Goal: Task Accomplishment & Management: Use online tool/utility

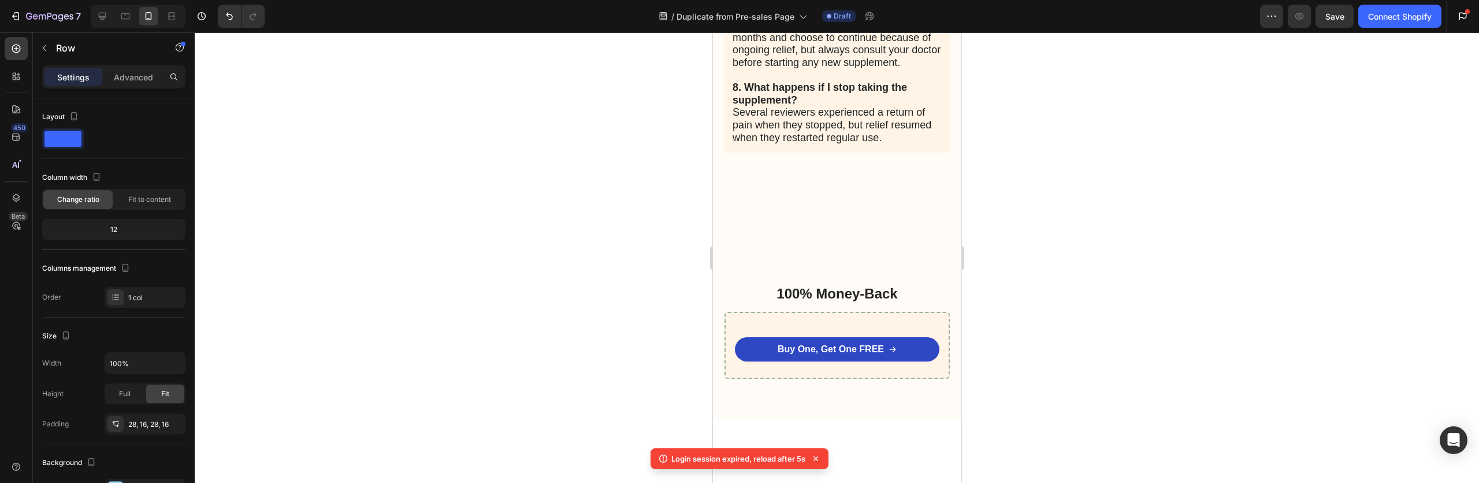
scroll to position [145, 0]
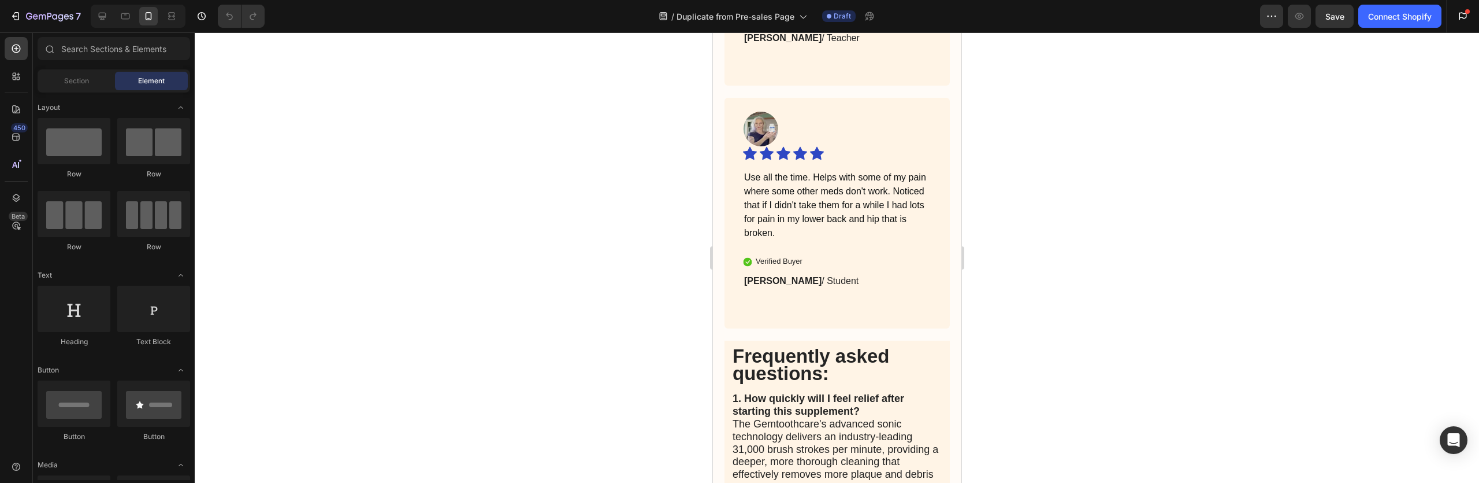
scroll to position [4909, 0]
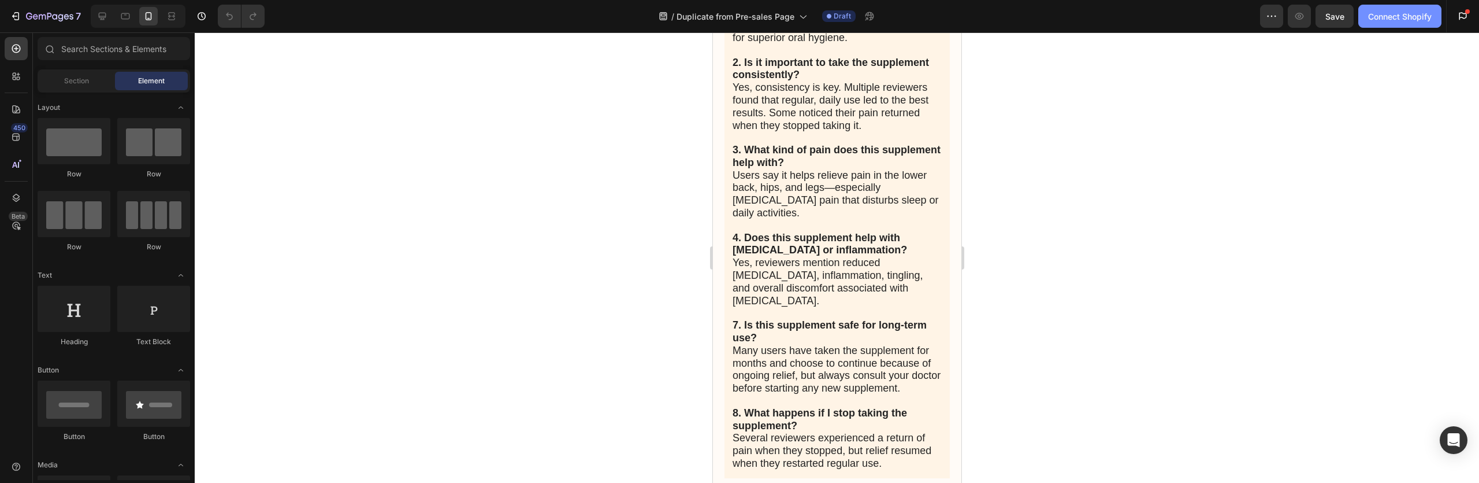
click at [1371, 14] on div "Connect Shopify" at bounding box center [1400, 16] width 64 height 12
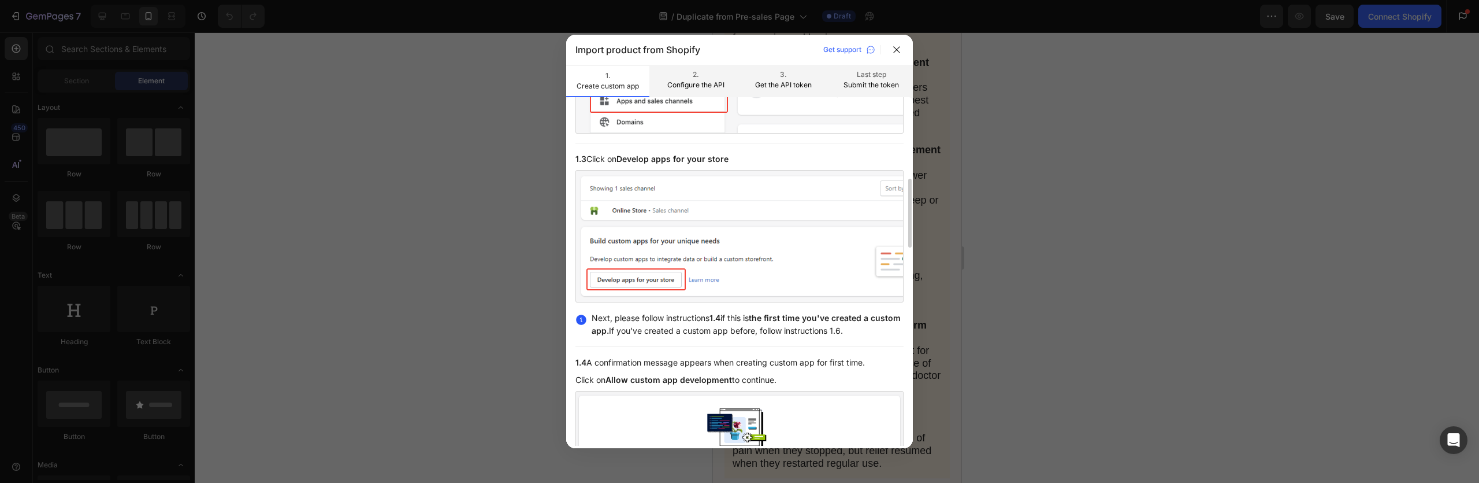
scroll to position [472, 0]
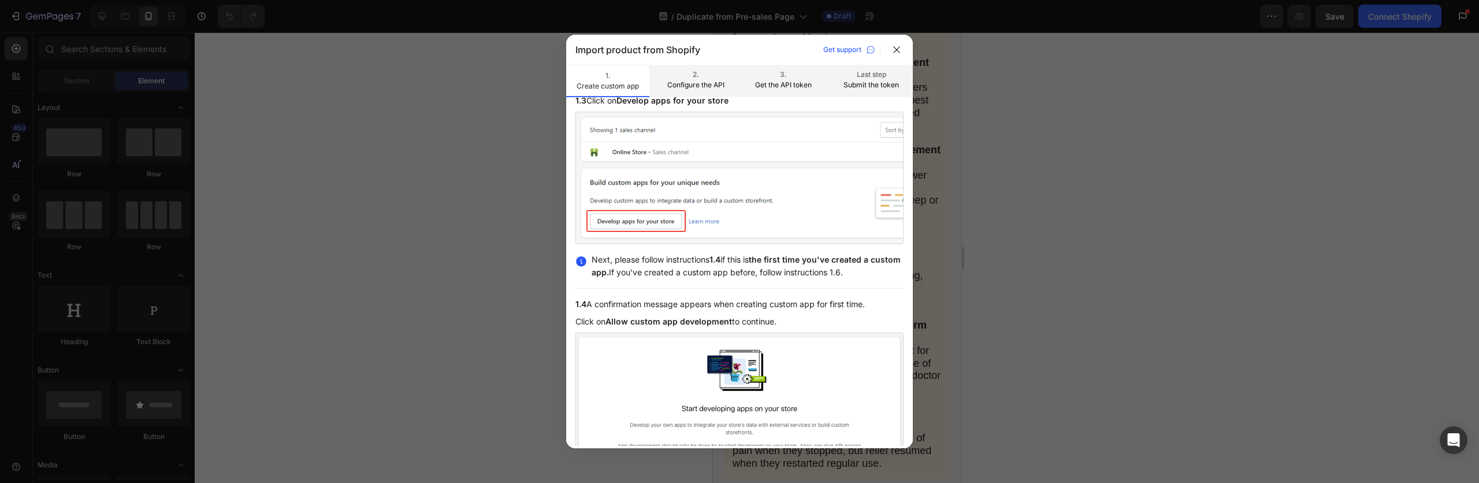
click at [517, 276] on div at bounding box center [739, 241] width 1479 height 483
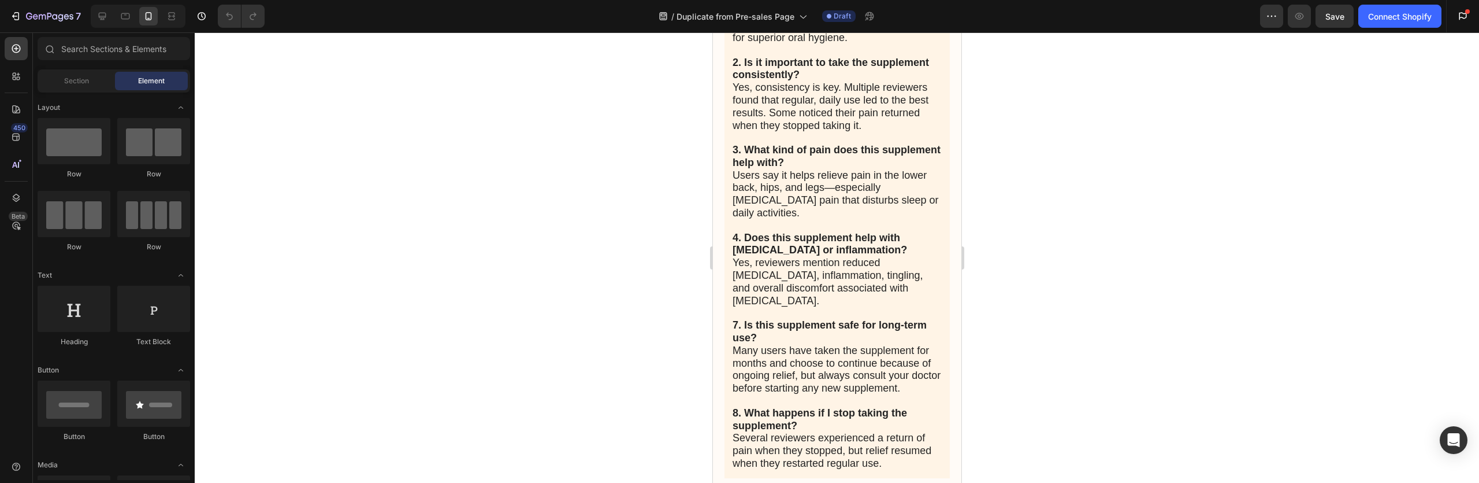
click at [1379, 31] on div "7 Version history / Duplicate from Pre-sales Page Draft Preview Save Connect Sh…" at bounding box center [739, 16] width 1479 height 33
click at [1378, 22] on button "Connect Shopify" at bounding box center [1400, 16] width 83 height 23
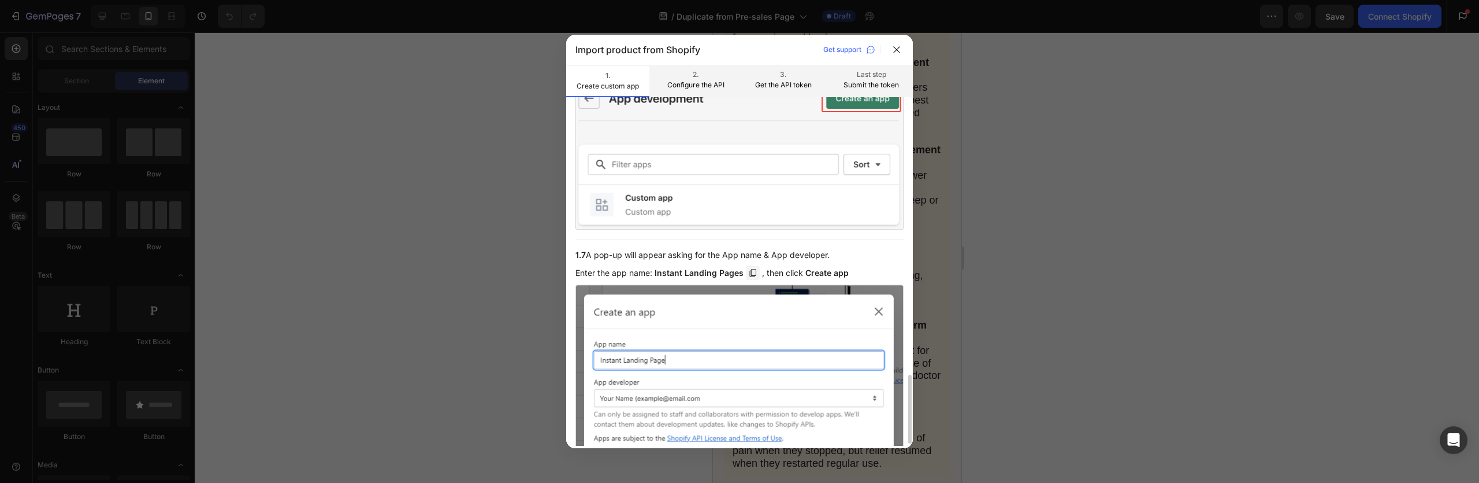
scroll to position [1414, 0]
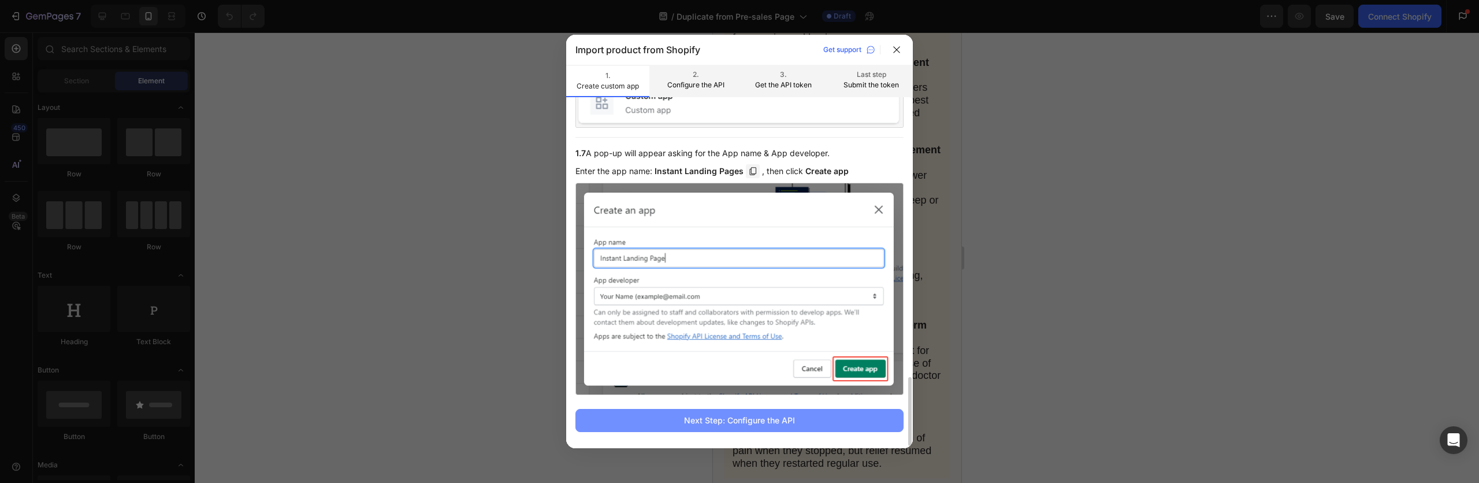
click at [722, 419] on div "Next Step: Configure the API" at bounding box center [739, 420] width 111 height 12
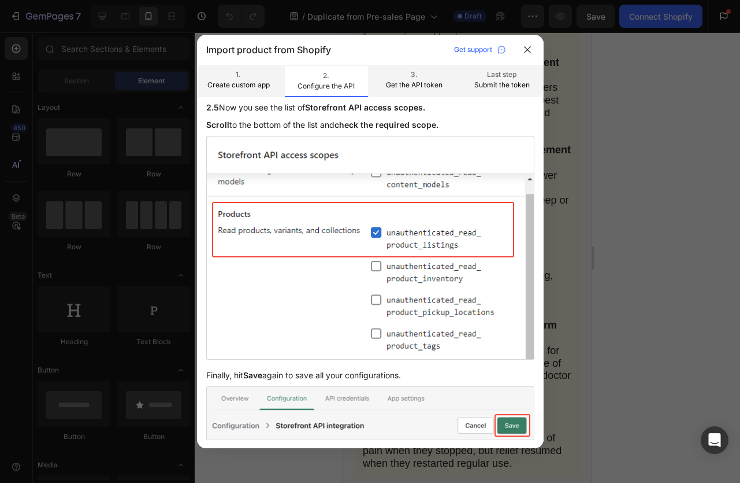
scroll to position [827, 0]
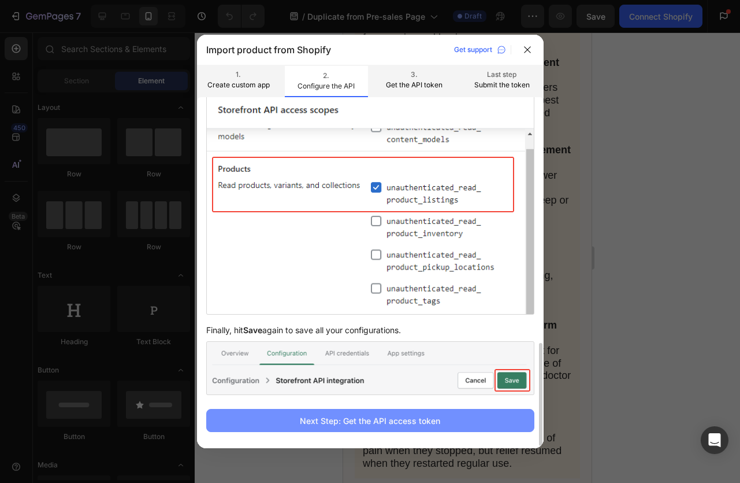
click at [391, 417] on div "Next Step: Get the API access token" at bounding box center [370, 420] width 140 height 12
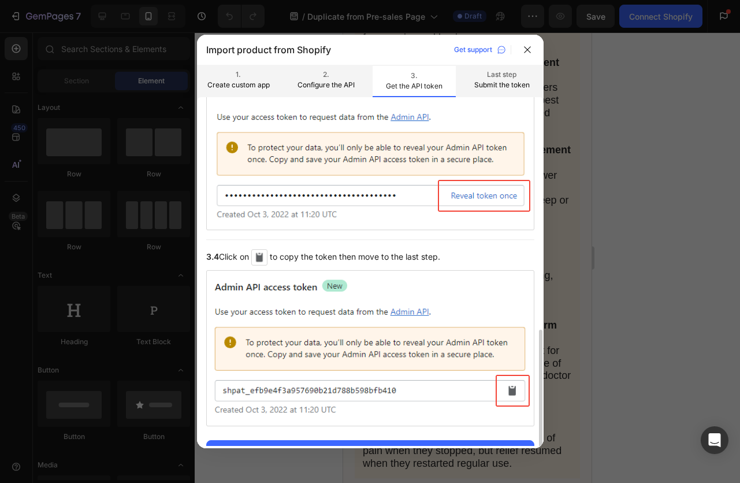
scroll to position [473, 0]
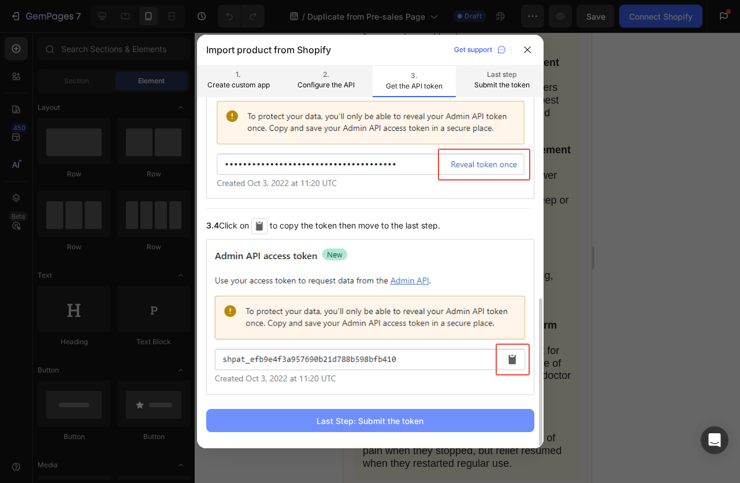
click at [399, 417] on div "Last Step: Submit the token" at bounding box center [370, 420] width 107 height 12
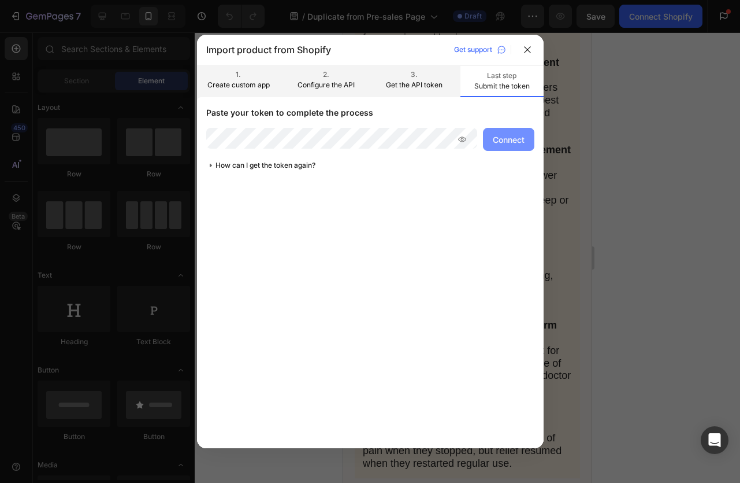
click at [520, 129] on button "Connect" at bounding box center [508, 139] width 51 height 23
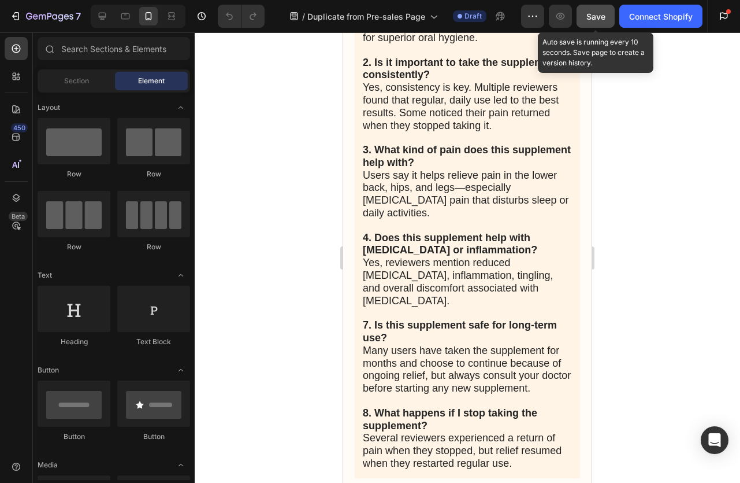
click at [601, 14] on span "Save" at bounding box center [596, 17] width 19 height 10
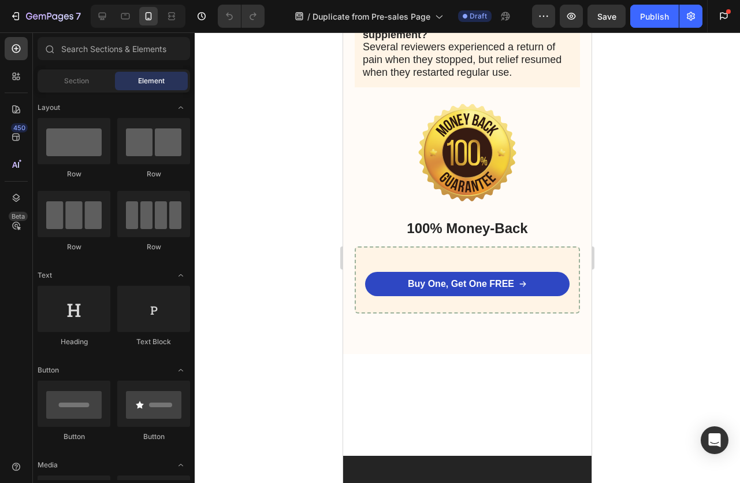
scroll to position [5364, 0]
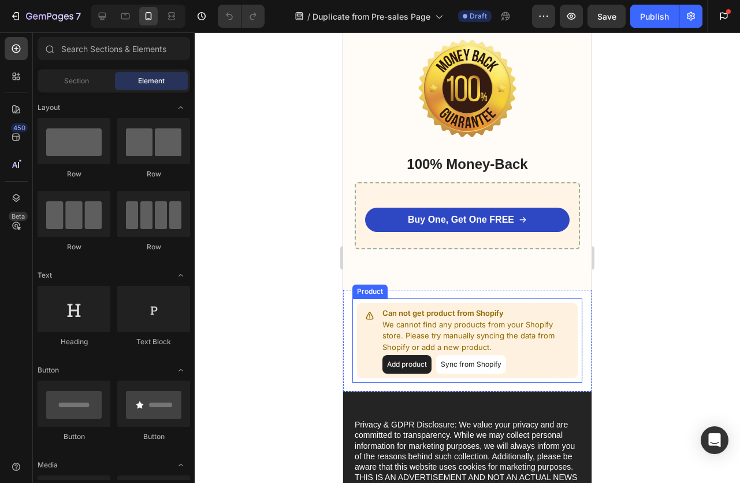
click at [463, 364] on button "Sync from Shopify" at bounding box center [471, 364] width 70 height 18
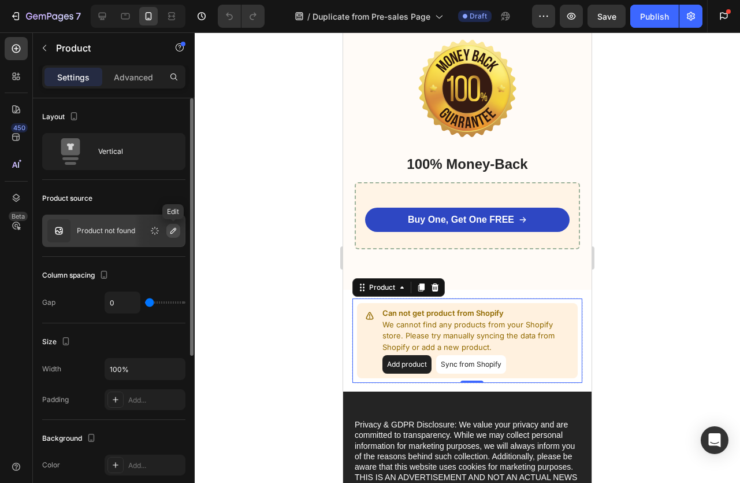
click at [171, 232] on icon "button" at bounding box center [173, 231] width 6 height 6
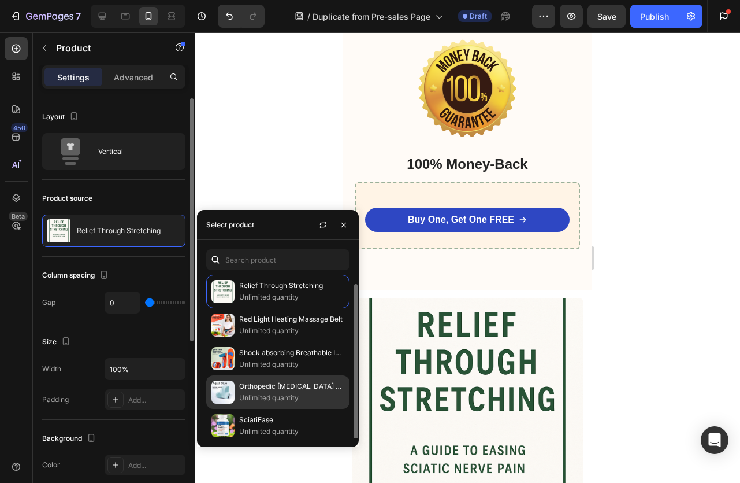
scroll to position [5, 0]
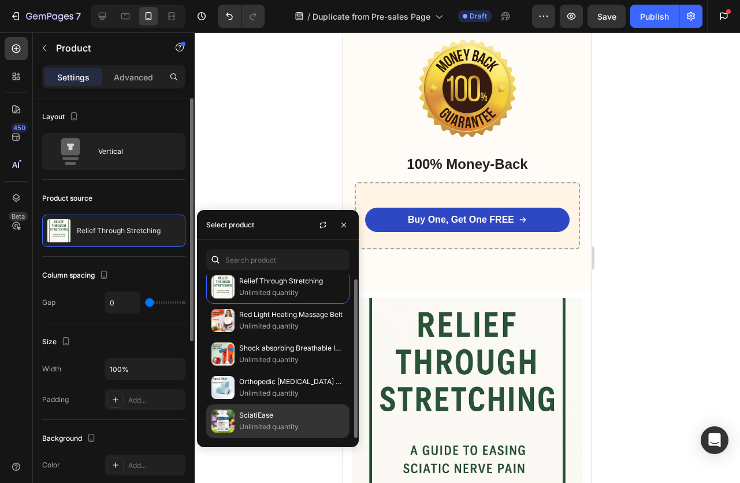
click at [266, 408] on div "SciatiEase Unlimited quantity" at bounding box center [277, 421] width 143 height 34
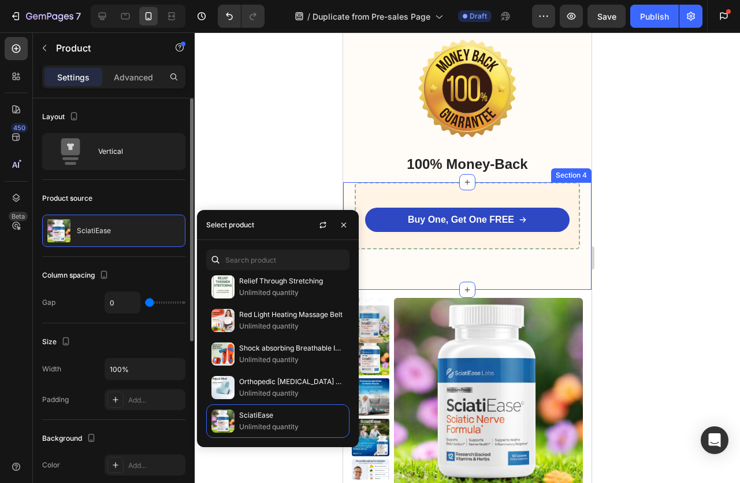
click at [445, 275] on div "Buy One, Get One FREE Button Row Row Section 4" at bounding box center [467, 235] width 249 height 107
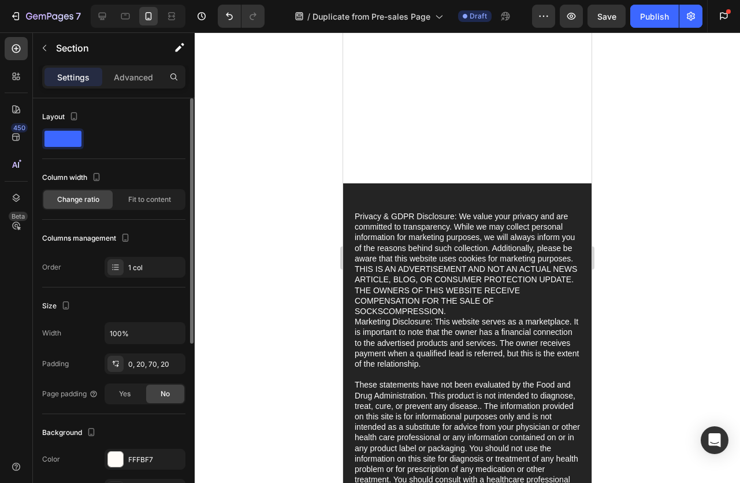
scroll to position [6019, 0]
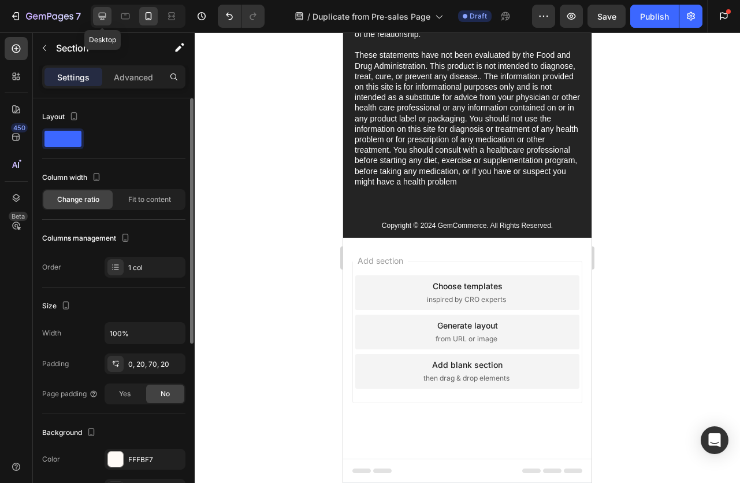
click at [103, 10] on icon at bounding box center [103, 16] width 12 height 12
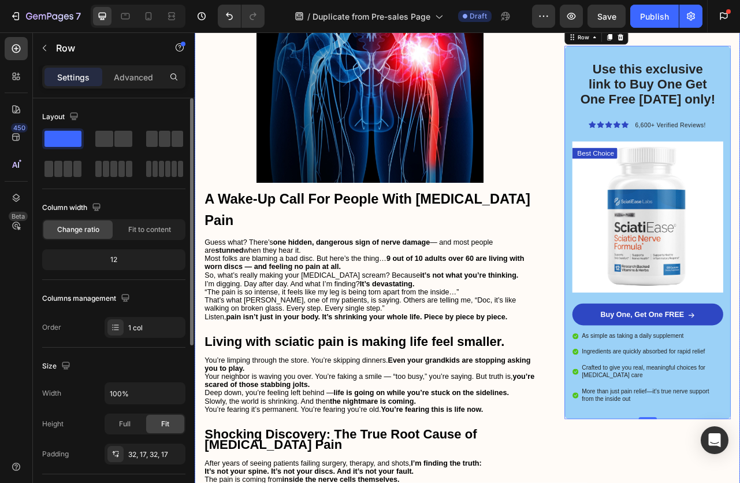
scroll to position [355, 0]
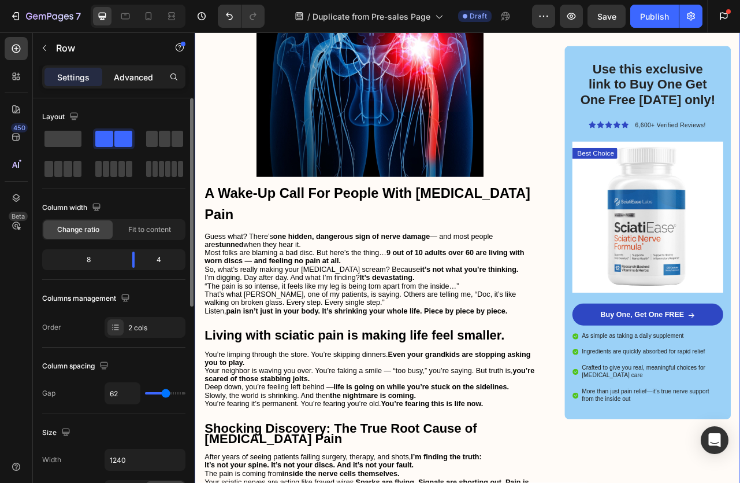
click at [110, 74] on div "Advanced" at bounding box center [134, 77] width 58 height 18
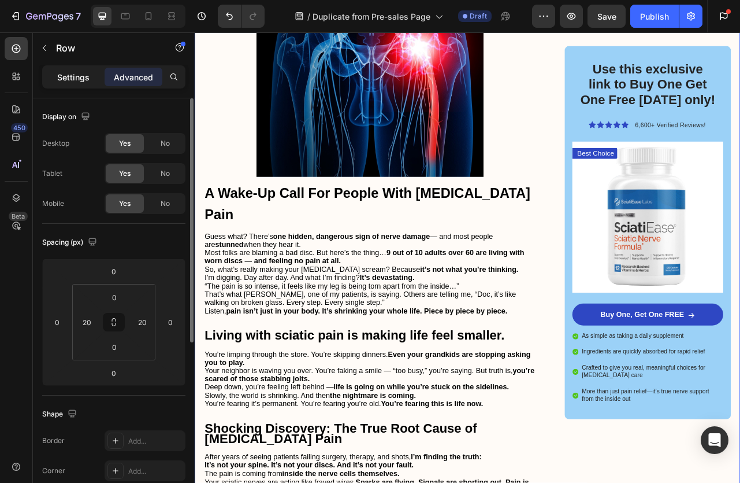
click at [89, 75] on p "Settings" at bounding box center [73, 77] width 32 height 12
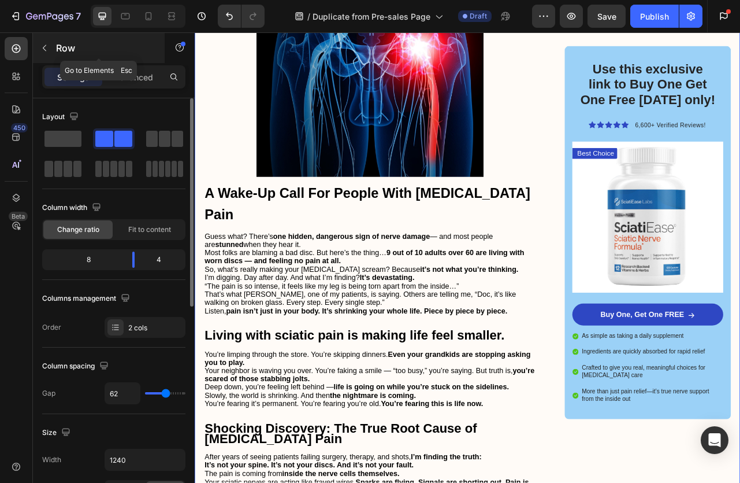
click at [38, 45] on button "button" at bounding box center [44, 48] width 18 height 18
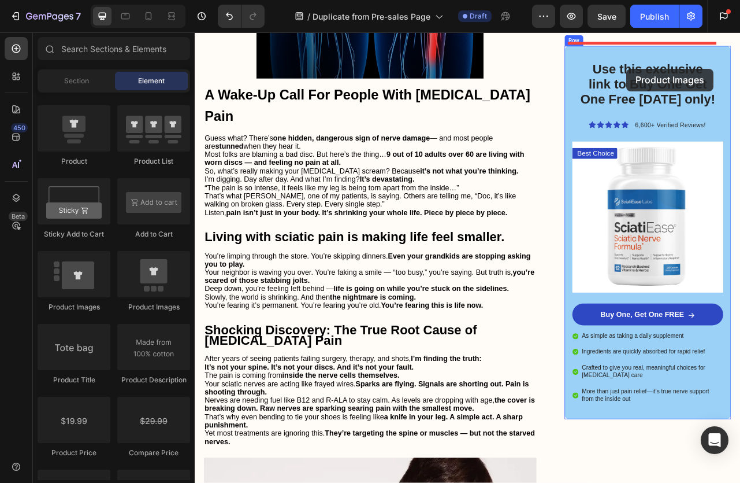
scroll to position [477, 0]
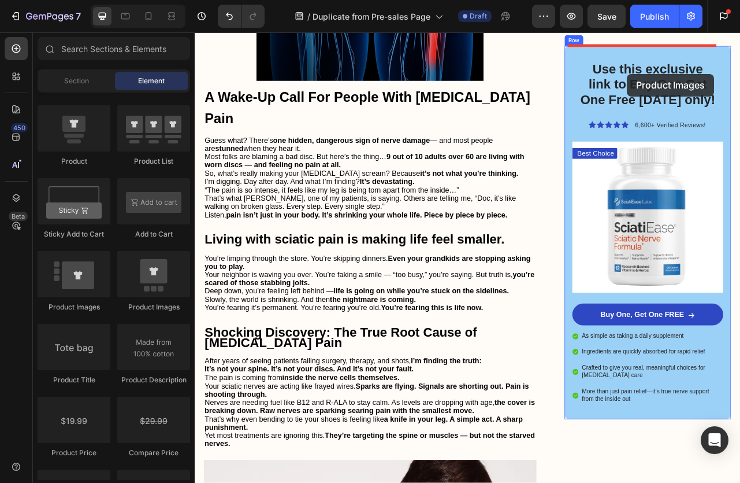
drag, startPoint x: 333, startPoint y: 320, endPoint x: 744, endPoint y: 85, distance: 473.5
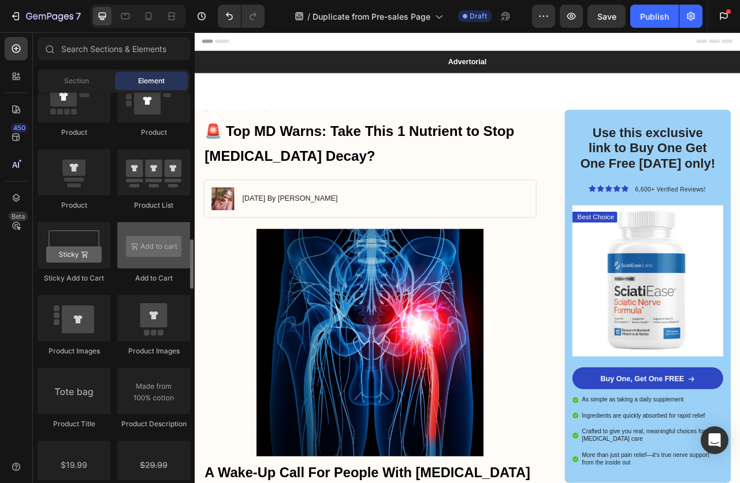
scroll to position [1474, 0]
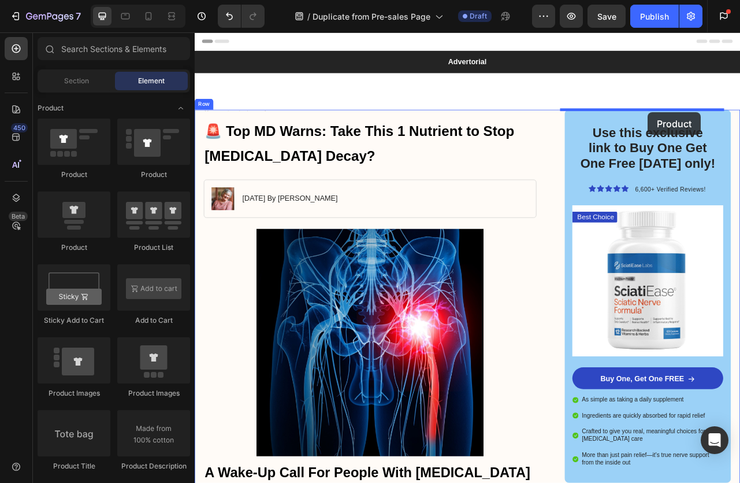
drag, startPoint x: 350, startPoint y: 190, endPoint x: 771, endPoint y: 134, distance: 425.0
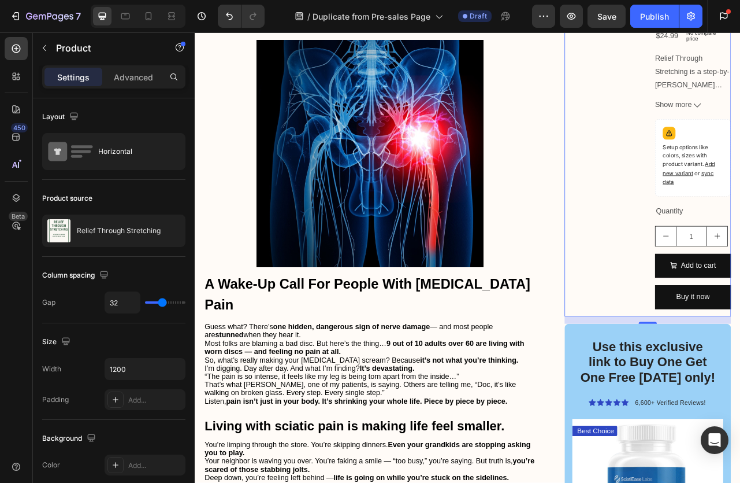
scroll to position [0, 0]
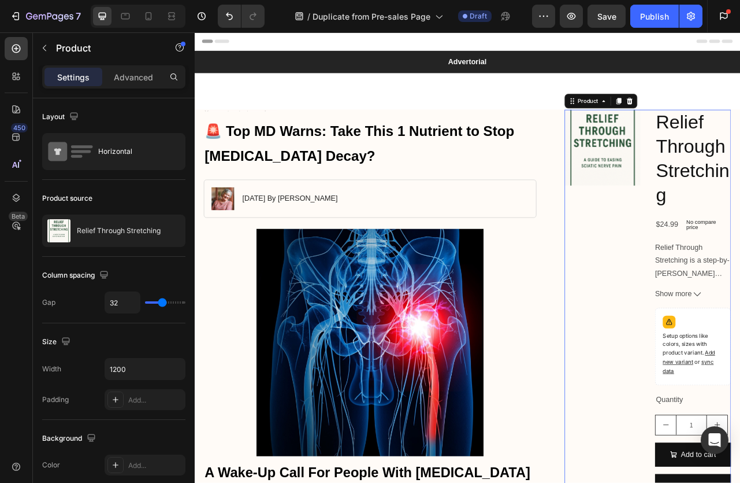
click at [734, 303] on div "Product Images" at bounding box center [713, 382] width 97 height 503
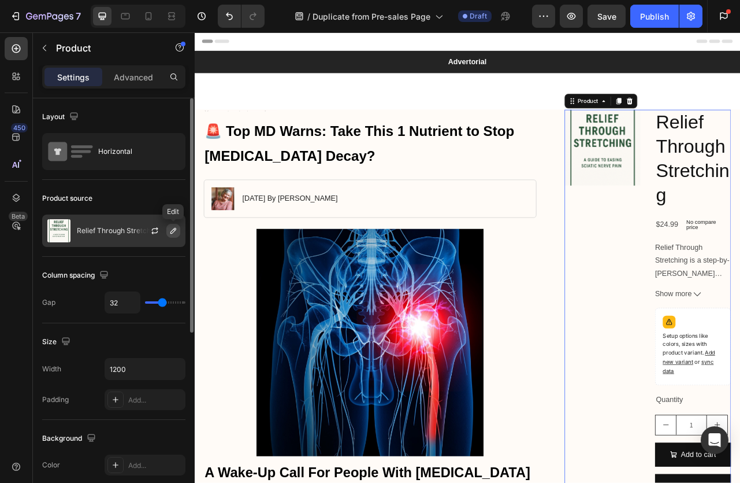
click at [173, 230] on icon "button" at bounding box center [173, 231] width 6 height 6
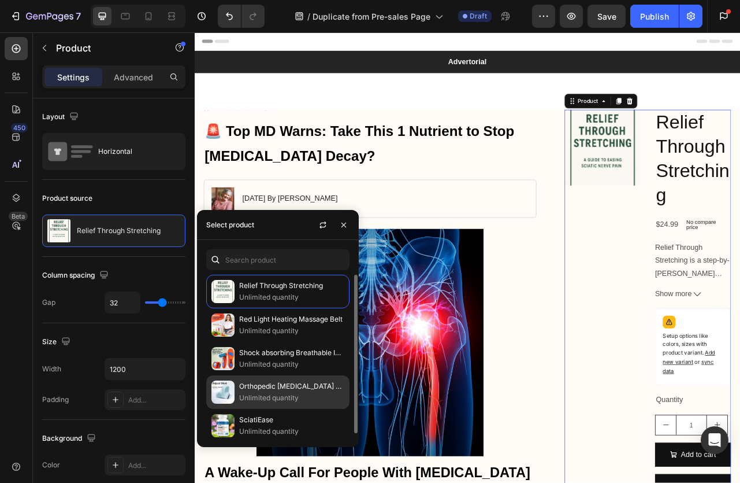
scroll to position [5, 0]
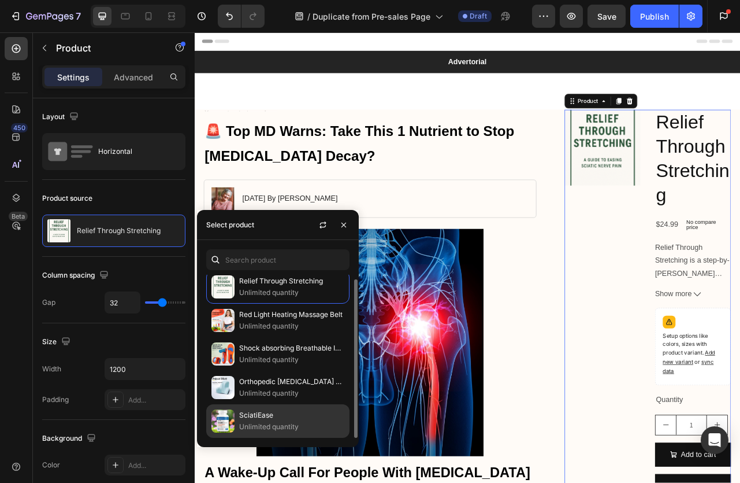
click at [251, 407] on div "SciatiEase Unlimited quantity" at bounding box center [277, 421] width 143 height 34
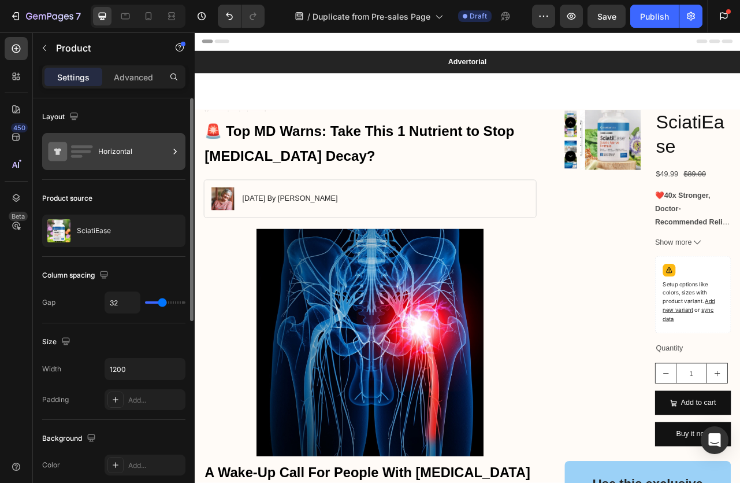
click at [120, 152] on div "Horizontal" at bounding box center [133, 151] width 71 height 27
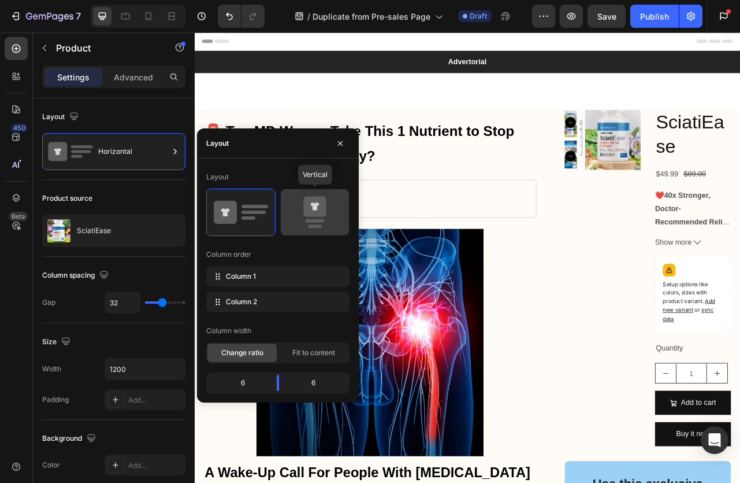
click at [294, 204] on icon at bounding box center [315, 212] width 54 height 32
type input "16"
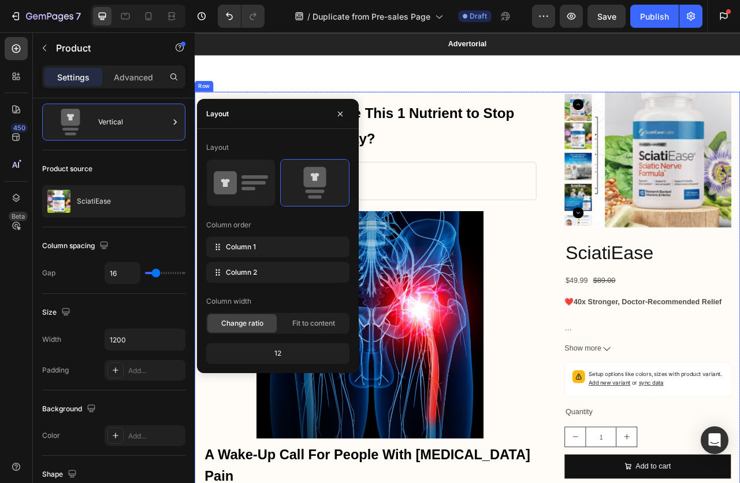
scroll to position [30, 0]
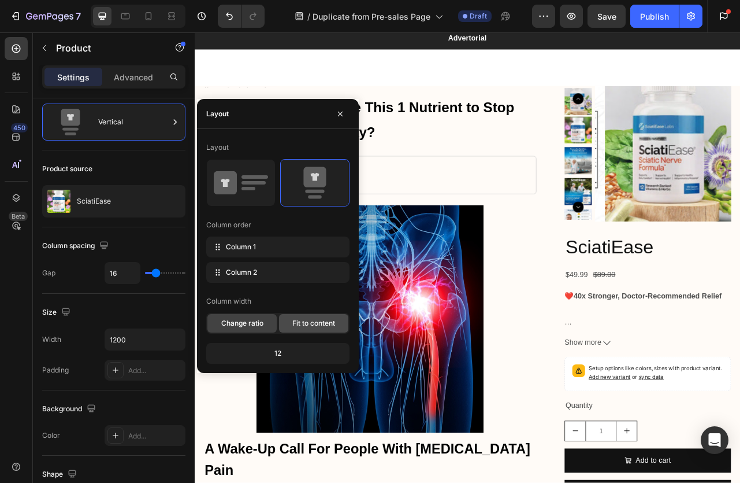
click at [294, 324] on span "Fit to content" at bounding box center [313, 323] width 43 height 10
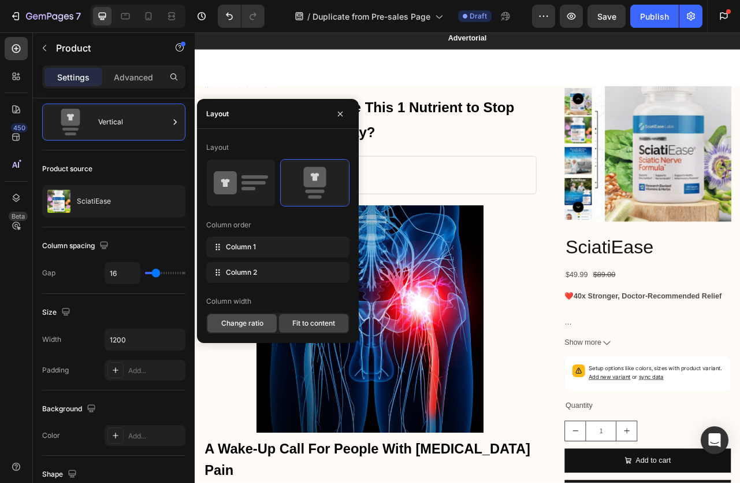
click at [239, 325] on span "Change ratio" at bounding box center [242, 323] width 42 height 10
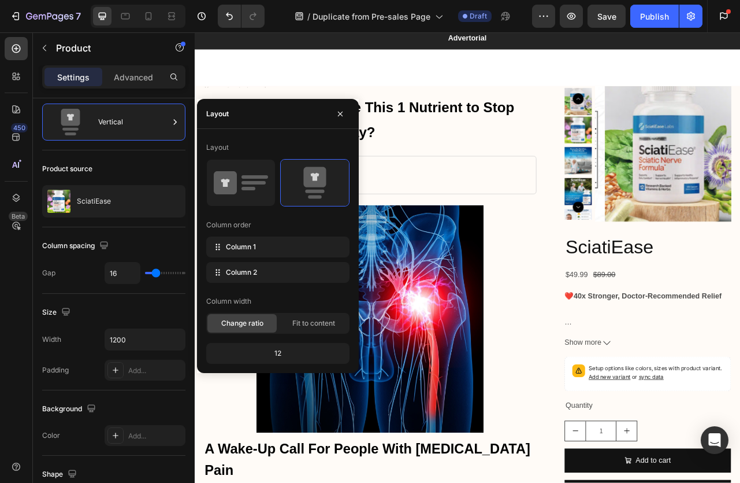
click at [277, 355] on div "12" at bounding box center [278, 353] width 139 height 16
click at [157, 248] on div "Column spacing" at bounding box center [113, 245] width 143 height 18
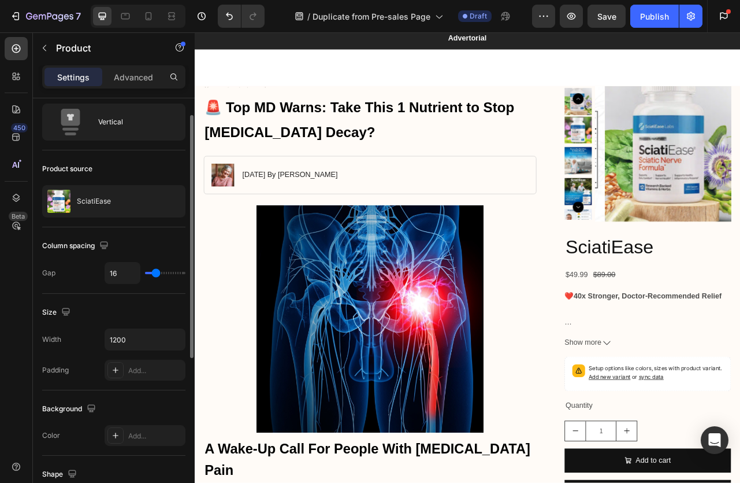
type input "21"
type input "41"
type input "45"
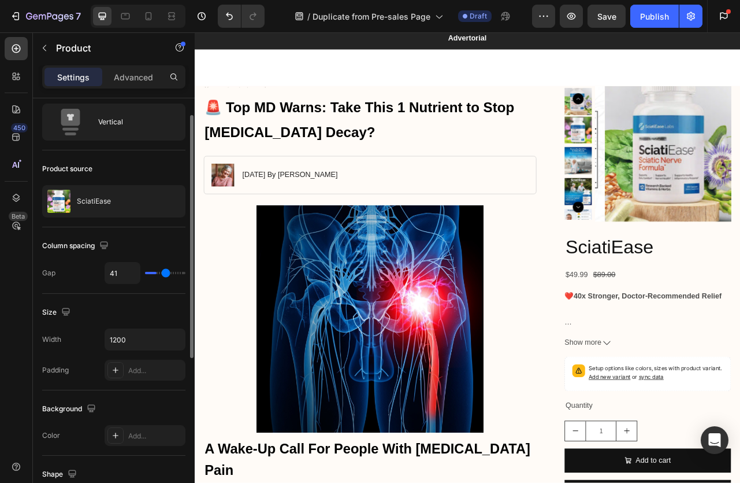
type input "45"
type input "48"
type input "51"
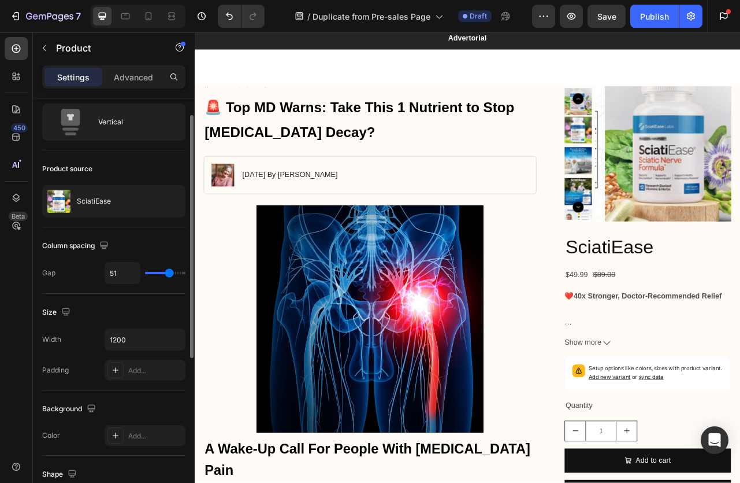
type input "52"
type input "53"
type input "54"
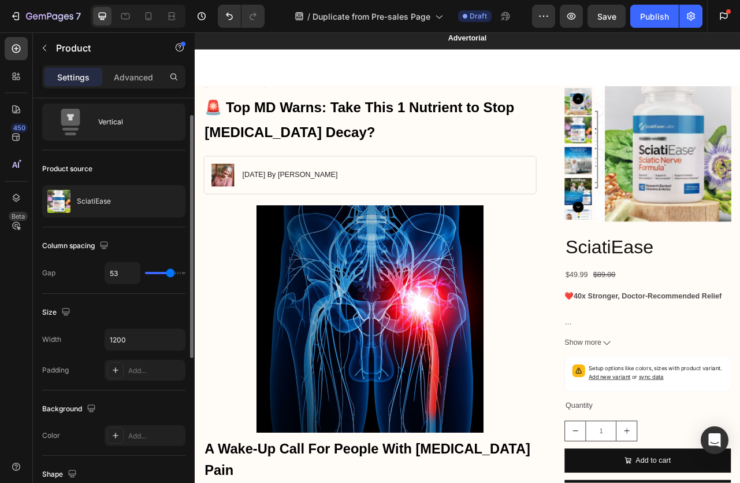
type input "54"
type input "59"
type input "60"
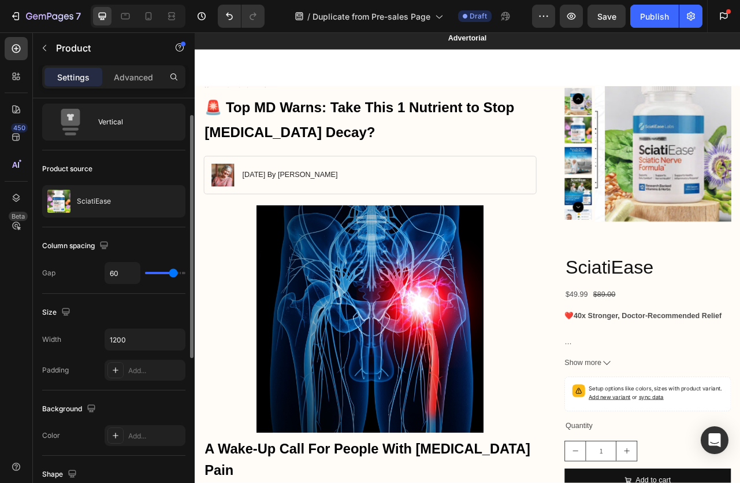
type input "50"
type input "27"
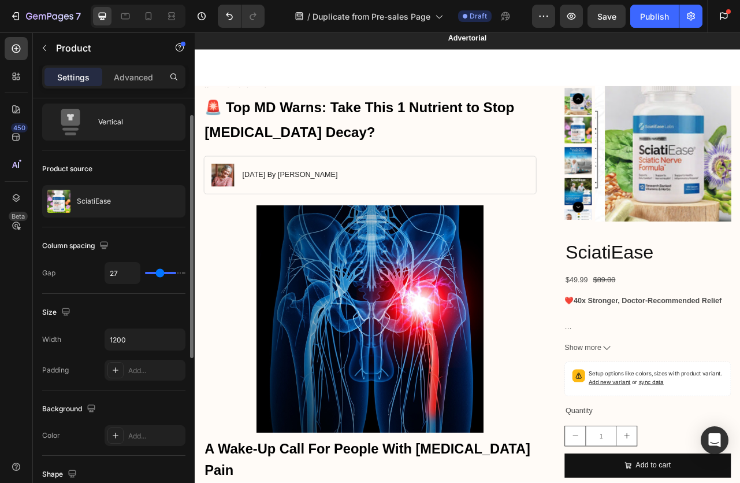
type input "20"
type input "15"
type input "9"
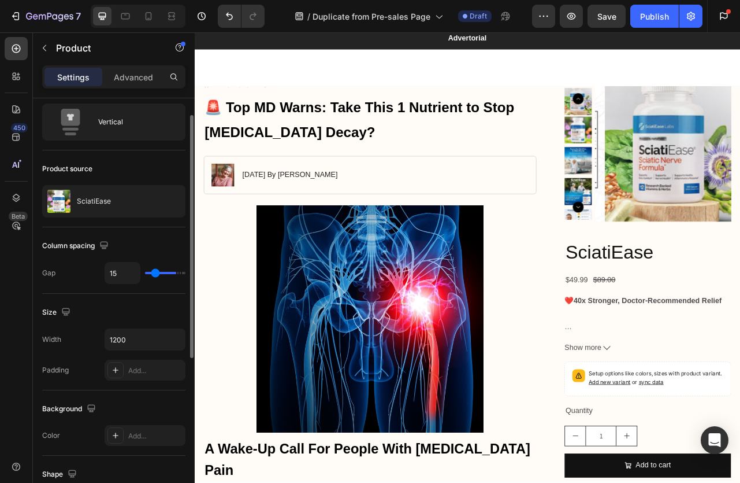
type input "9"
type input "7"
type input "5"
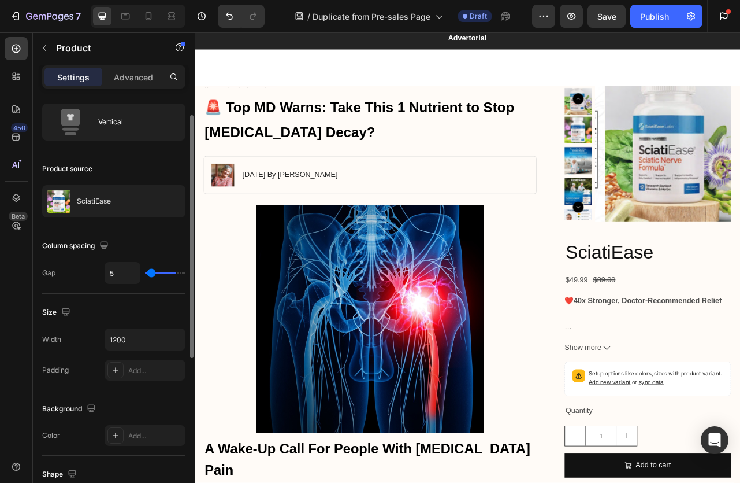
type input "4"
type input "2"
type input "0"
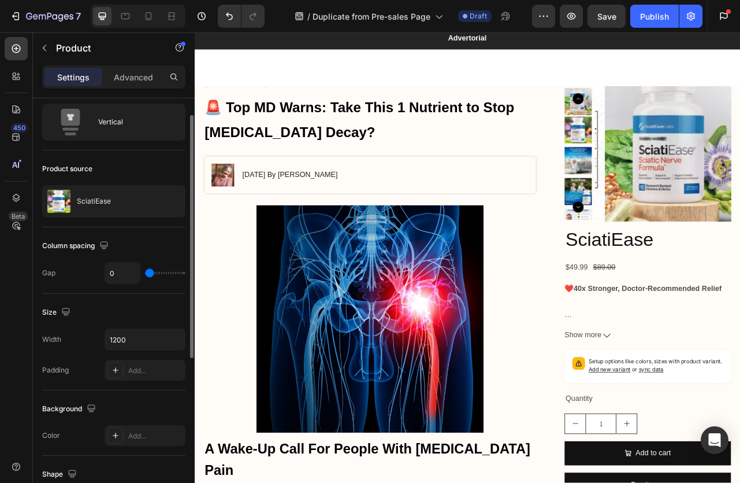
drag, startPoint x: 157, startPoint y: 276, endPoint x: 143, endPoint y: 275, distance: 13.3
type input "0"
click at [145, 274] on input "range" at bounding box center [165, 273] width 40 height 2
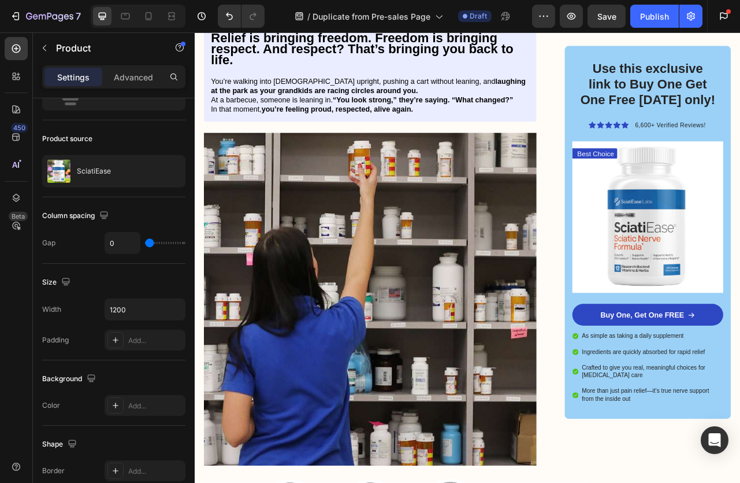
scroll to position [2376, 0]
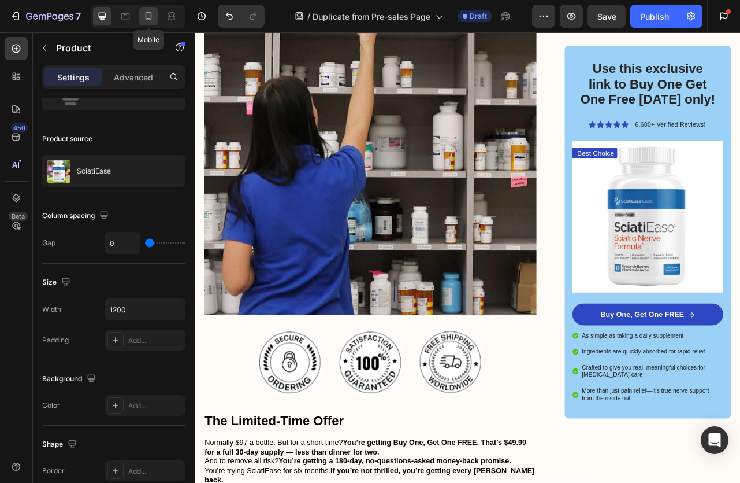
click at [146, 16] on icon at bounding box center [149, 16] width 6 height 8
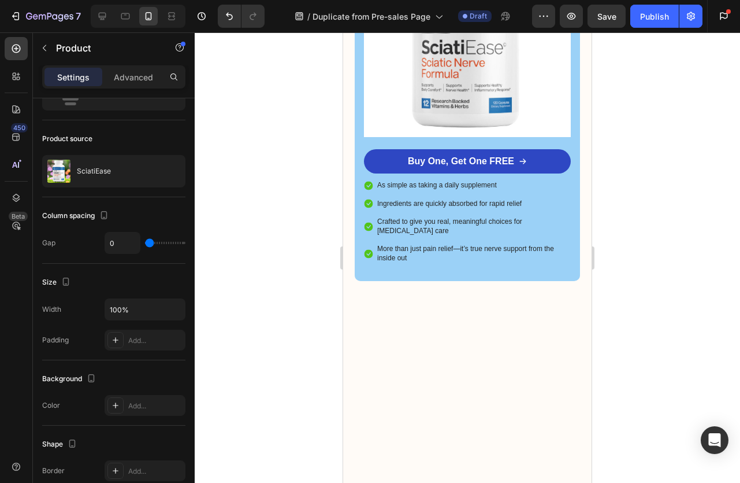
scroll to position [4203, 0]
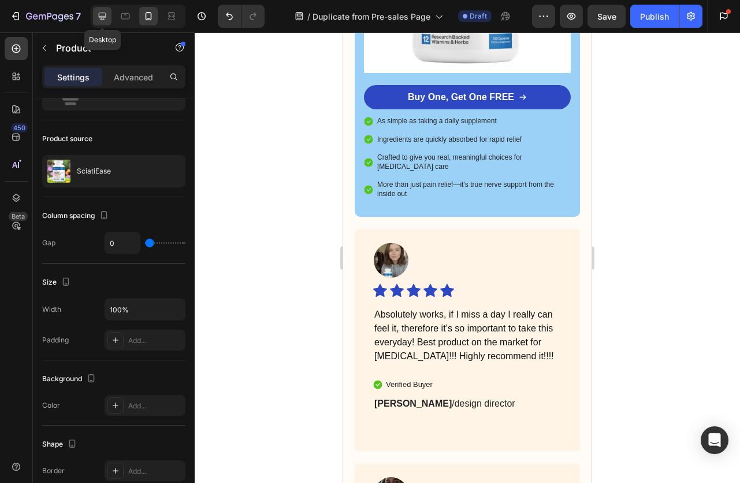
click at [102, 17] on icon at bounding box center [103, 17] width 8 height 8
type input "1200"
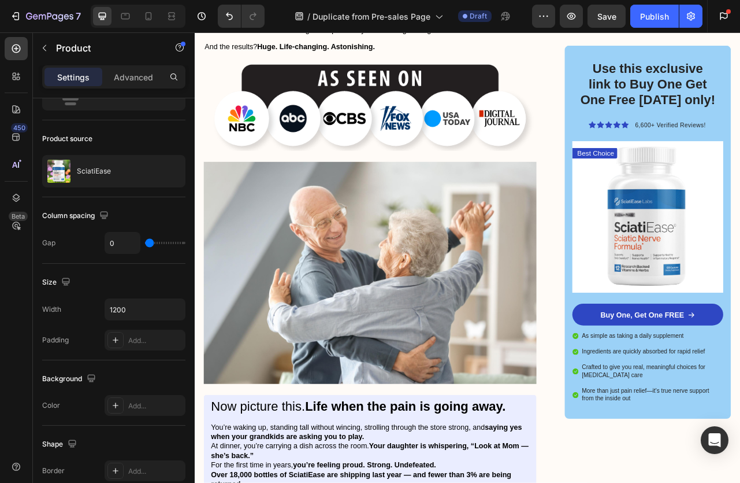
scroll to position [1811, 0]
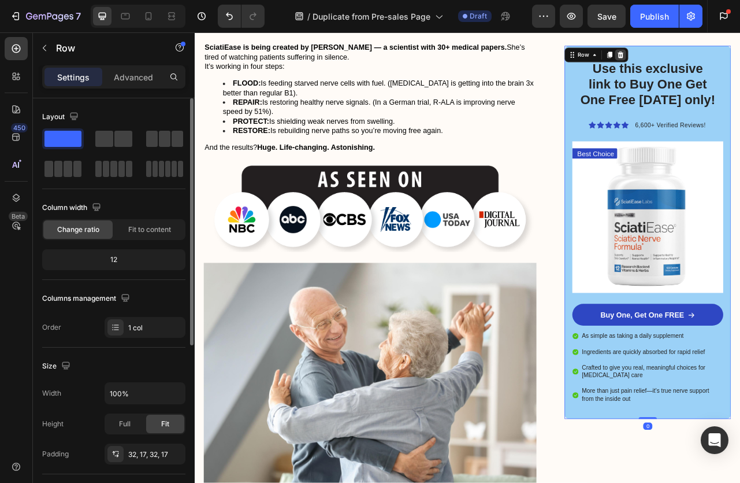
click at [732, 58] on icon at bounding box center [736, 61] width 9 height 9
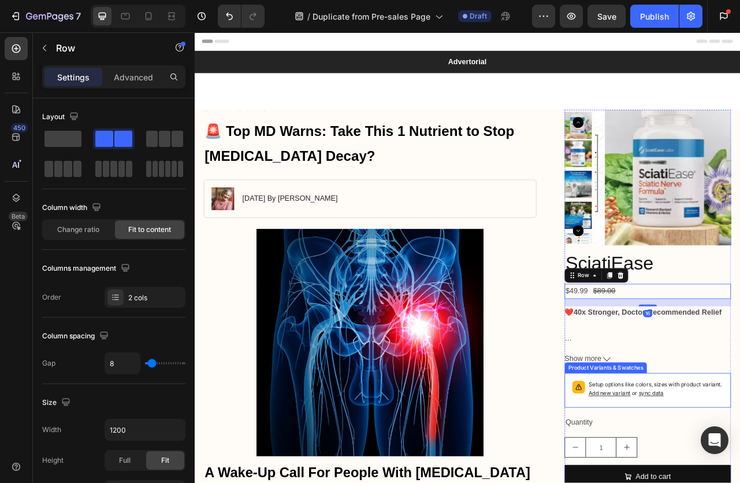
scroll to position [141, 0]
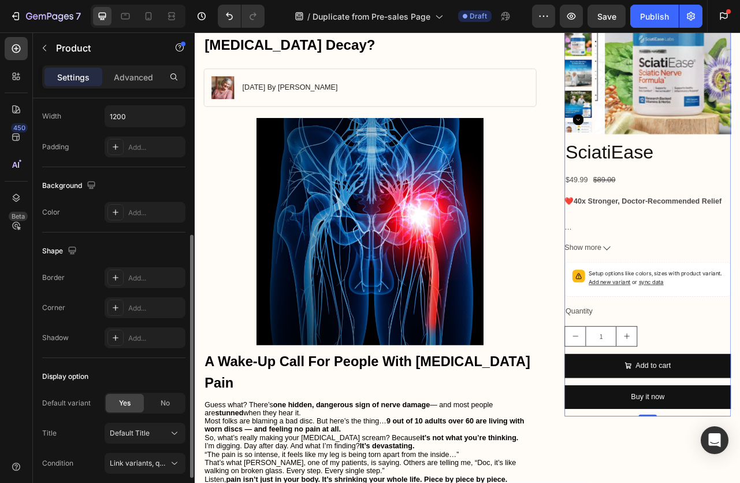
scroll to position [238, 0]
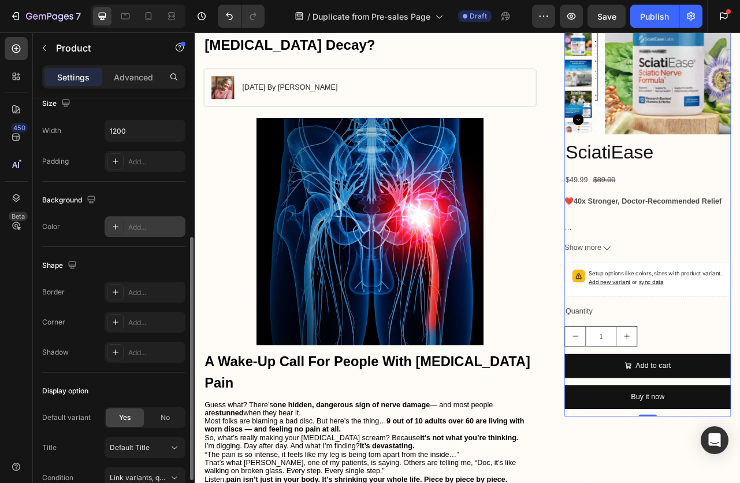
click at [135, 222] on div "Add..." at bounding box center [155, 227] width 54 height 10
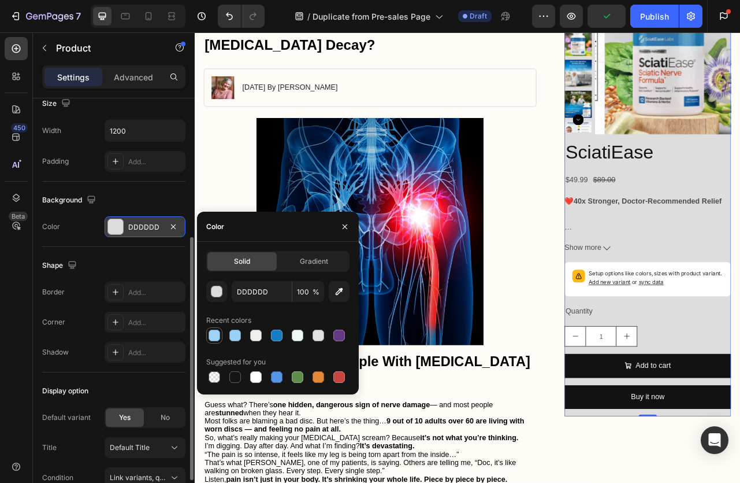
click at [217, 336] on div at bounding box center [215, 335] width 12 height 12
type input "A0D3F7"
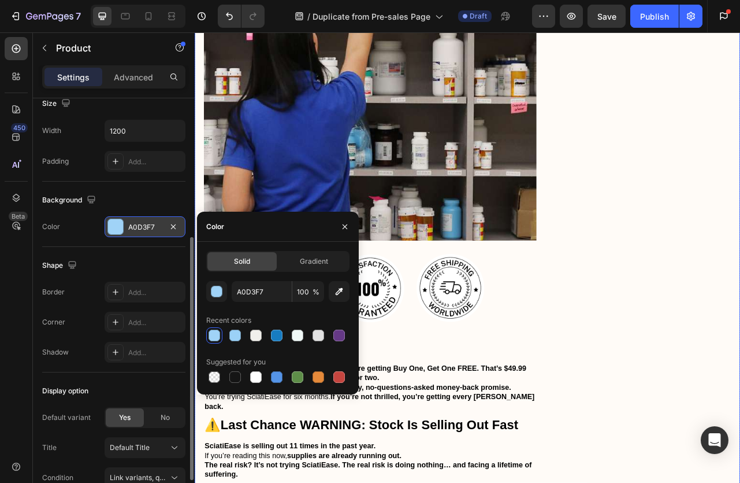
scroll to position [2992, 0]
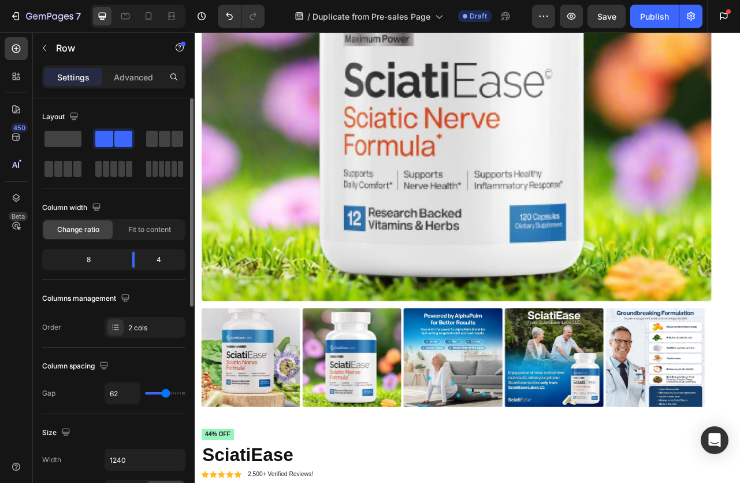
scroll to position [5080, 0]
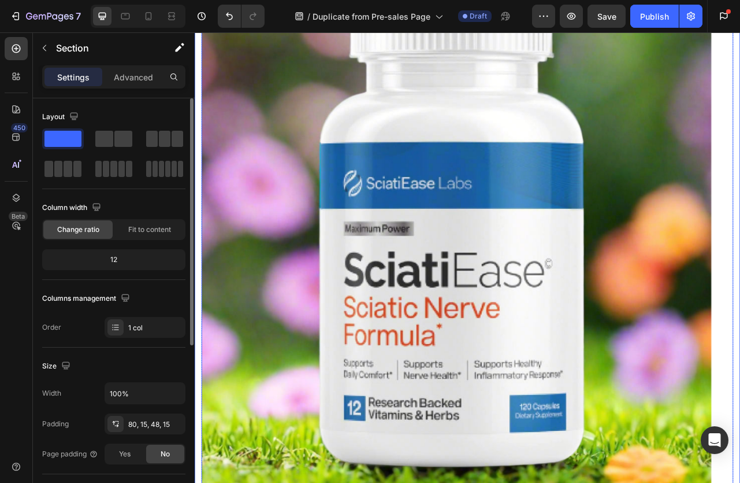
scroll to position [4254, 0]
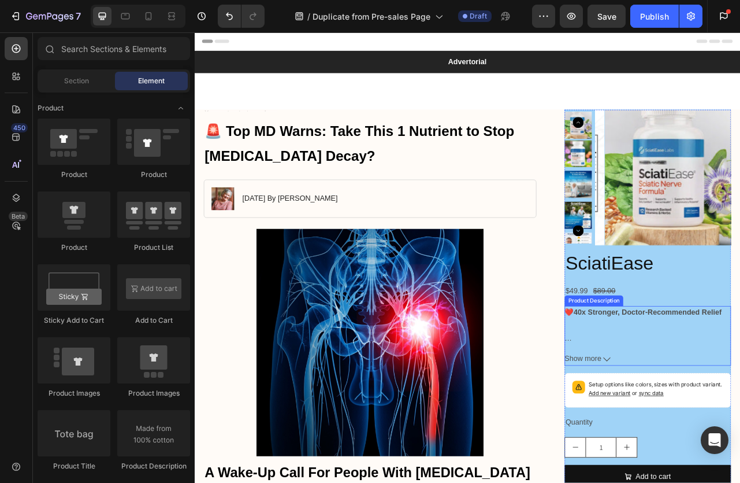
scroll to position [143, 0]
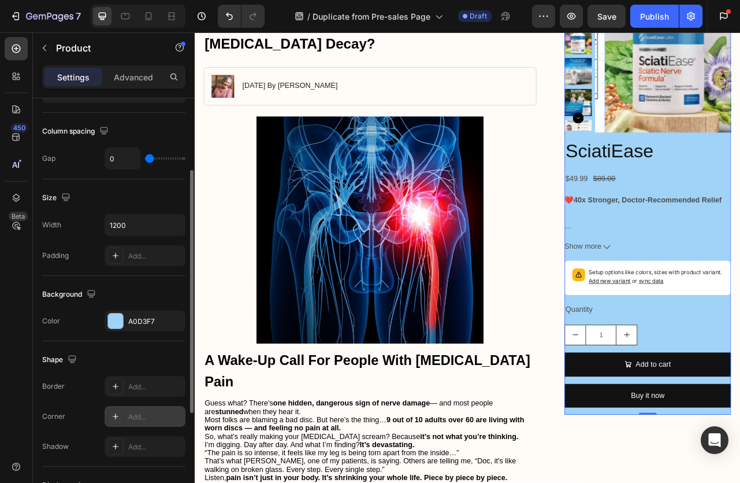
scroll to position [0, 0]
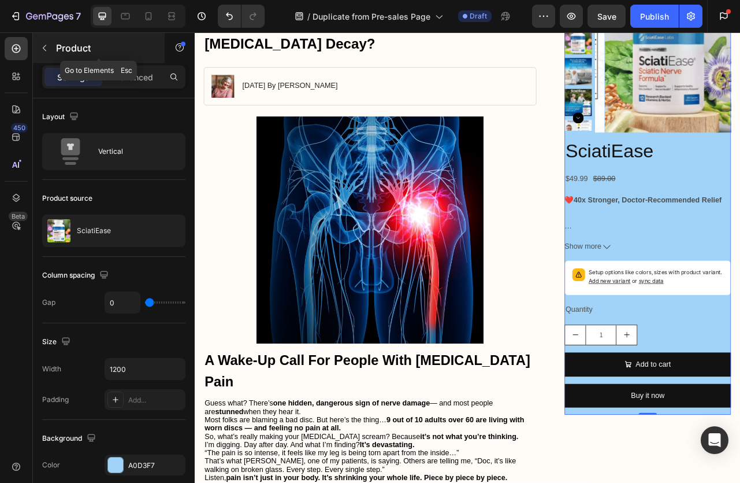
click at [43, 44] on icon "button" at bounding box center [44, 47] width 9 height 9
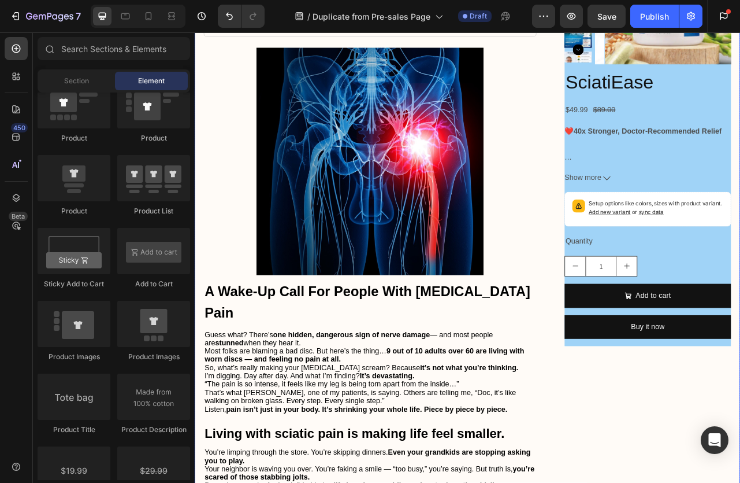
scroll to position [206, 0]
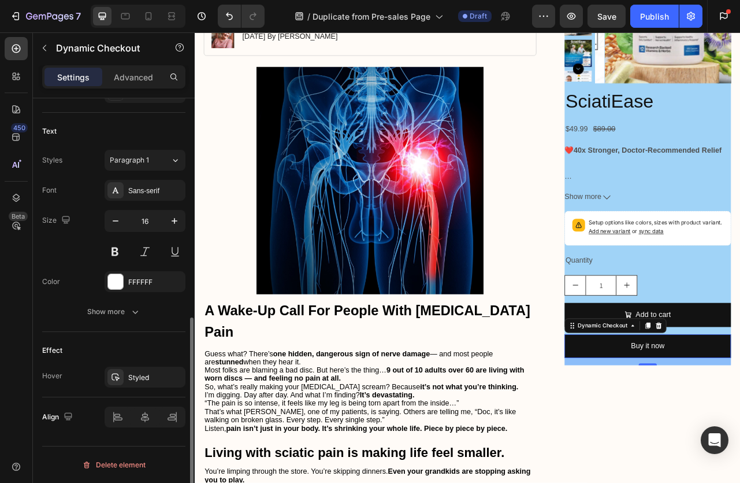
scroll to position [0, 0]
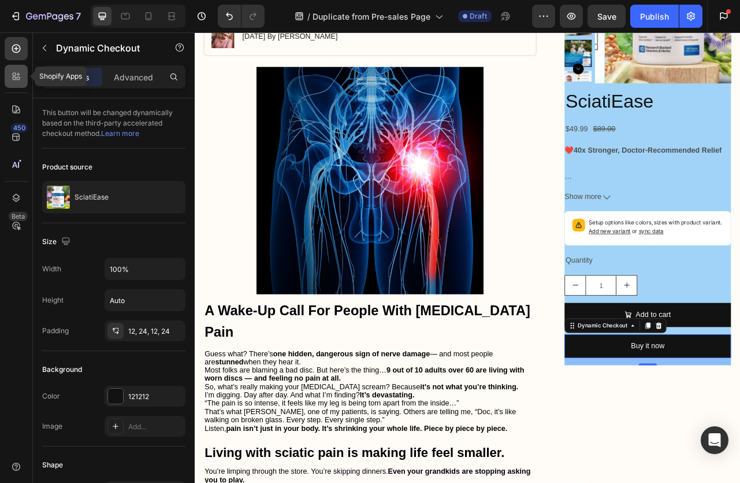
click at [19, 79] on icon at bounding box center [18, 78] width 3 height 3
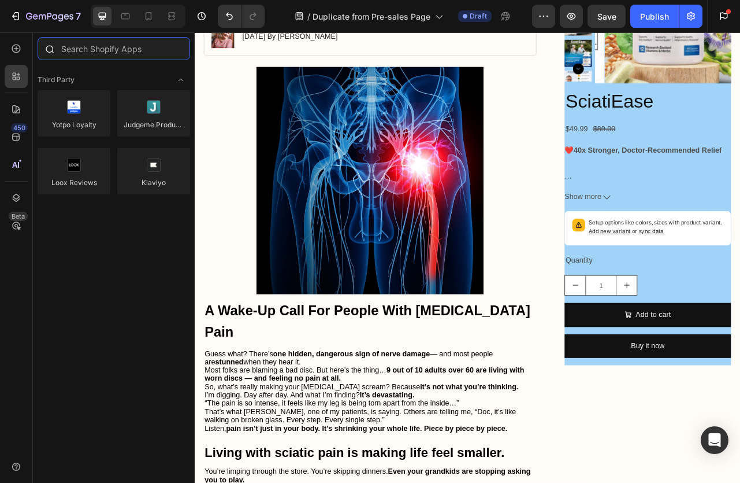
click at [99, 53] on input "text" at bounding box center [114, 48] width 153 height 23
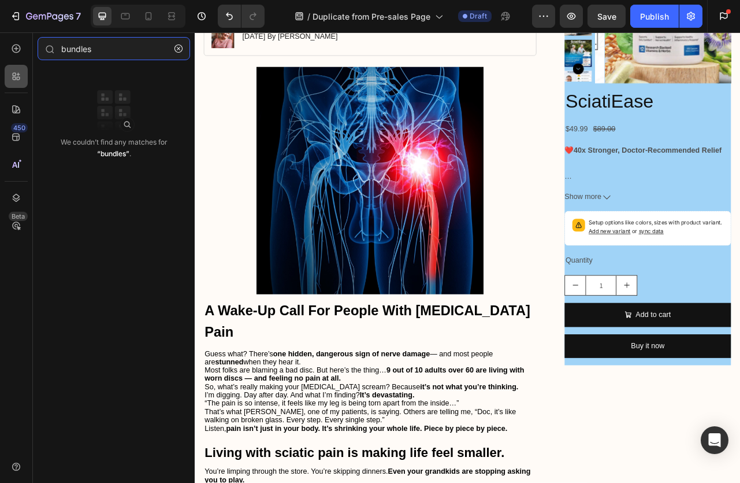
type input "bundles"
click at [23, 81] on div at bounding box center [16, 76] width 23 height 23
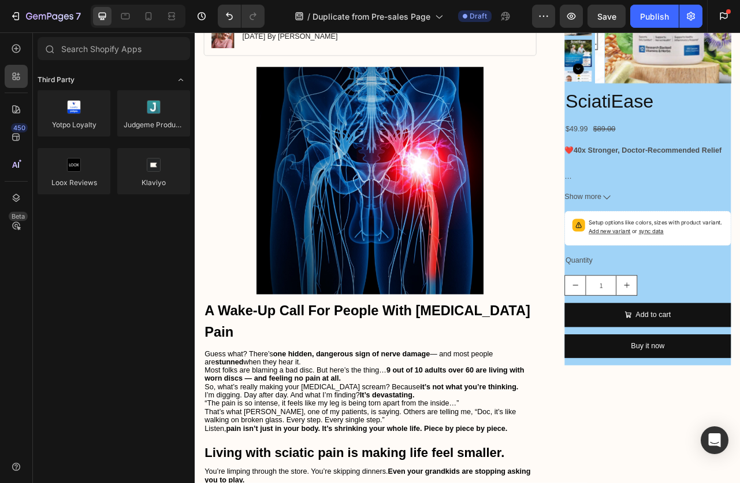
click at [129, 78] on div "Third Party" at bounding box center [114, 80] width 153 height 12
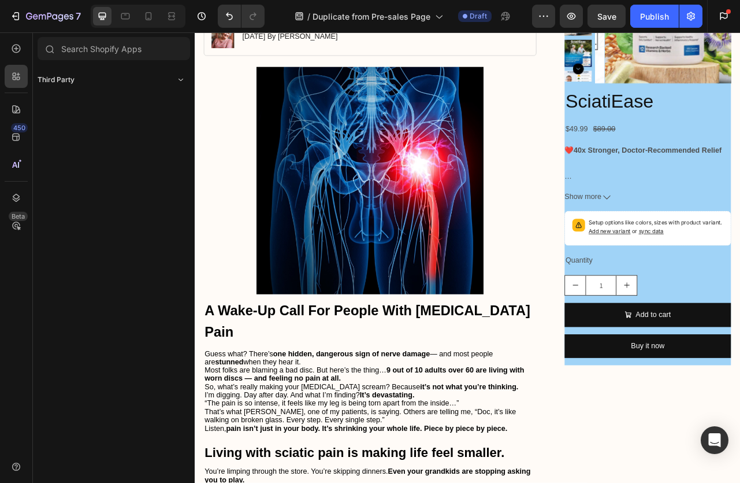
click at [129, 78] on div "Third Party" at bounding box center [114, 80] width 153 height 12
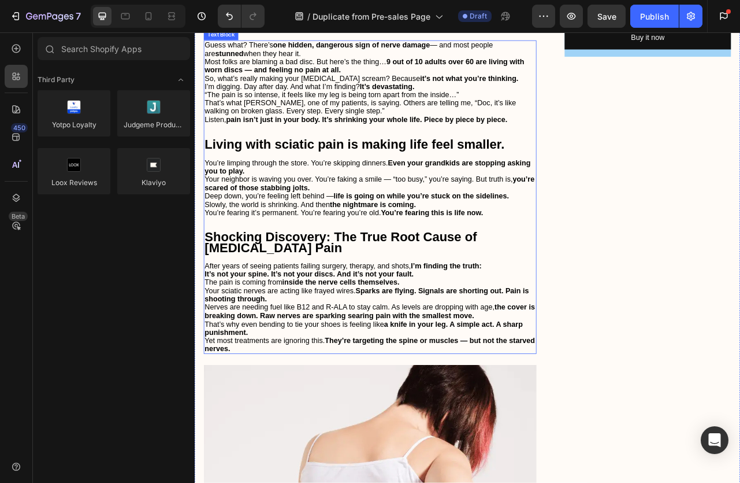
scroll to position [533, 0]
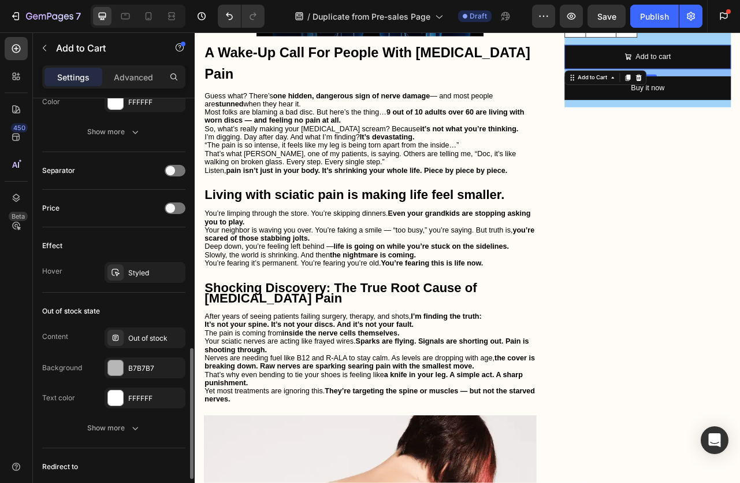
scroll to position [913, 0]
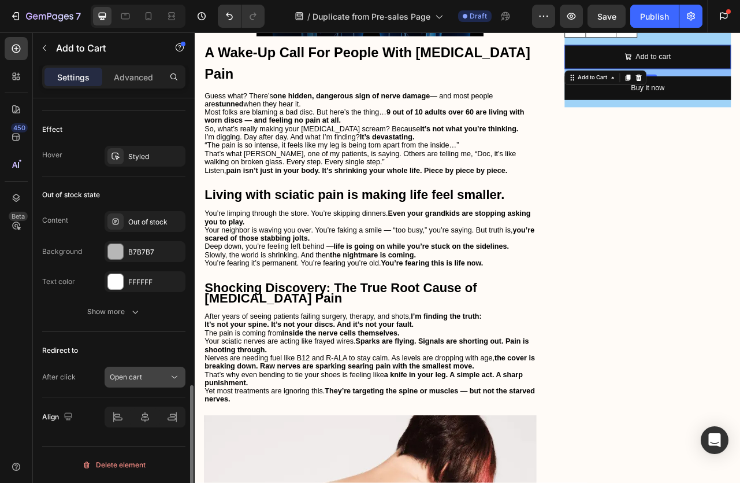
click at [131, 378] on span "Open cart" at bounding box center [126, 376] width 32 height 9
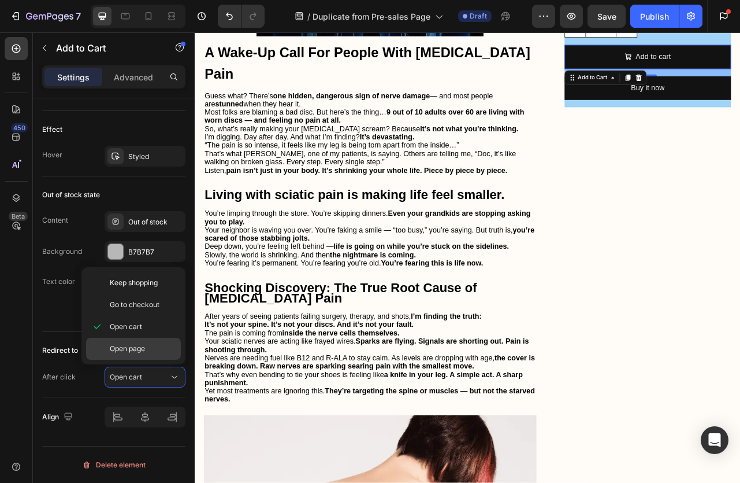
click at [137, 358] on div "Open page" at bounding box center [133, 348] width 95 height 22
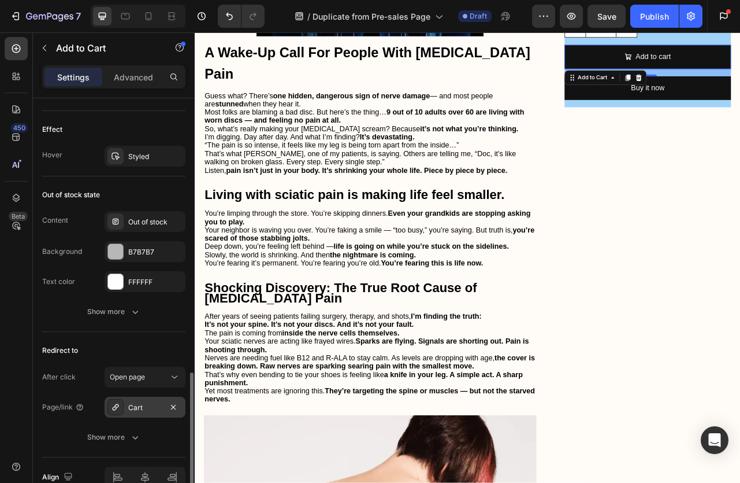
click at [142, 411] on div "Cart" at bounding box center [145, 407] width 34 height 10
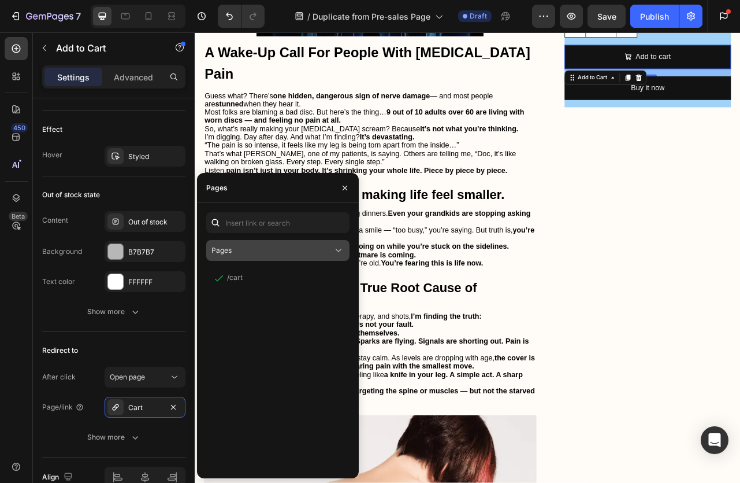
click at [336, 244] on icon at bounding box center [339, 250] width 12 height 12
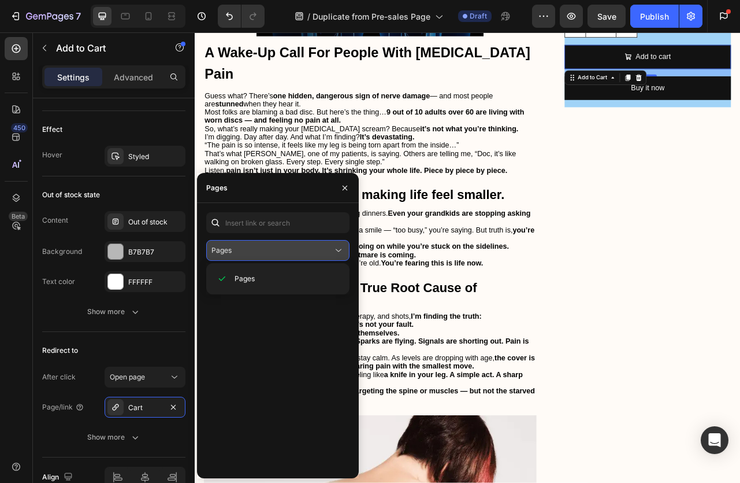
click at [336, 244] on icon at bounding box center [339, 250] width 12 height 12
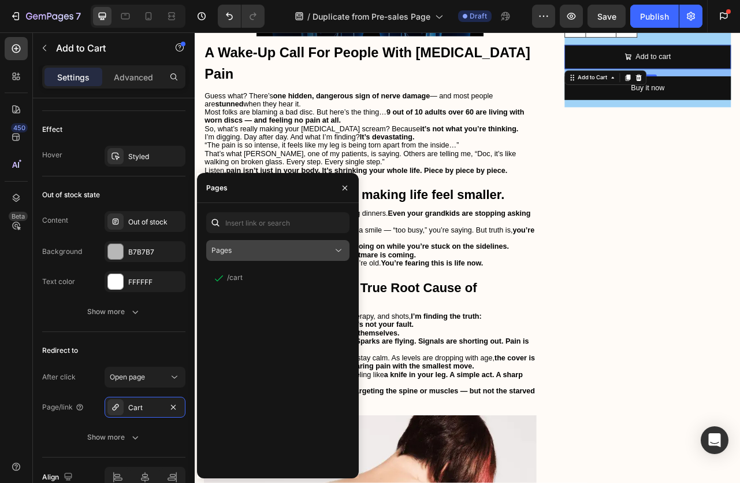
click at [290, 255] on div "Pages" at bounding box center [272, 250] width 121 height 10
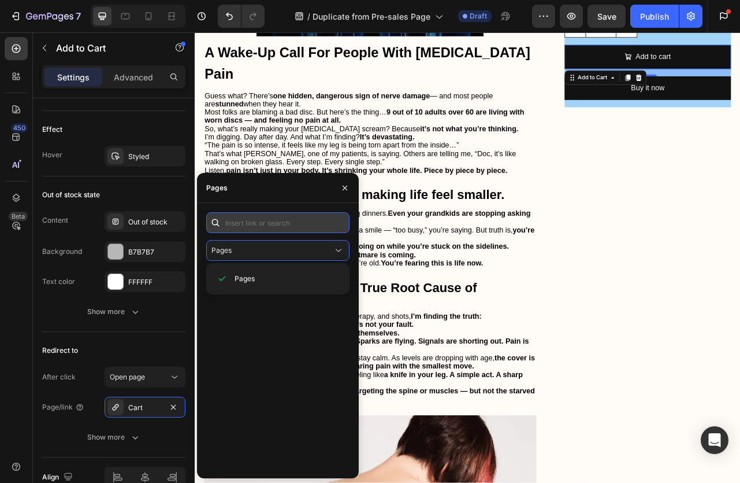
click at [266, 228] on input "text" at bounding box center [277, 222] width 143 height 21
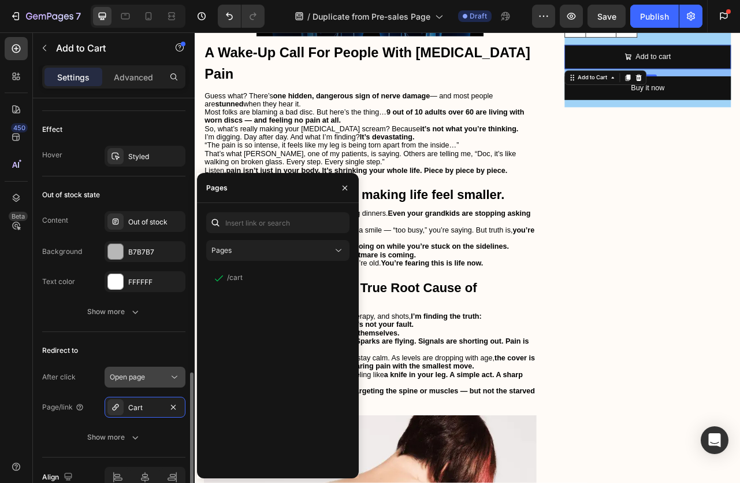
click at [155, 382] on div "Open page" at bounding box center [145, 377] width 71 height 12
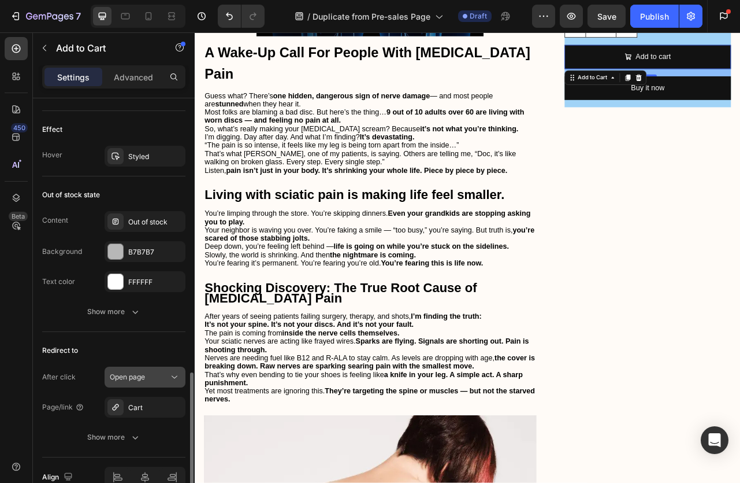
click at [155, 382] on div "Open page" at bounding box center [145, 377] width 71 height 12
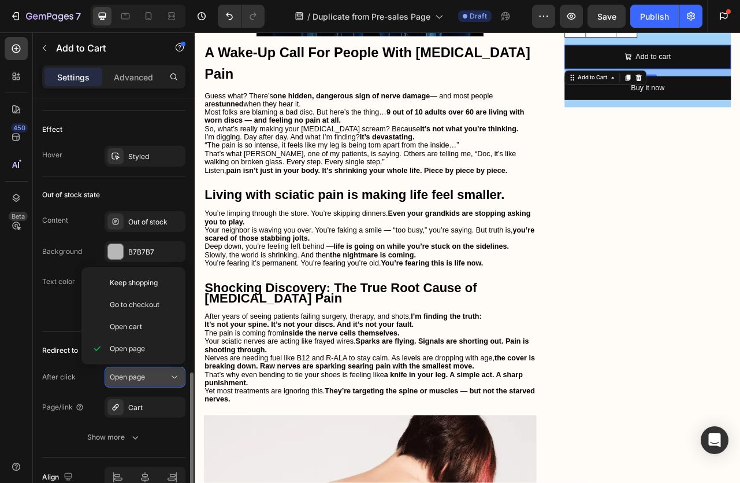
click at [157, 380] on div "Open page" at bounding box center [139, 377] width 59 height 10
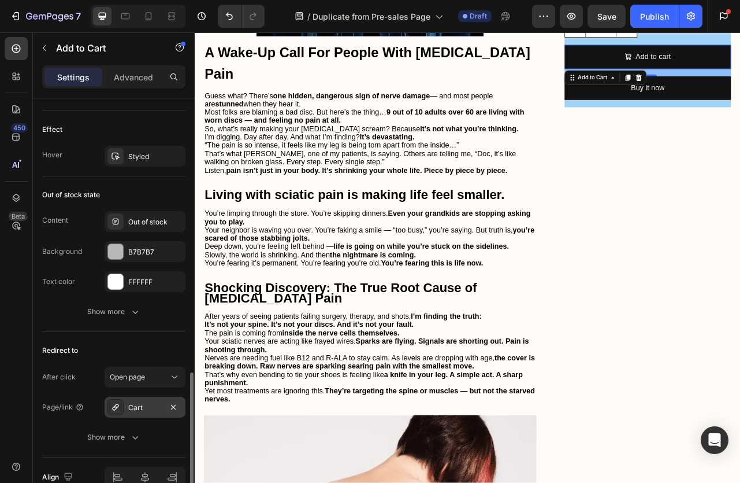
click at [142, 405] on div "Cart" at bounding box center [145, 407] width 34 height 10
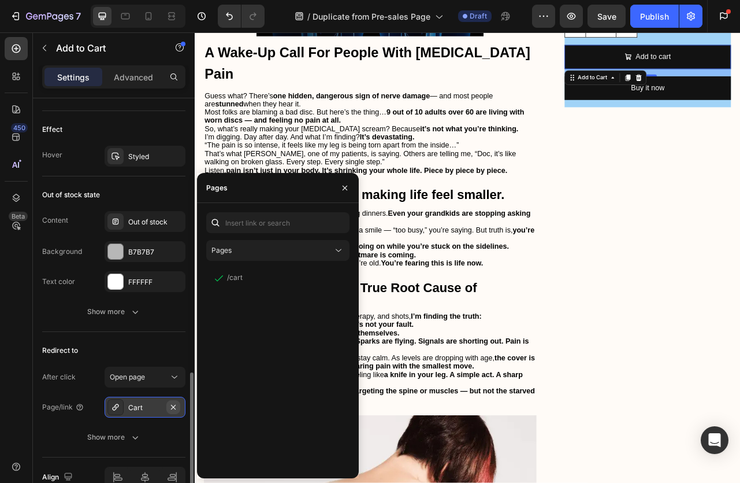
click at [172, 406] on icon "button" at bounding box center [173, 406] width 9 height 9
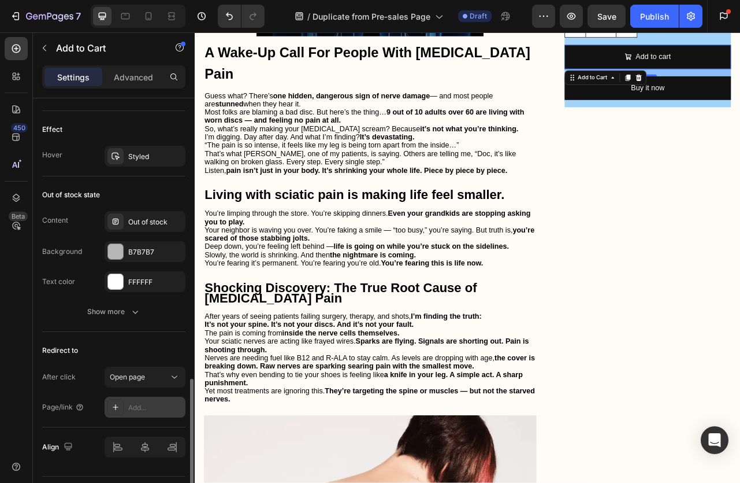
click at [149, 406] on div "Add..." at bounding box center [155, 407] width 54 height 10
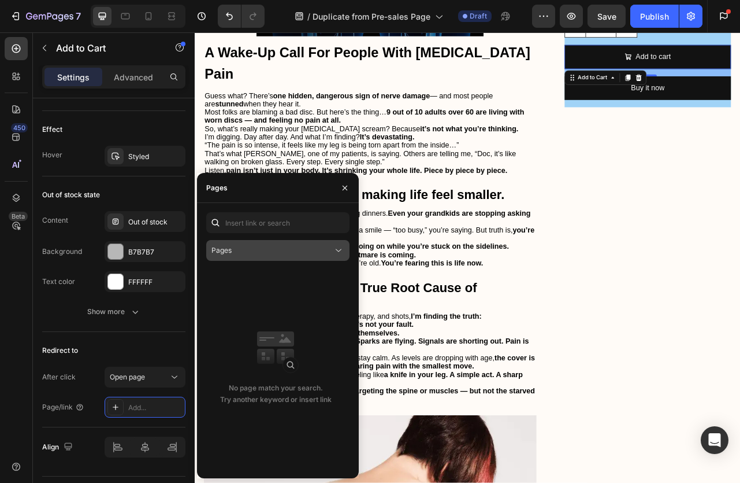
click at [244, 250] on div "Pages" at bounding box center [272, 250] width 121 height 10
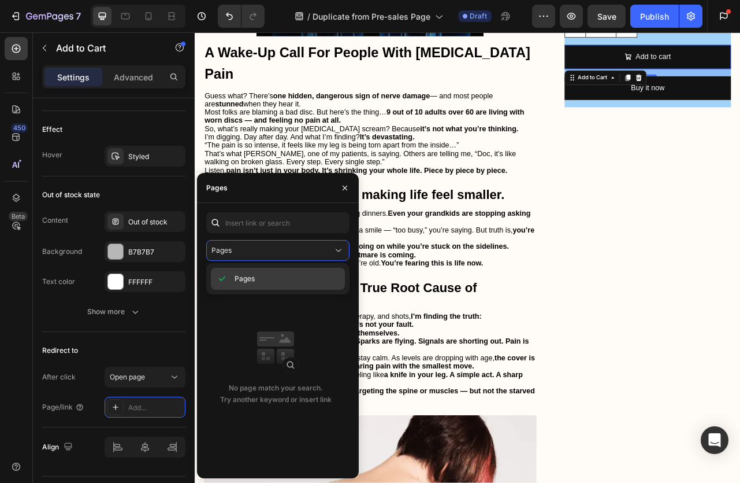
click at [250, 277] on span "Pages" at bounding box center [245, 278] width 20 height 10
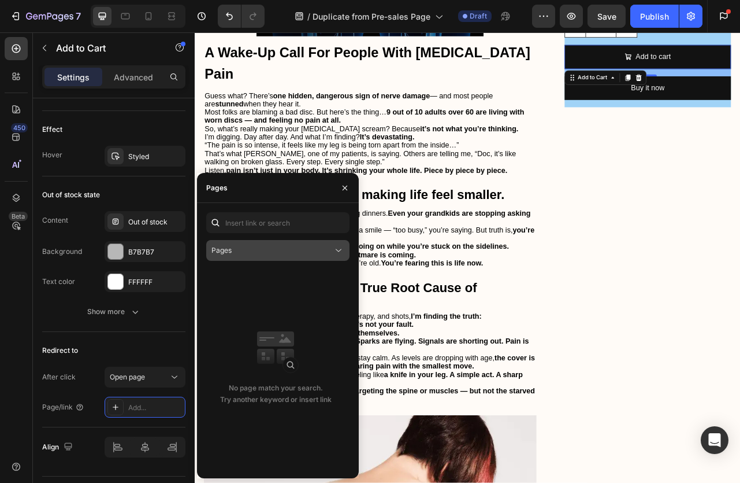
click at [243, 253] on div "Pages" at bounding box center [272, 250] width 121 height 10
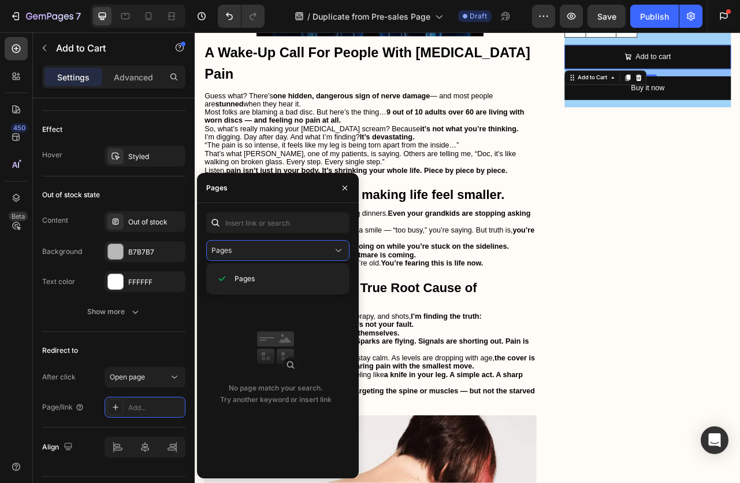
click at [331, 380] on div "No page match your search. Try another keyword or insert link" at bounding box center [275, 368] width 139 height 201
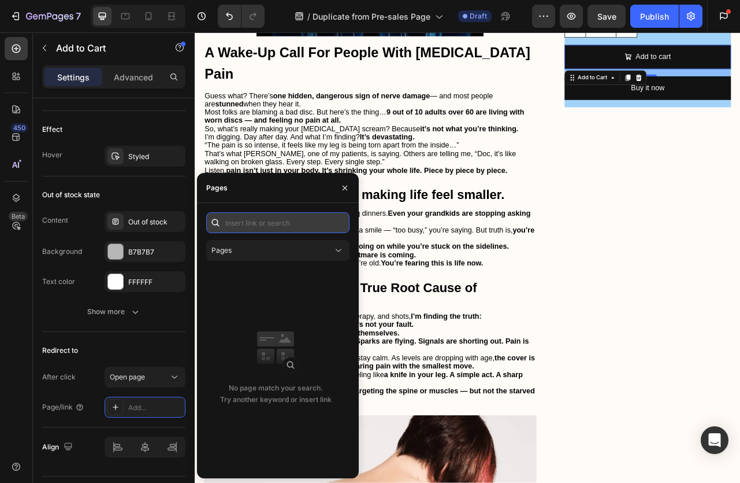
click at [245, 222] on input "text" at bounding box center [277, 222] width 143 height 21
paste input "https://www.vitalrelief-wellness.com/products/sciatiease"
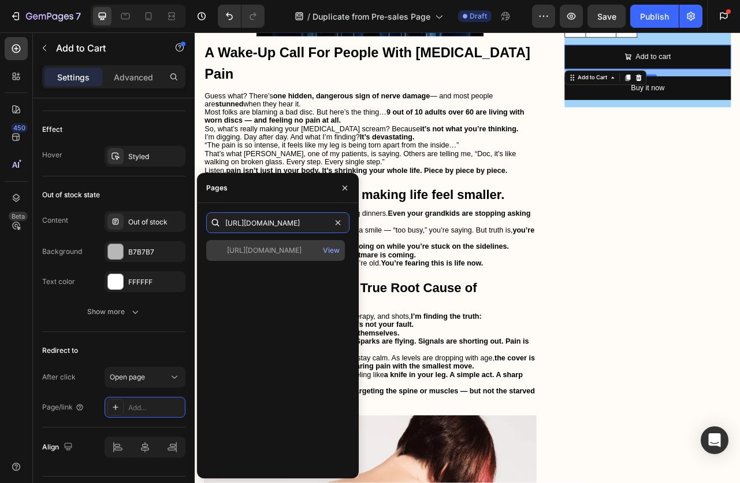
type input "https://www.vitalrelief-wellness.com/products/sciatiease"
click at [290, 247] on div "https://www.vitalrelief-wellness.com/products/sciatiease" at bounding box center [264, 250] width 75 height 10
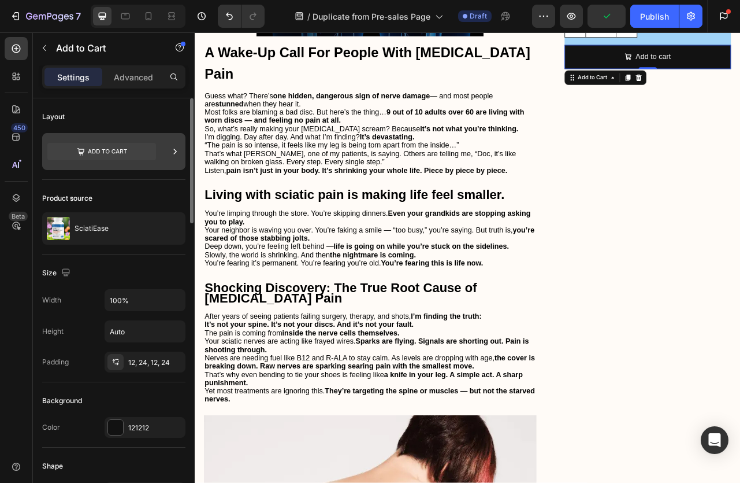
click at [102, 151] on icon at bounding box center [101, 151] width 109 height 17
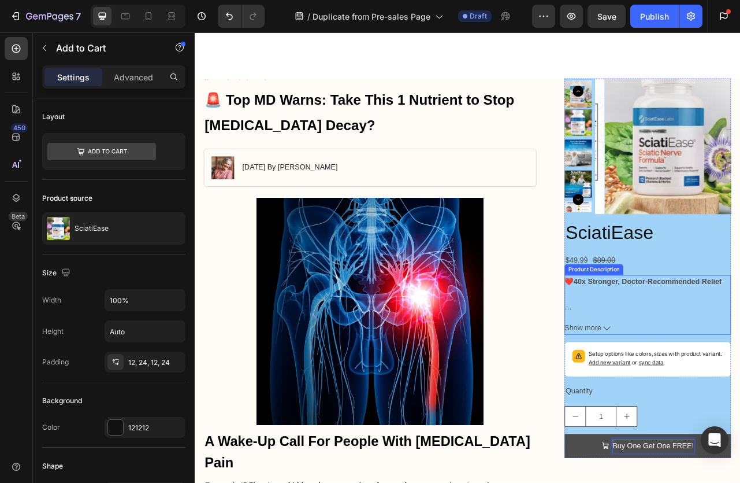
scroll to position [174, 0]
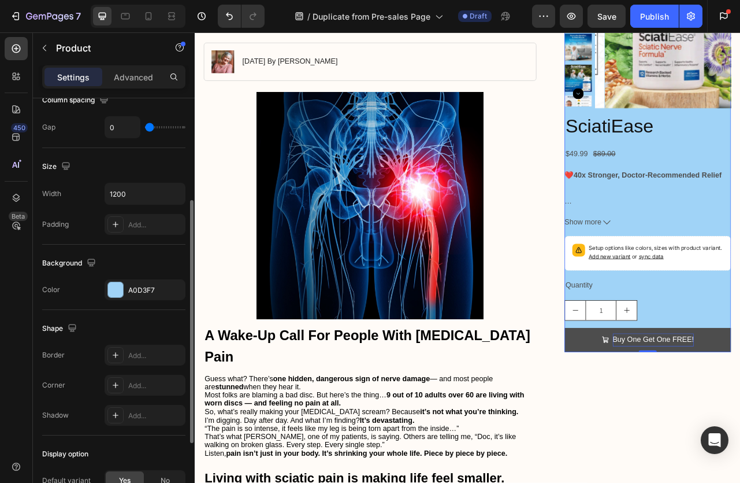
scroll to position [183, 0]
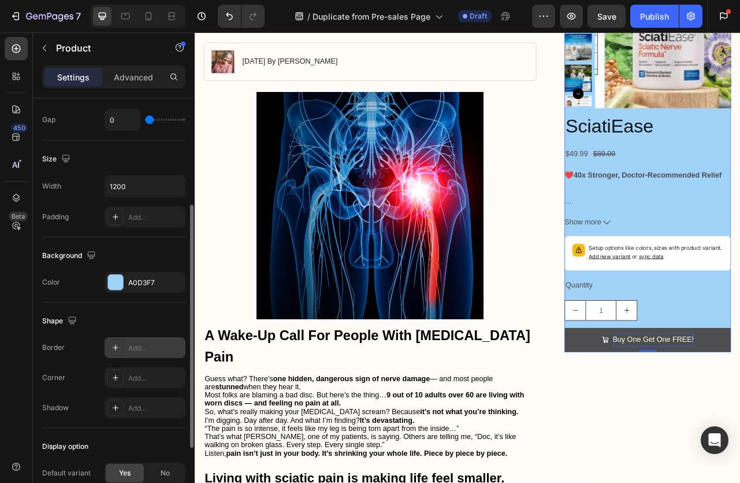
click at [128, 347] on div "Add..." at bounding box center [155, 348] width 54 height 10
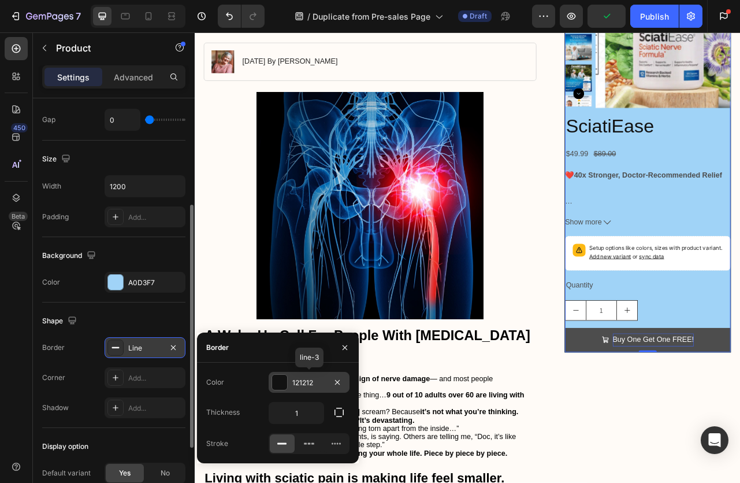
click at [304, 380] on div "121212" at bounding box center [309, 382] width 34 height 10
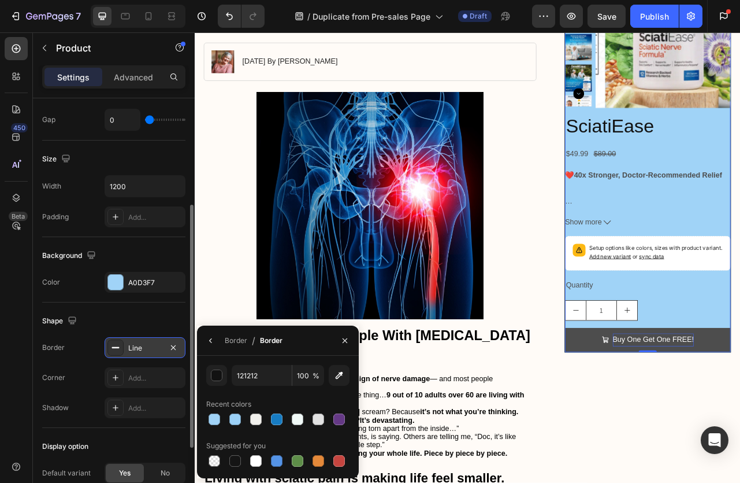
click at [201, 418] on div "121212 100 % Recent colors Suggested for you" at bounding box center [278, 417] width 162 height 104
click at [207, 417] on div at bounding box center [214, 419] width 14 height 14
type input "A0D3F7"
click at [211, 339] on icon "button" at bounding box center [210, 340] width 2 height 5
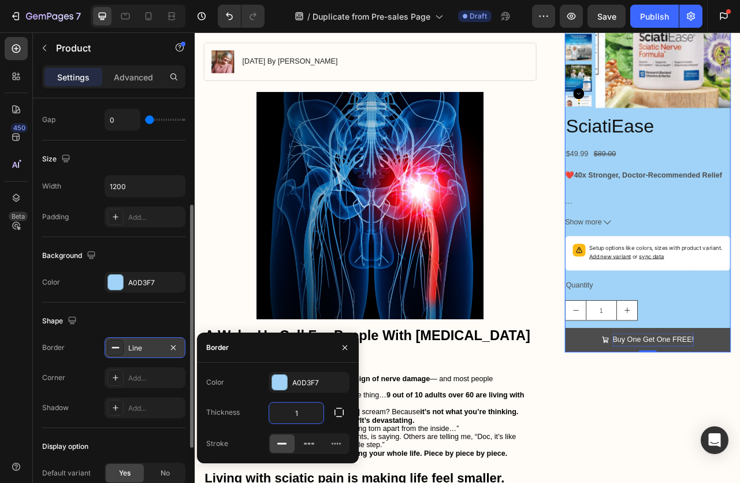
click at [307, 412] on input "1" at bounding box center [296, 412] width 54 height 21
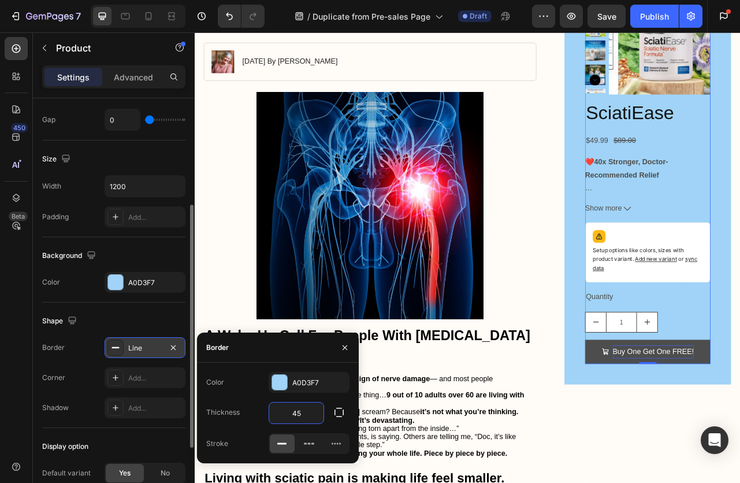
type input "4"
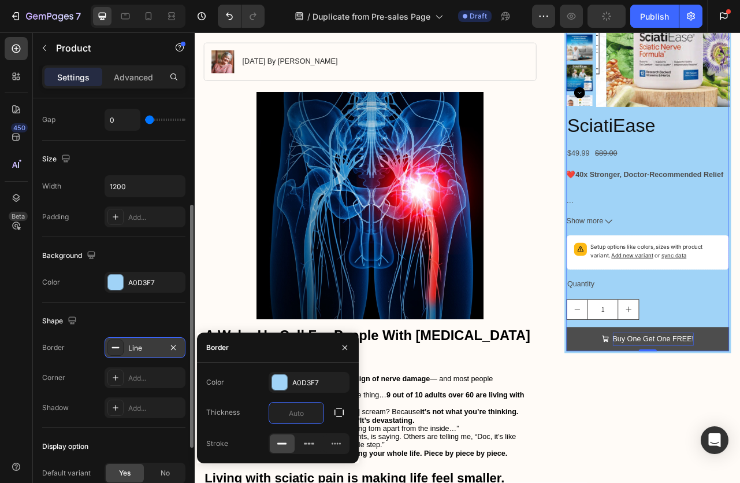
type input "5"
click at [87, 398] on div "Shadow Add..." at bounding box center [113, 407] width 143 height 21
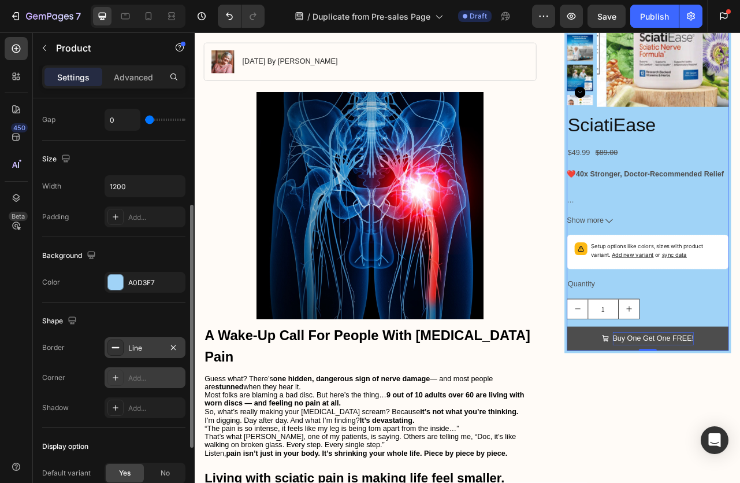
click at [131, 381] on div "Add..." at bounding box center [155, 378] width 54 height 10
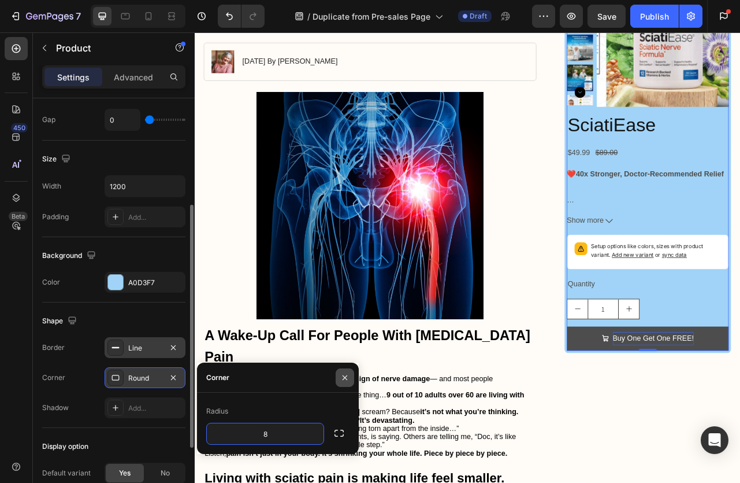
click at [342, 379] on icon "button" at bounding box center [344, 377] width 9 height 9
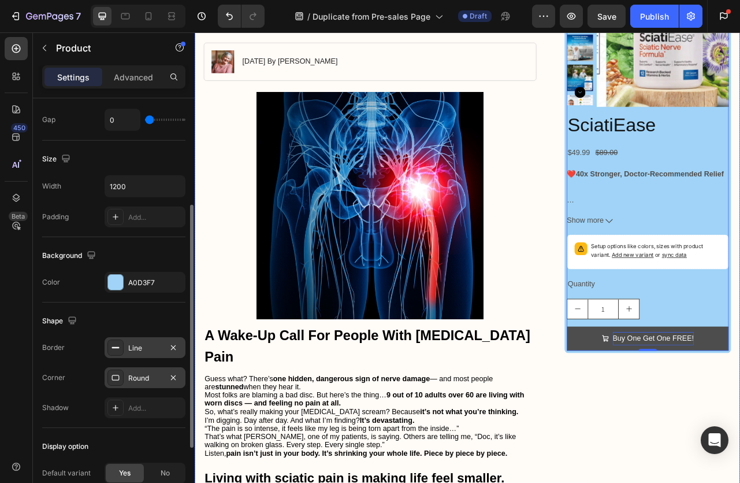
scroll to position [0, 0]
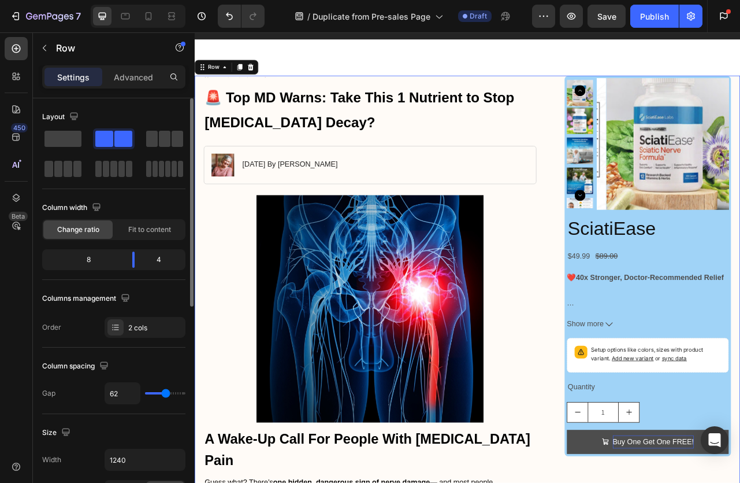
scroll to position [171, 0]
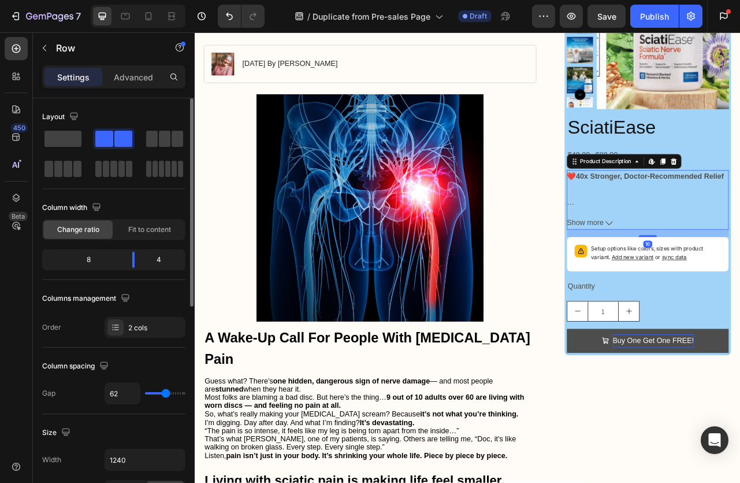
click at [717, 272] on icon at bounding box center [721, 274] width 9 height 5
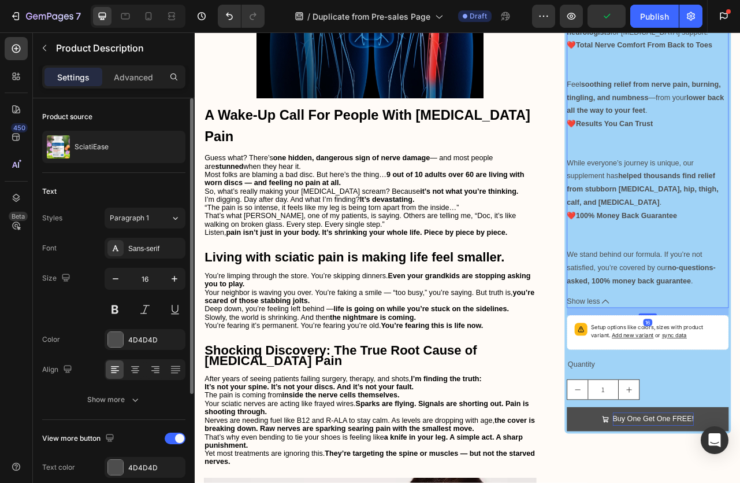
scroll to position [440, 0]
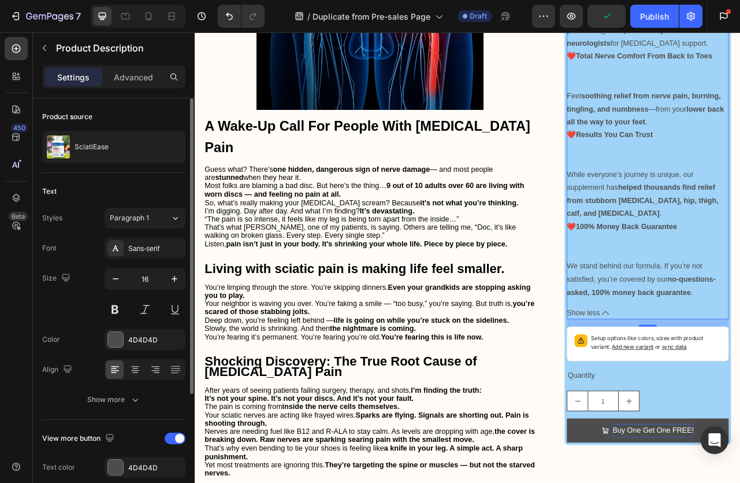
click at [713, 389] on icon at bounding box center [717, 388] width 9 height 9
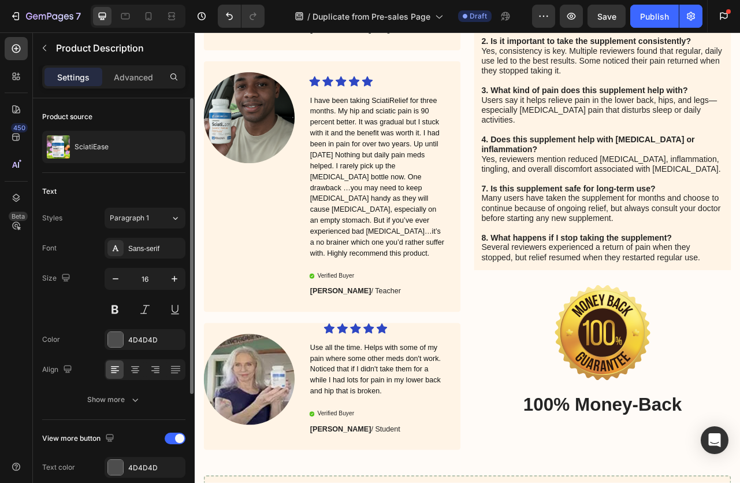
scroll to position [4147, 0]
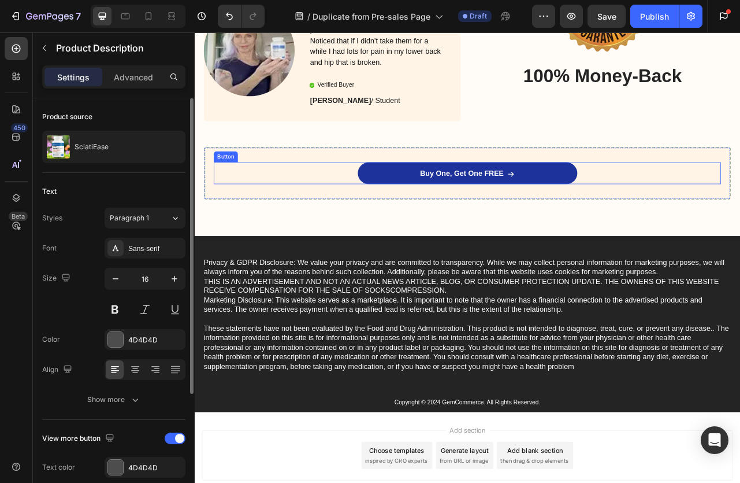
click at [625, 201] on link "Buy One, Get One FREE" at bounding box center [541, 212] width 279 height 28
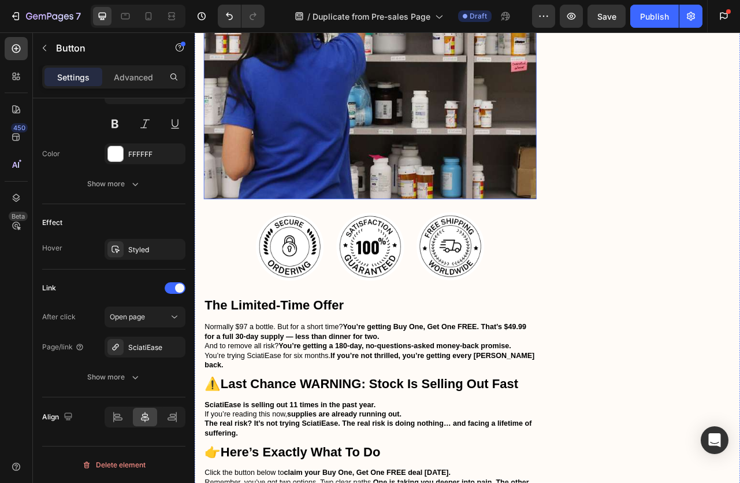
scroll to position [3221, 0]
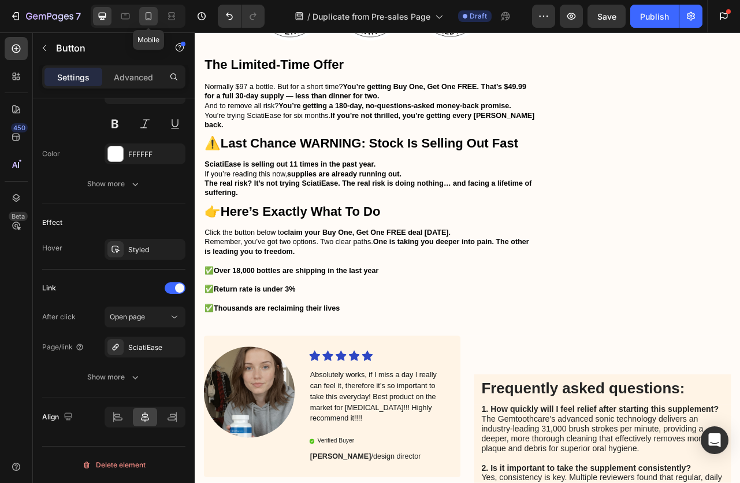
click at [153, 18] on icon at bounding box center [149, 16] width 12 height 12
type input "14"
type input "100%"
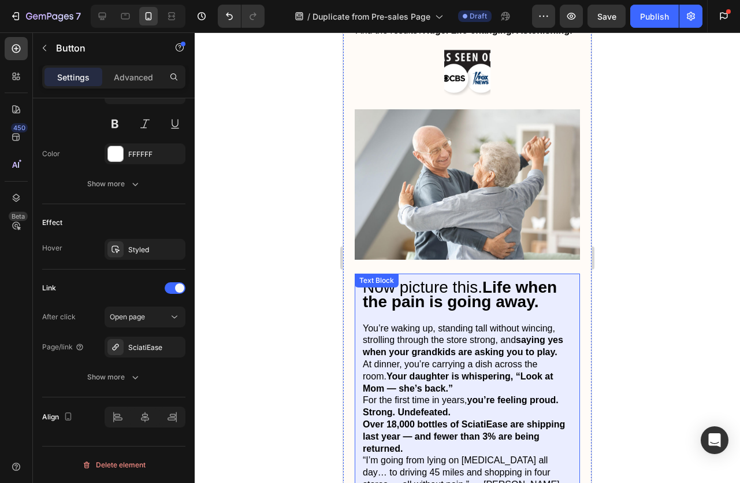
scroll to position [1731, 0]
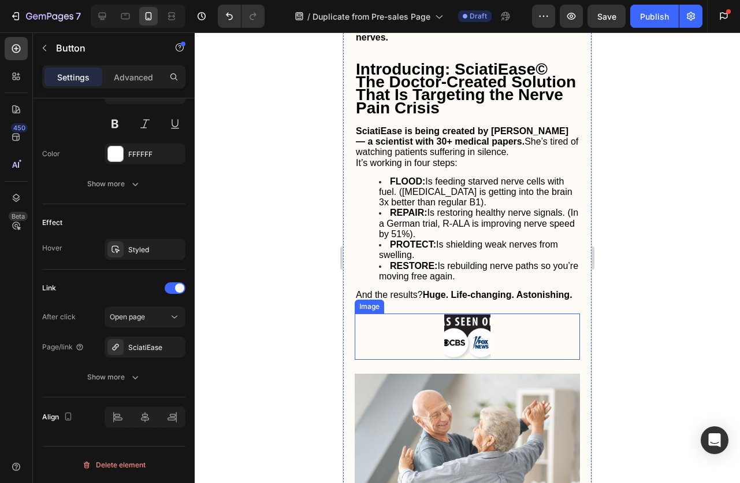
click at [469, 319] on img at bounding box center [467, 336] width 46 height 46
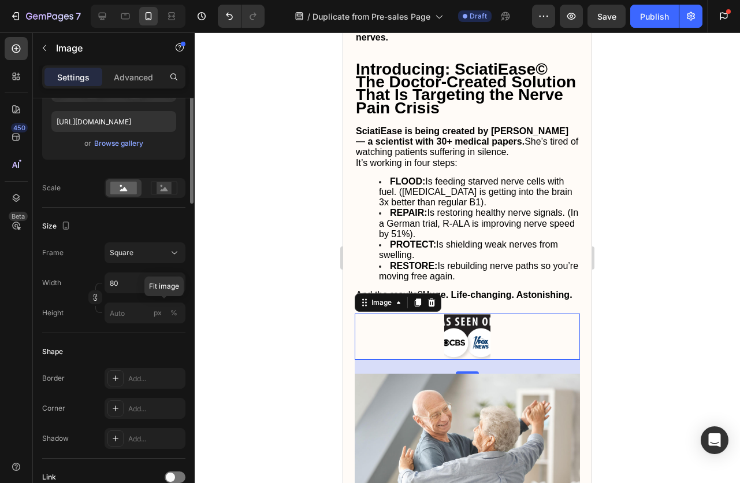
scroll to position [73, 0]
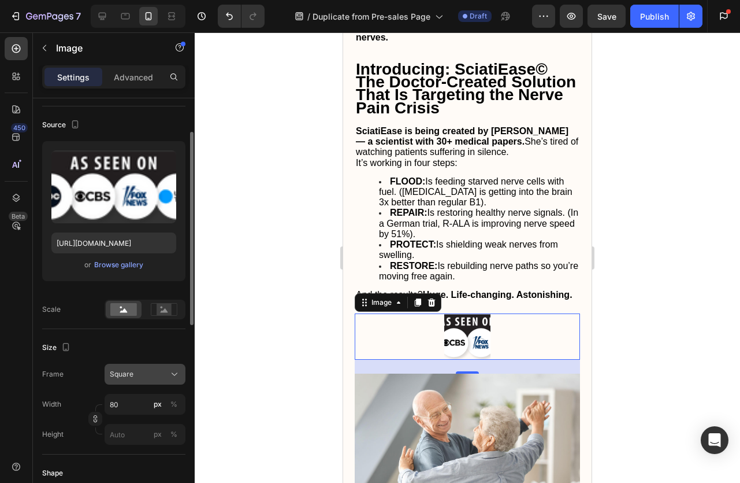
click at [156, 365] on button "Square" at bounding box center [145, 374] width 81 height 21
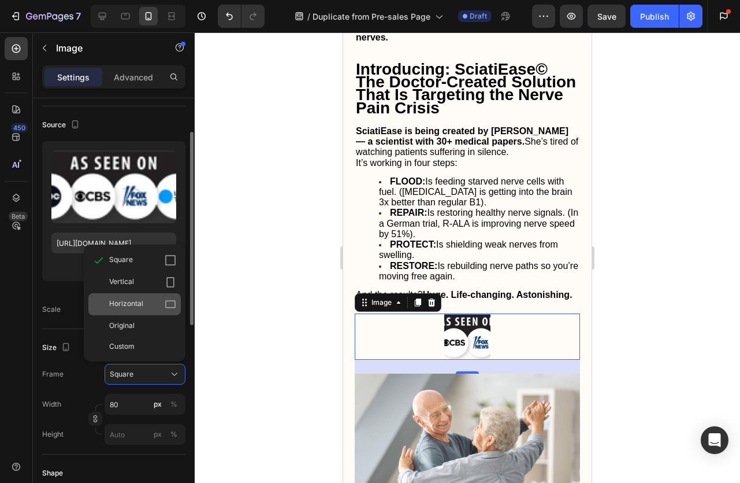
click at [128, 296] on div "Horizontal" at bounding box center [134, 304] width 92 height 22
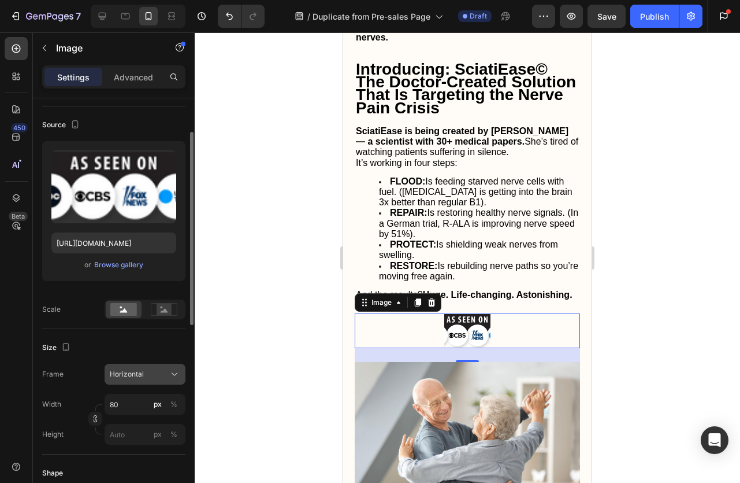
click at [135, 383] on button "Horizontal" at bounding box center [145, 374] width 81 height 21
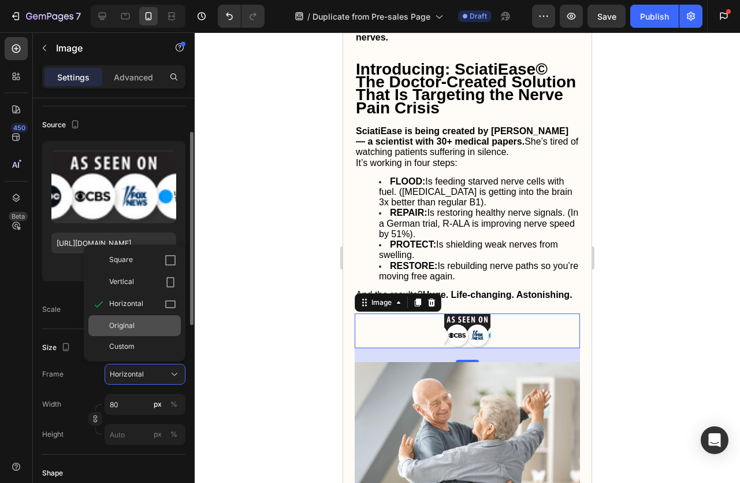
click at [124, 328] on span "Original" at bounding box center [121, 325] width 25 height 10
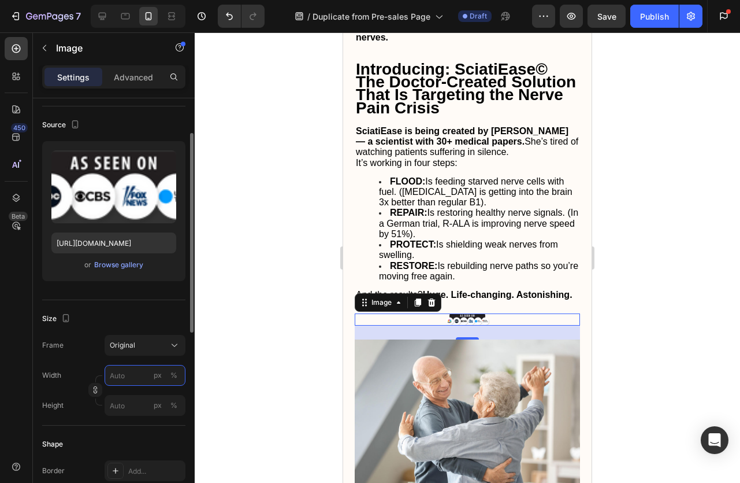
click at [129, 371] on input "px %" at bounding box center [145, 375] width 81 height 21
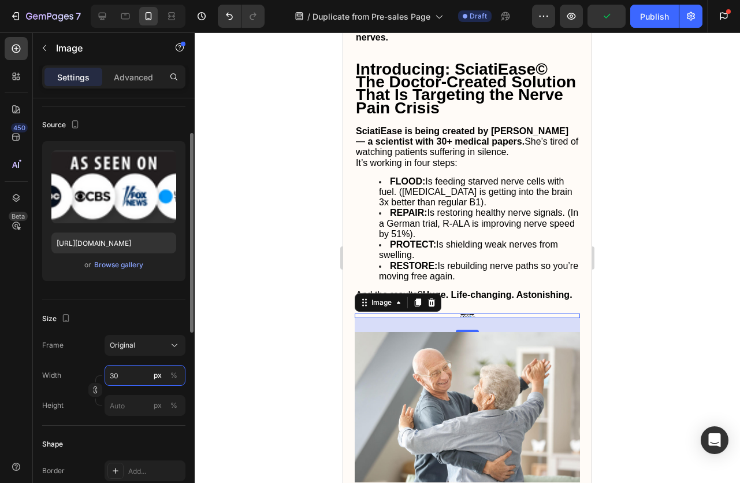
type input "350"
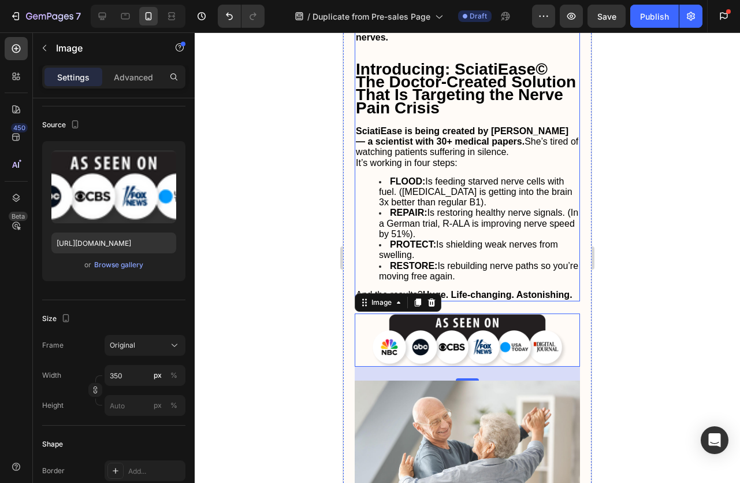
click at [386, 207] on li "REPAIR: Is restoring healthy nerve signals. (In a German trial, R-ALA is improv…" at bounding box center [479, 223] width 200 height 32
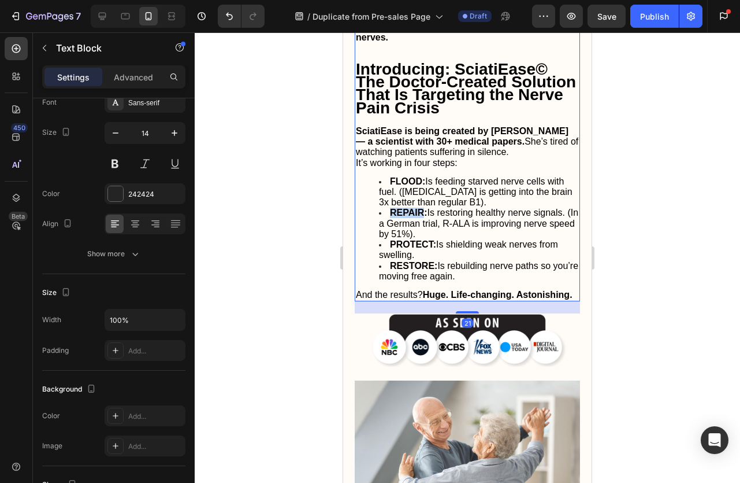
click at [386, 207] on li "REPAIR: Is restoring healthy nerve signals. (In a German trial, R-ALA is improv…" at bounding box center [479, 223] width 200 height 32
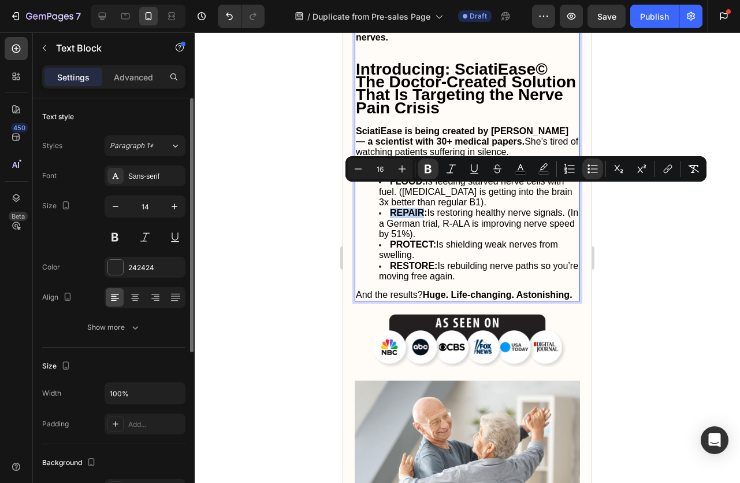
click at [387, 207] on li "REPAIR: Is restoring healthy nerve signals. (In a German trial, R-ALA is improv…" at bounding box center [479, 223] width 200 height 32
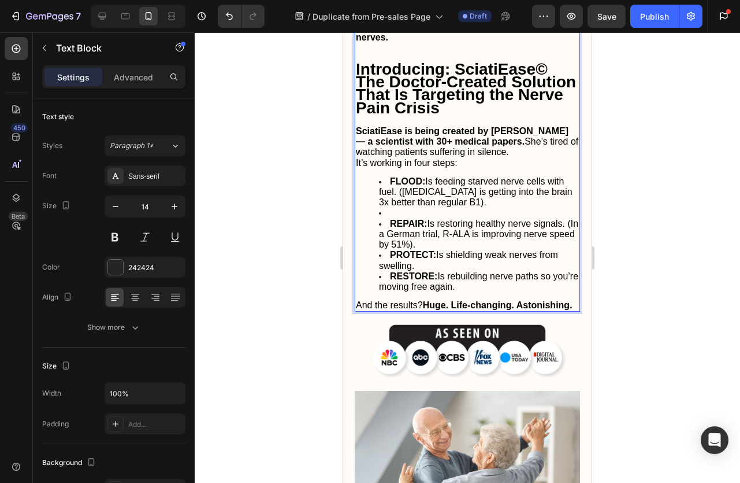
click at [385, 207] on li "Rich Text Editor. Editing area: main" at bounding box center [479, 212] width 200 height 10
drag, startPoint x: 384, startPoint y: 190, endPoint x: 377, endPoint y: 190, distance: 6.4
click at [377, 190] on ul "FLOOD: Is feeding starved nerve cells with fuel. (Benfotiamine is getting into …" at bounding box center [467, 234] width 223 height 116
click at [392, 207] on li "Rich Text Editor. Editing area: main" at bounding box center [479, 212] width 200 height 10
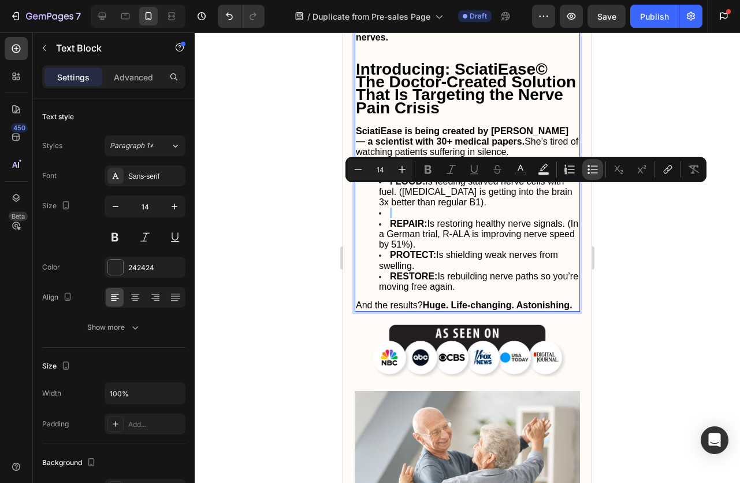
click at [594, 169] on icon "Editor contextual toolbar" at bounding box center [594, 169] width 7 height 1
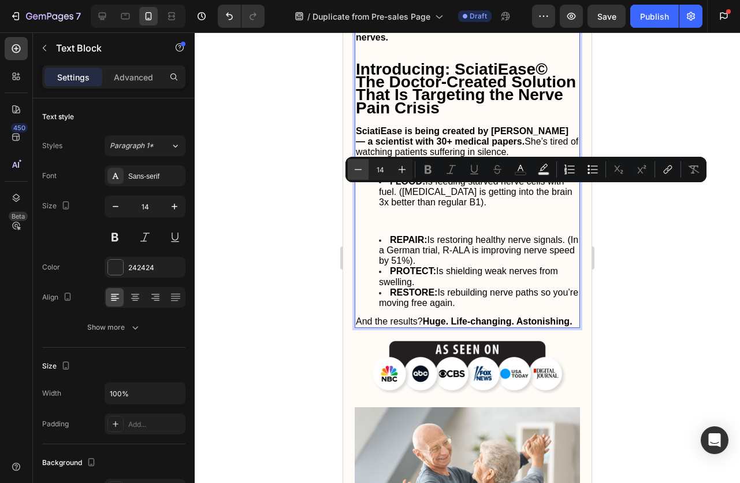
click at [364, 172] on icon "Editor contextual toolbar" at bounding box center [359, 170] width 12 height 12
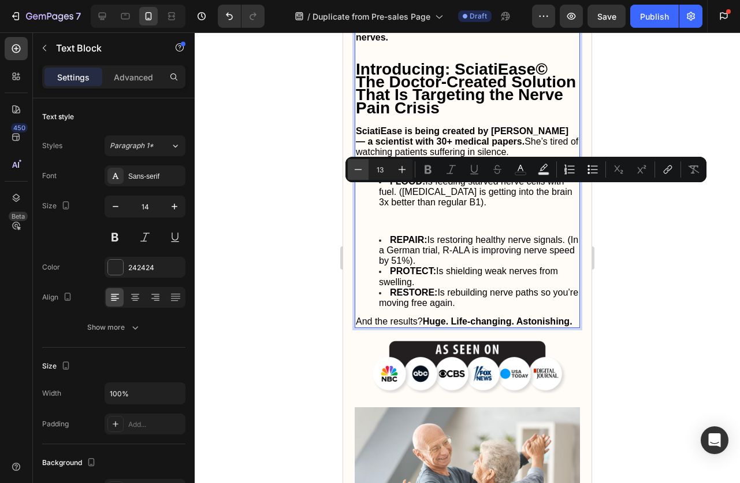
click at [358, 170] on icon "Editor contextual toolbar" at bounding box center [359, 170] width 12 height 12
click at [357, 169] on icon "Editor contextual toolbar" at bounding box center [359, 170] width 12 height 12
type input "14"
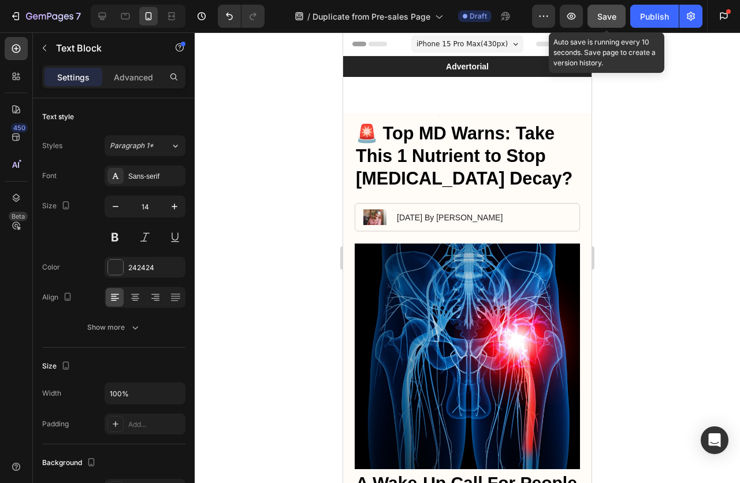
click at [599, 24] on button "Save" at bounding box center [607, 16] width 38 height 23
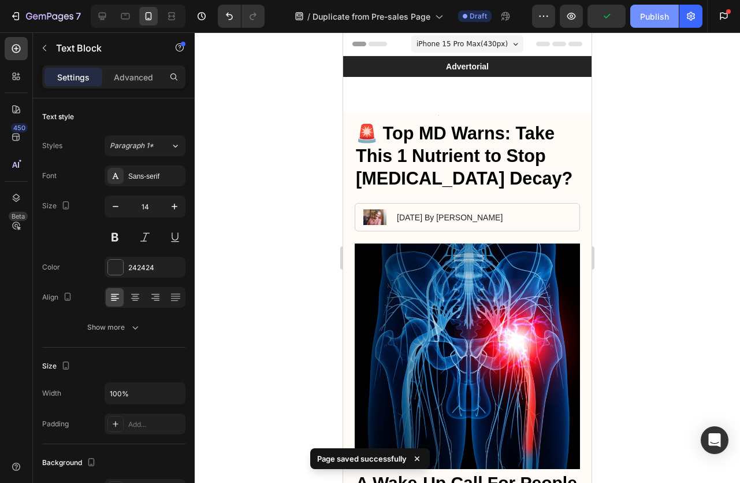
click at [650, 17] on div "Publish" at bounding box center [654, 16] width 29 height 12
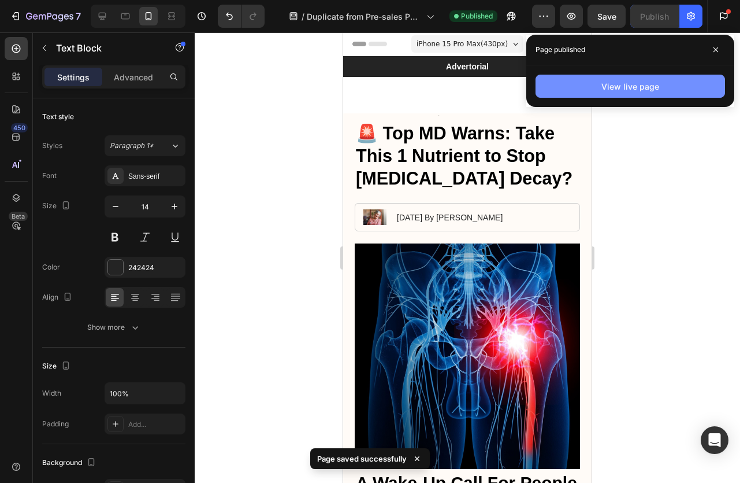
click at [651, 85] on div "View live page" at bounding box center [631, 86] width 58 height 12
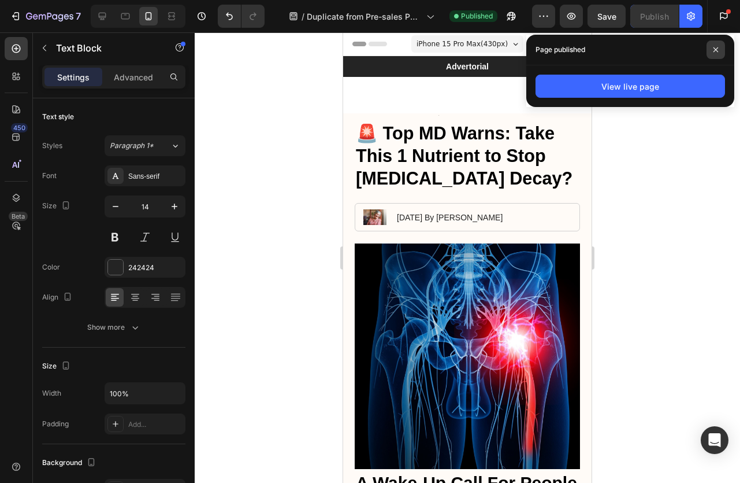
click at [716, 49] on icon at bounding box center [716, 50] width 6 height 6
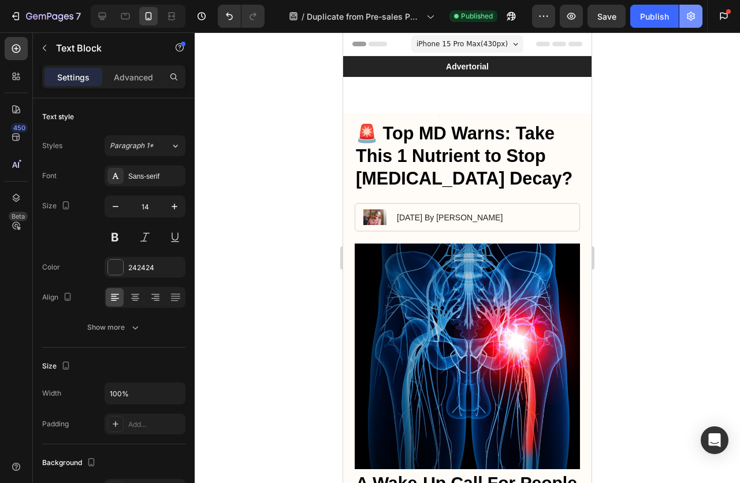
click at [696, 23] on button "button" at bounding box center [691, 16] width 23 height 23
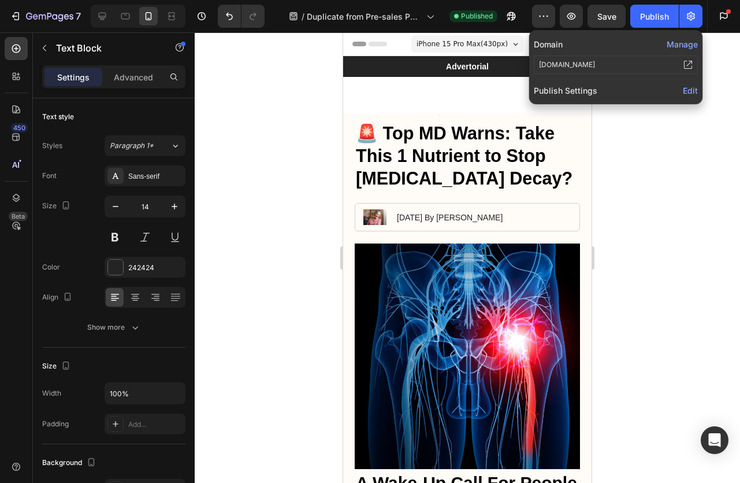
click at [603, 66] on div "[DOMAIN_NAME]" at bounding box center [616, 64] width 164 height 18
click at [570, 65] on div "[DOMAIN_NAME]" at bounding box center [567, 65] width 56 height 10
click at [667, 44] on button "Manage" at bounding box center [682, 44] width 31 height 12
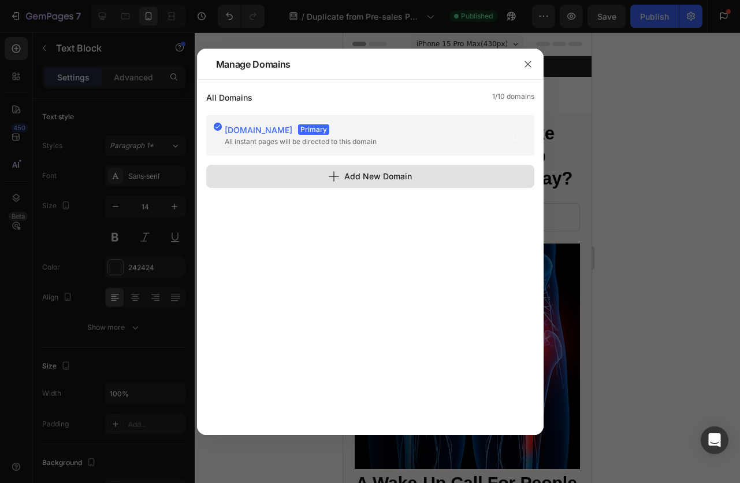
click at [379, 170] on div "Add New Domain" at bounding box center [370, 176] width 84 height 12
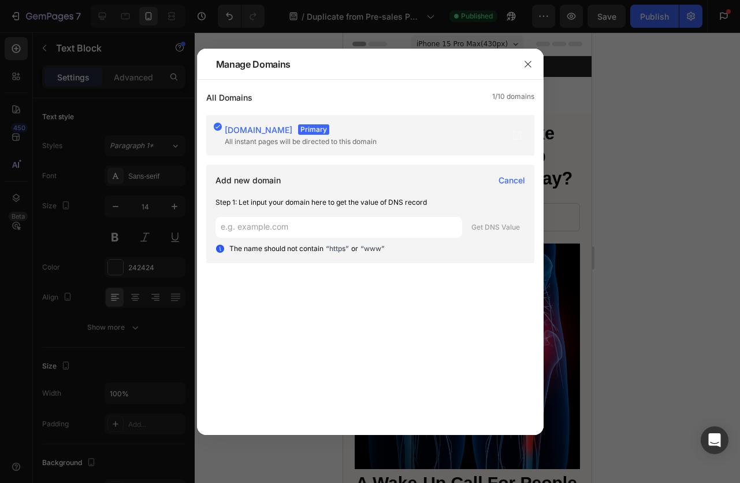
click at [499, 179] on span "Cancel" at bounding box center [512, 180] width 27 height 12
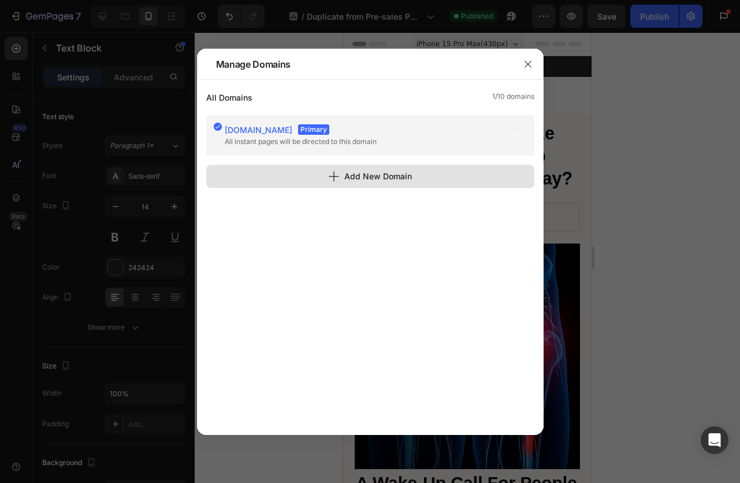
click at [343, 175] on div "Add New Domain" at bounding box center [370, 176] width 84 height 12
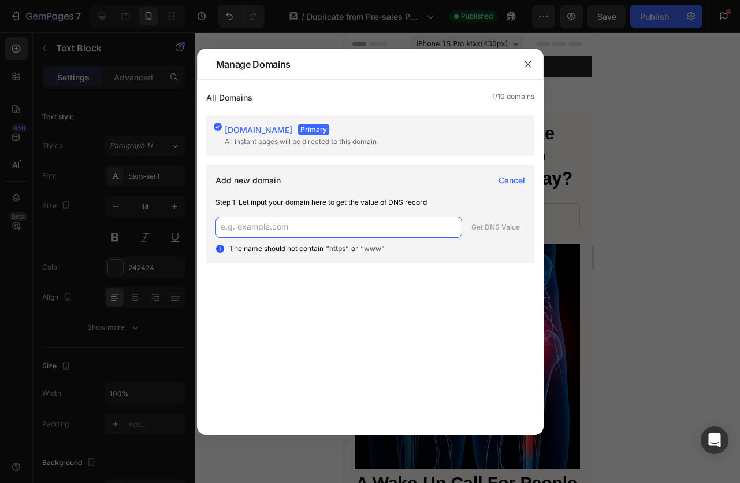
click at [282, 228] on input "text" at bounding box center [339, 227] width 247 height 21
paste input "[DOMAIN_NAME]"
type input "[DOMAIN_NAME]"
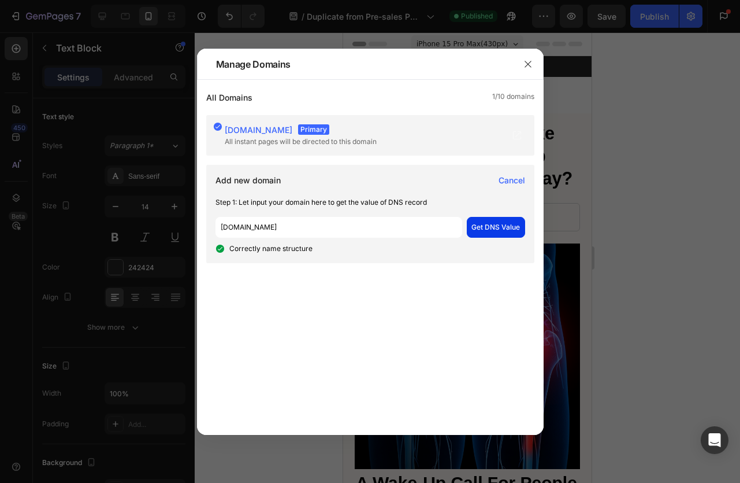
click at [479, 224] on div "Get DNS Value" at bounding box center [496, 227] width 49 height 10
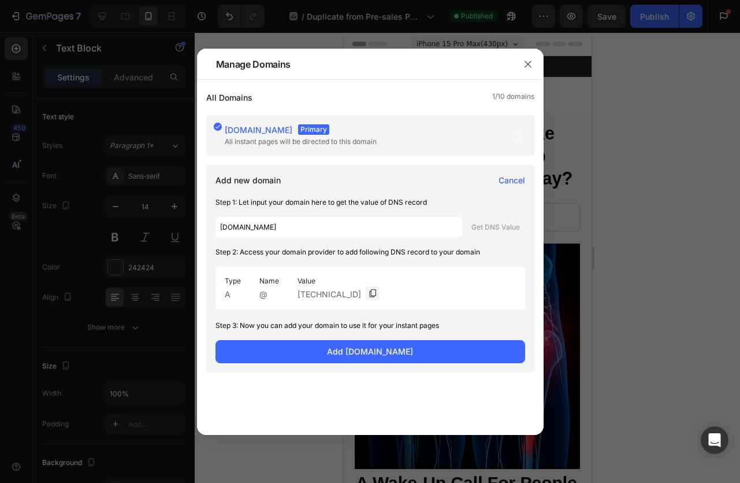
click at [516, 181] on span "Cancel" at bounding box center [512, 180] width 27 height 12
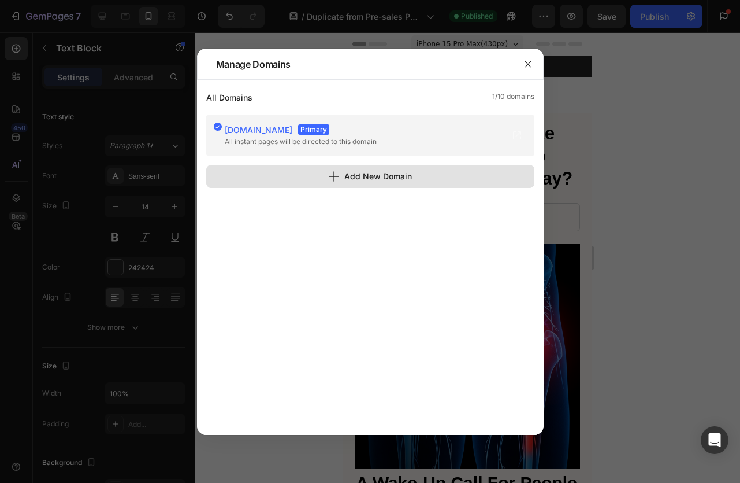
click at [388, 177] on div "Add New Domain" at bounding box center [370, 176] width 84 height 12
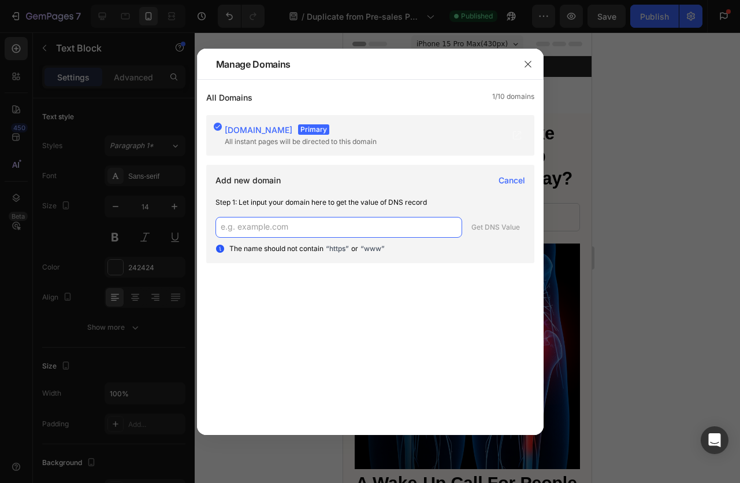
click at [287, 225] on input "text" at bounding box center [339, 227] width 247 height 21
paste input "[DOMAIN_NAME]"
type input "[DOMAIN_NAME]"
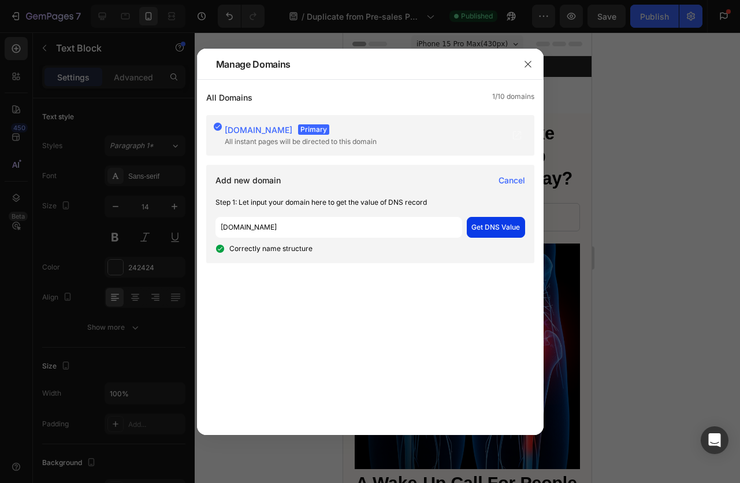
click at [488, 236] on button "Get DNS Value" at bounding box center [496, 227] width 58 height 21
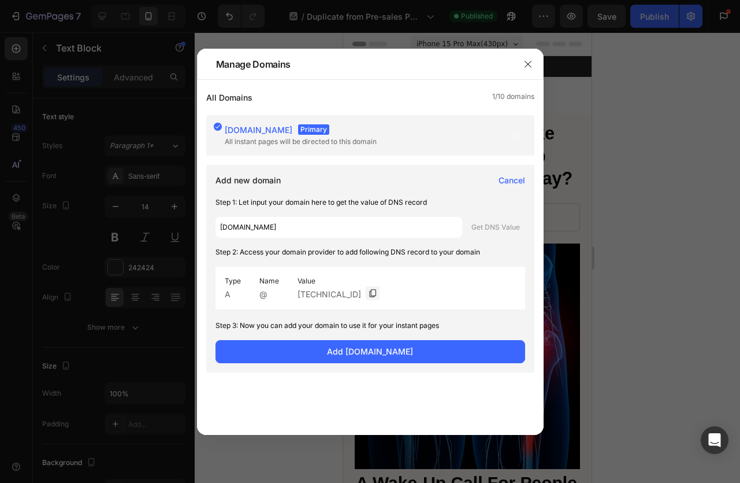
click at [511, 175] on span "Cancel" at bounding box center [512, 180] width 27 height 12
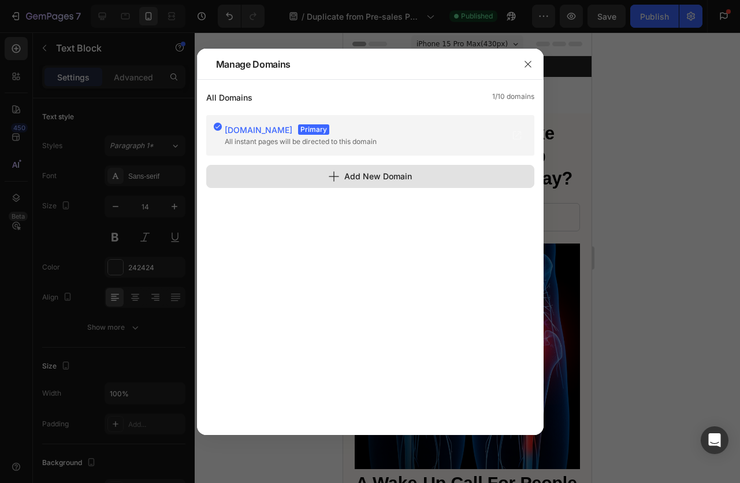
click at [379, 186] on button "Add New Domain" at bounding box center [370, 176] width 328 height 23
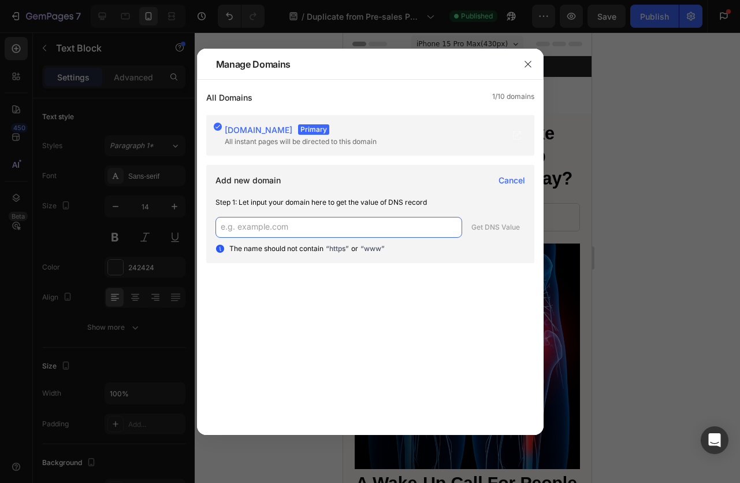
click at [258, 231] on input "text" at bounding box center [339, 227] width 247 height 21
paste input "[DOMAIN_NAME]"
type input "[DOMAIN_NAME]"
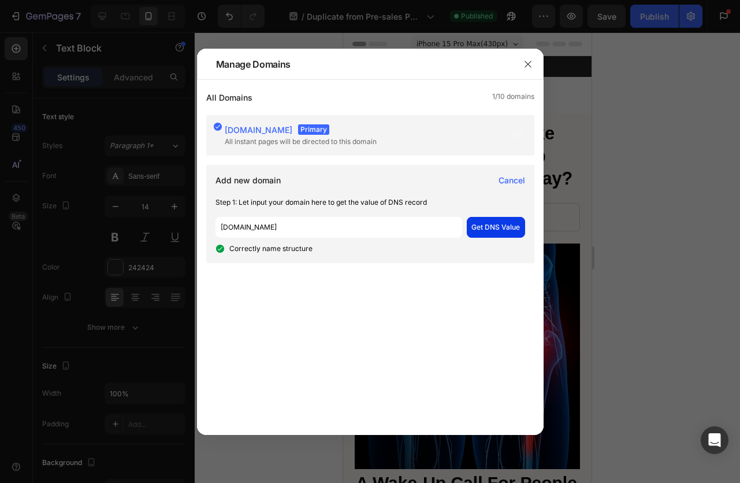
click at [488, 225] on div "Get DNS Value" at bounding box center [496, 227] width 49 height 10
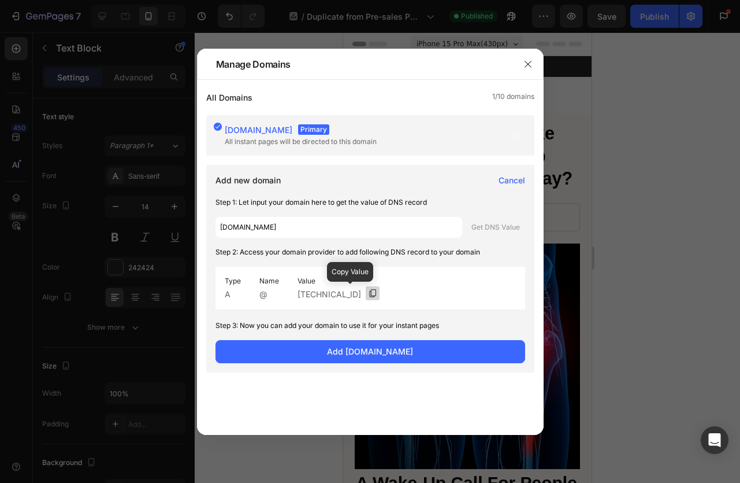
click at [368, 294] on icon at bounding box center [372, 292] width 9 height 9
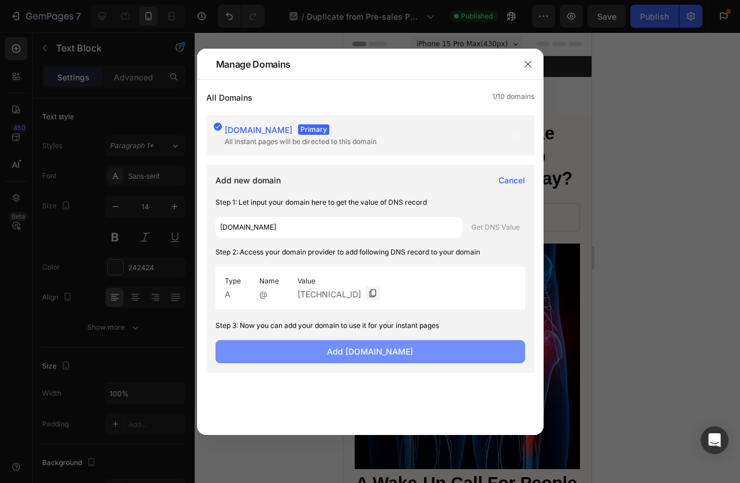
click at [362, 353] on span "Add vitalrelief-wellness.com" at bounding box center [370, 351] width 86 height 12
click at [362, 353] on button "Add vitalrelief-wellness.com" at bounding box center [371, 351] width 310 height 23
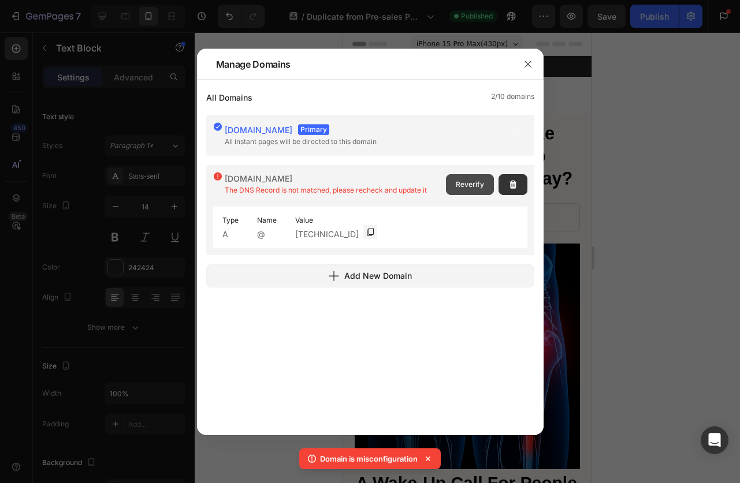
click at [460, 185] on span "Reverify" at bounding box center [470, 184] width 28 height 10
click at [466, 186] on span "Reverify" at bounding box center [470, 184] width 28 height 10
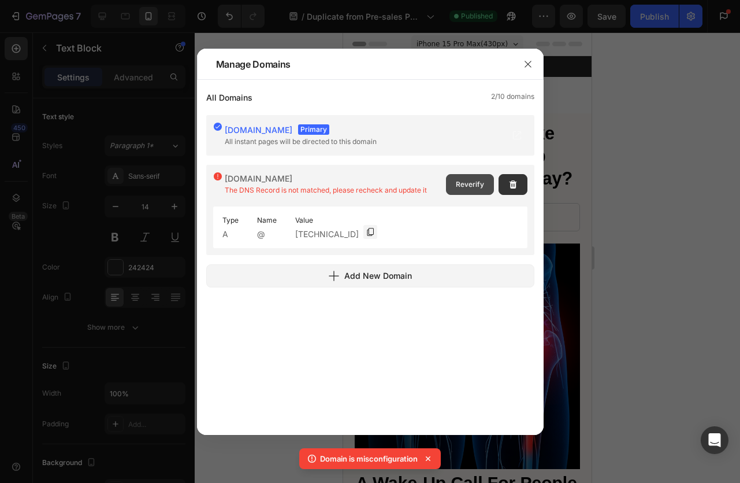
click at [465, 180] on span "Reverify" at bounding box center [470, 184] width 28 height 10
click at [466, 182] on span "Reverify" at bounding box center [470, 184] width 28 height 10
click at [467, 184] on span "Reverify" at bounding box center [470, 184] width 28 height 10
click at [468, 186] on span "Reverify" at bounding box center [470, 184] width 28 height 10
click at [462, 184] on span "Reverify" at bounding box center [470, 184] width 28 height 10
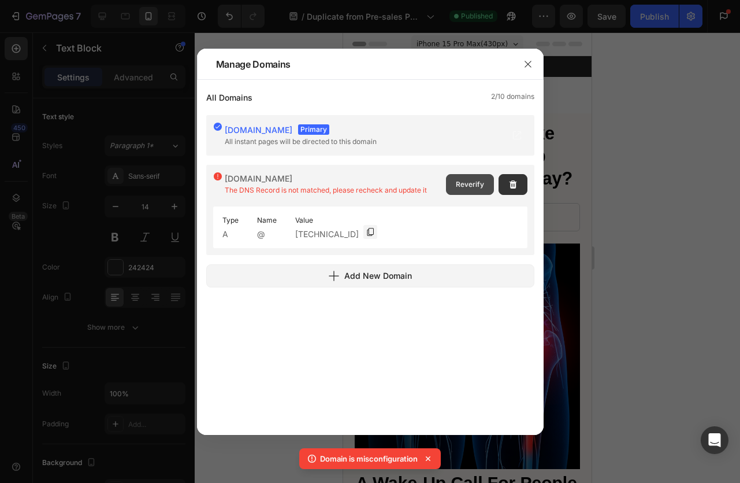
click at [463, 187] on span "Reverify" at bounding box center [470, 184] width 28 height 10
click at [509, 186] on icon "button" at bounding box center [513, 184] width 9 height 9
click at [508, 186] on span "Delete" at bounding box center [506, 184] width 21 height 10
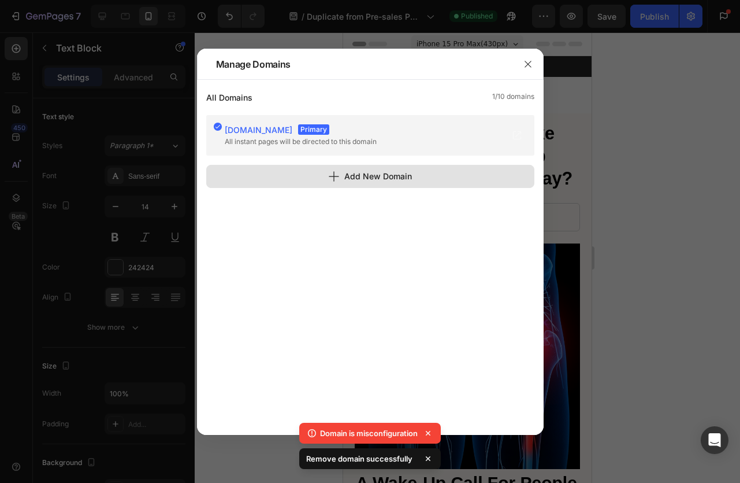
click at [403, 176] on div "Add New Domain" at bounding box center [370, 176] width 84 height 12
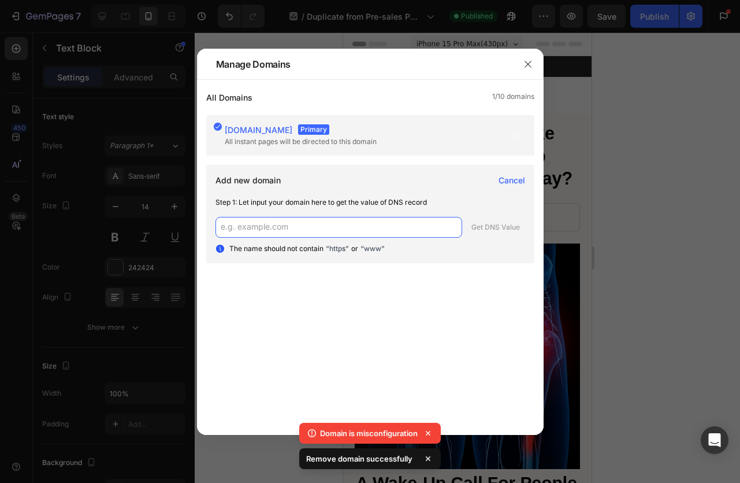
click at [335, 229] on input "text" at bounding box center [339, 227] width 247 height 21
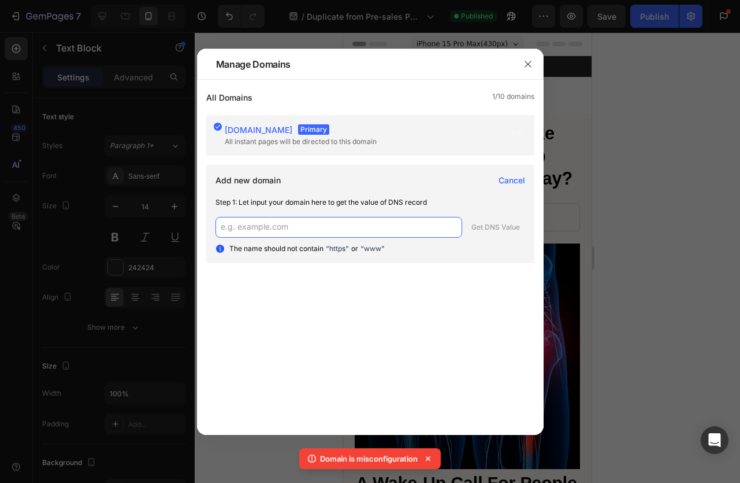
click at [346, 229] on input "text" at bounding box center [339, 227] width 247 height 21
paste input "[DOMAIN_NAME]"
type input "[DOMAIN_NAME]"
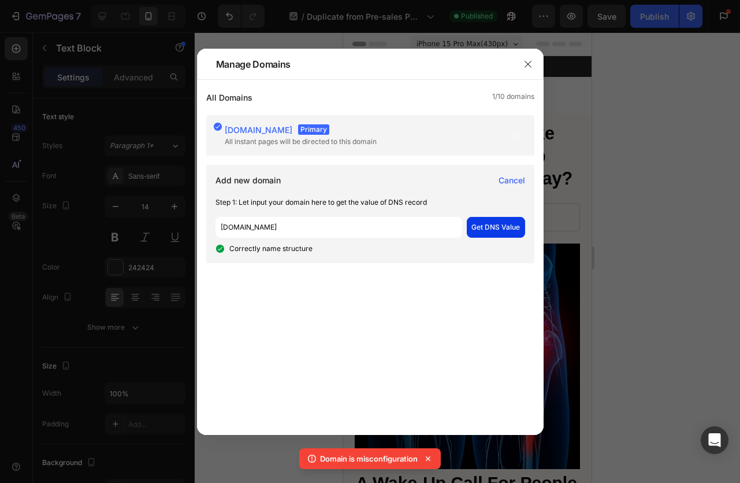
click at [484, 230] on div "Get DNS Value" at bounding box center [496, 227] width 49 height 10
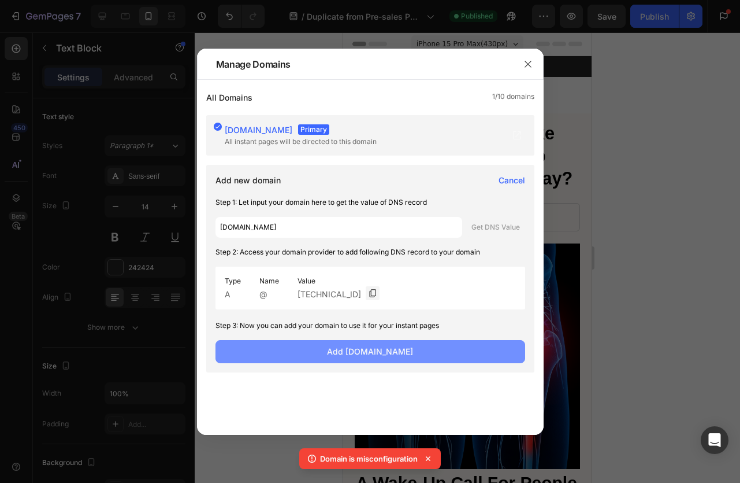
click at [411, 346] on span "Add vitalrelief-wellness.com" at bounding box center [370, 351] width 86 height 12
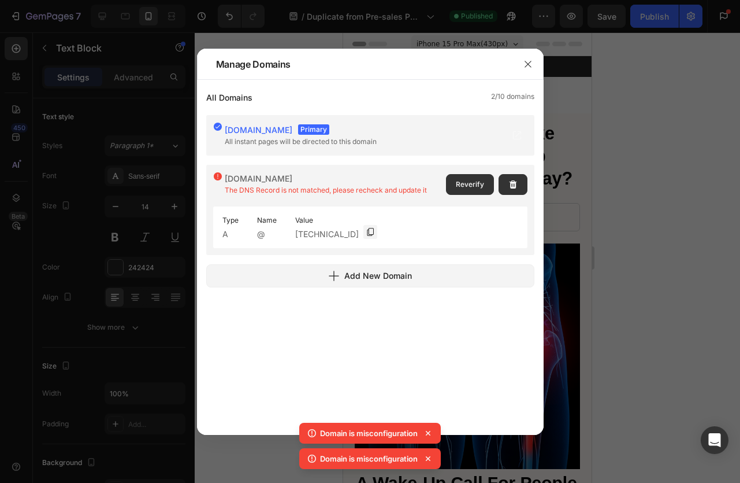
click at [392, 226] on div "Type A Name @ Value 76.76.21.21" at bounding box center [370, 227] width 314 height 42
click at [427, 220] on div "Type A Name @ Value 76.76.21.21" at bounding box center [370, 227] width 314 height 42
click at [455, 181] on button "Reverify" at bounding box center [470, 184] width 48 height 21
click at [463, 181] on span "Reverify" at bounding box center [470, 184] width 28 height 10
click at [463, 184] on span "Reverify" at bounding box center [470, 184] width 28 height 10
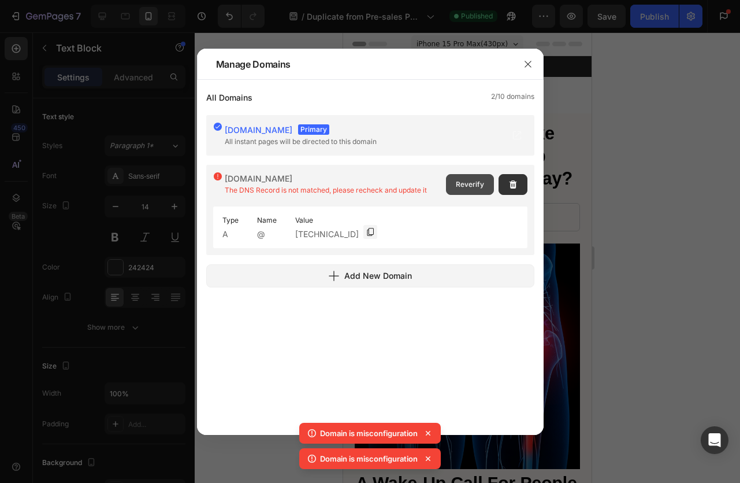
click at [477, 184] on span "Reverify" at bounding box center [470, 184] width 28 height 10
click at [465, 187] on span "Reverify" at bounding box center [470, 184] width 28 height 10
click at [529, 64] on icon "button" at bounding box center [528, 64] width 9 height 9
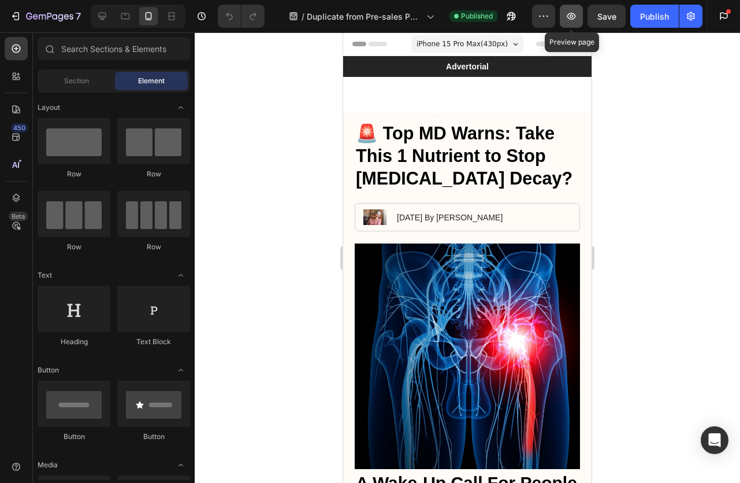
click at [577, 6] on button "button" at bounding box center [571, 16] width 23 height 23
click at [695, 20] on icon "button" at bounding box center [691, 16] width 12 height 12
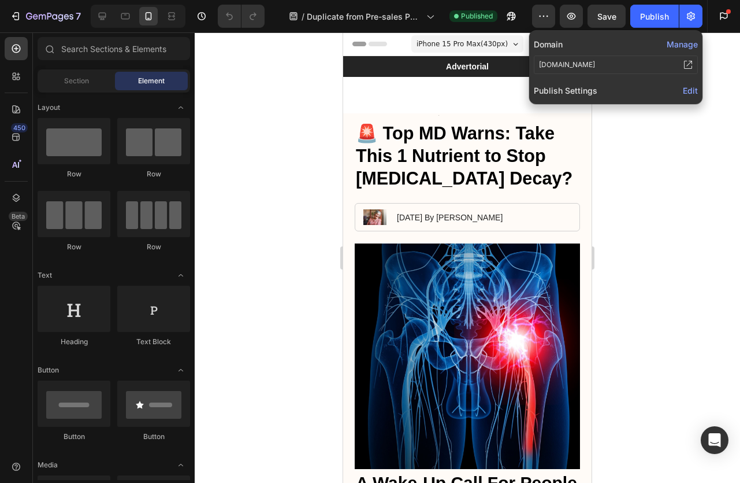
click at [676, 49] on button "Manage" at bounding box center [682, 44] width 31 height 12
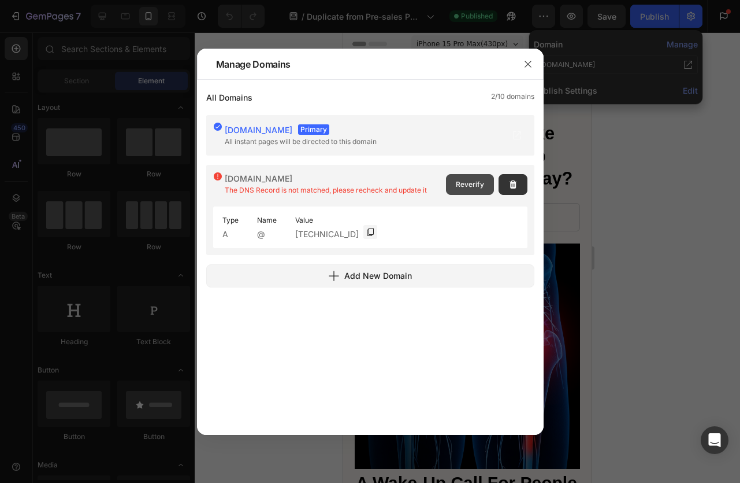
click at [449, 181] on button "Reverify" at bounding box center [470, 184] width 48 height 21
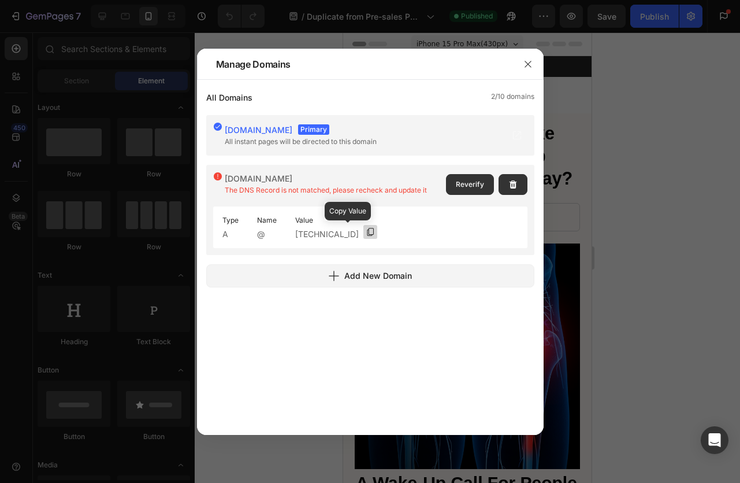
click at [366, 233] on icon at bounding box center [370, 231] width 9 height 9
click at [506, 185] on button "button" at bounding box center [513, 184] width 29 height 21
click at [496, 184] on span "Delete" at bounding box center [506, 184] width 21 height 10
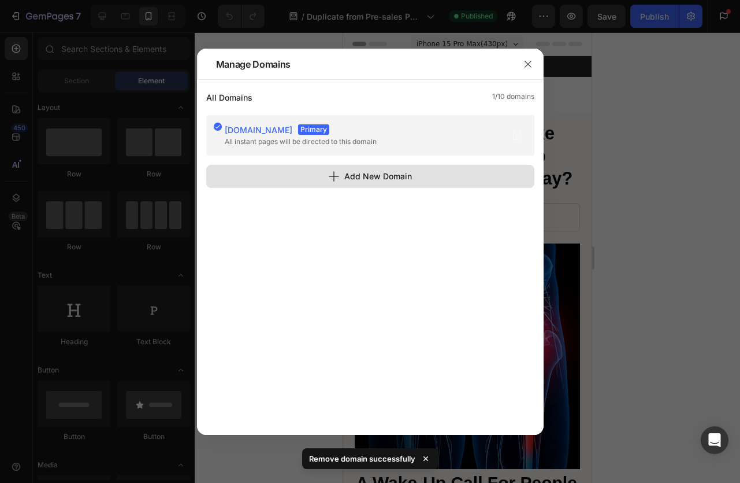
click at [369, 180] on div "Add New Domain" at bounding box center [370, 176] width 84 height 12
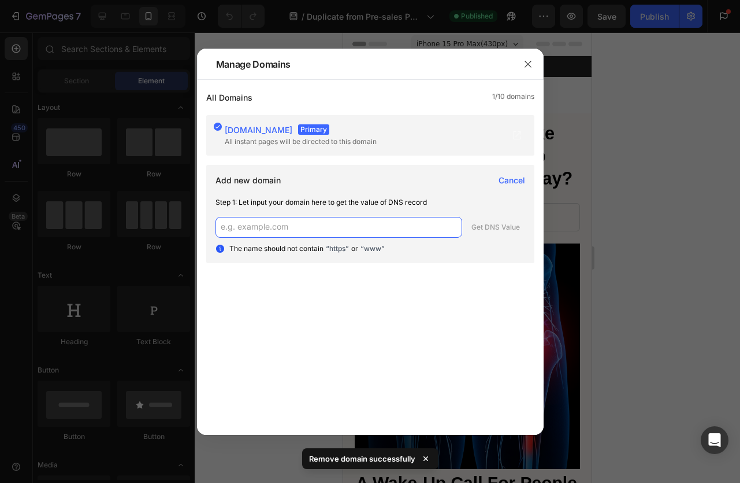
click at [261, 231] on input "text" at bounding box center [339, 227] width 247 height 21
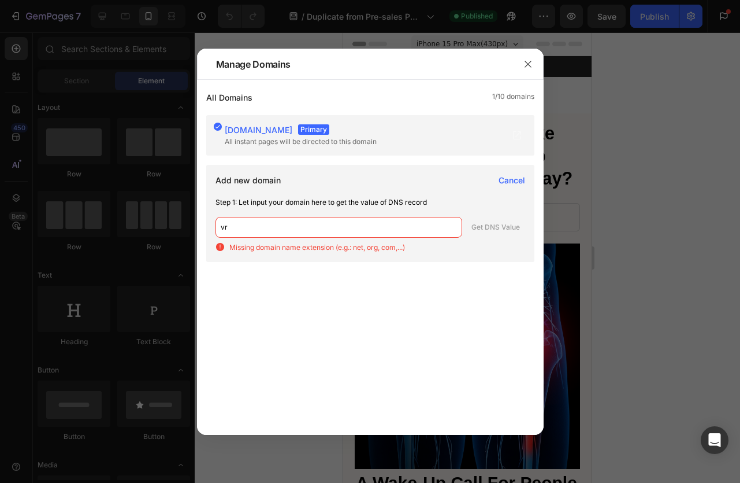
type input "v"
click at [223, 227] on input "Sciatiease.com" at bounding box center [339, 227] width 247 height 21
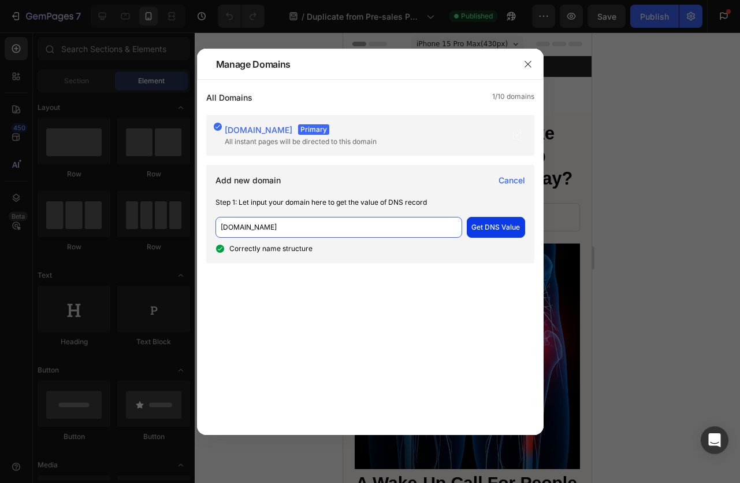
type input "sciatiease.com"
click at [485, 225] on div "Get DNS Value" at bounding box center [496, 227] width 49 height 10
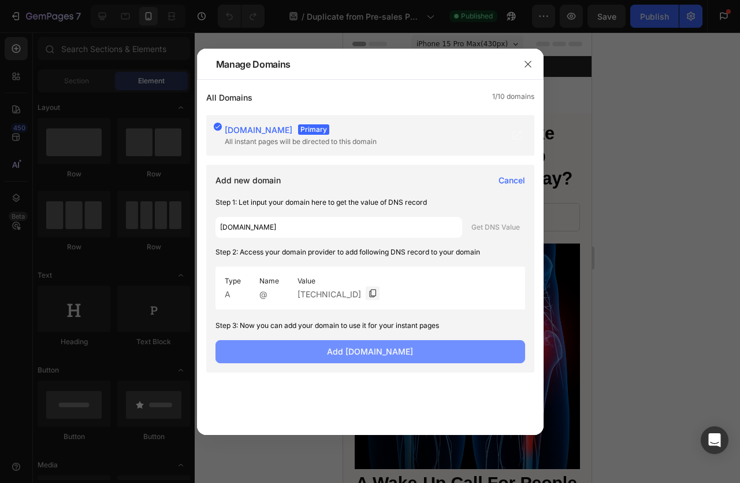
click at [390, 348] on span "Add sciatiease.com" at bounding box center [370, 351] width 86 height 12
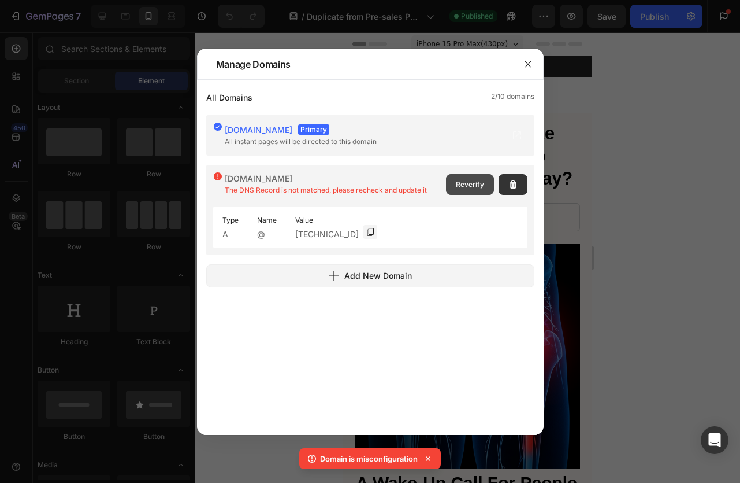
click at [472, 184] on span "Reverify" at bounding box center [470, 184] width 28 height 10
click at [462, 180] on span "Reverify" at bounding box center [470, 184] width 28 height 10
click at [477, 187] on span "Reverify" at bounding box center [470, 184] width 28 height 10
click at [463, 186] on span "Reverify" at bounding box center [470, 184] width 28 height 10
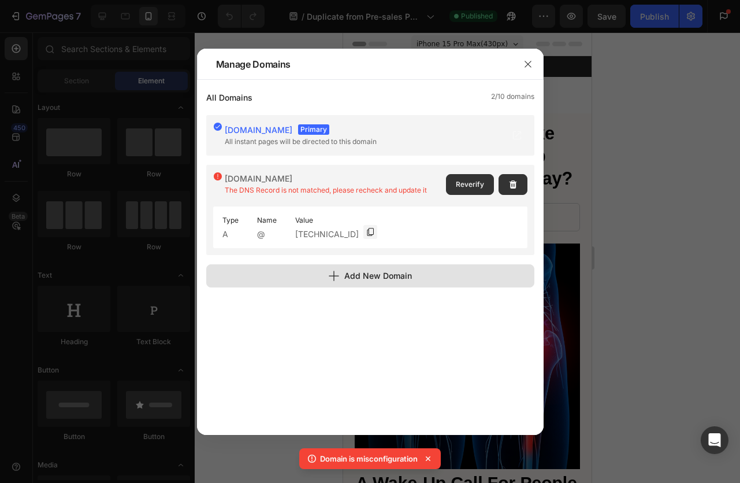
click at [388, 273] on div "Add New Domain" at bounding box center [370, 275] width 84 height 12
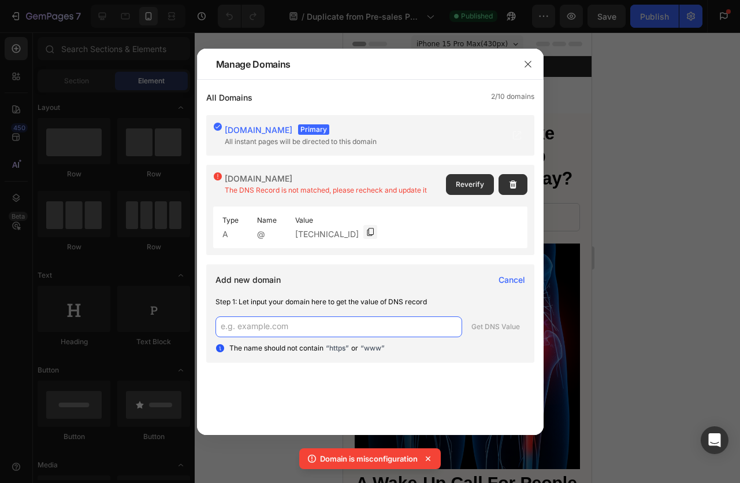
click at [320, 324] on input "text" at bounding box center [339, 326] width 247 height 21
paste input "[DOMAIN_NAME]"
type input "[DOMAIN_NAME]"
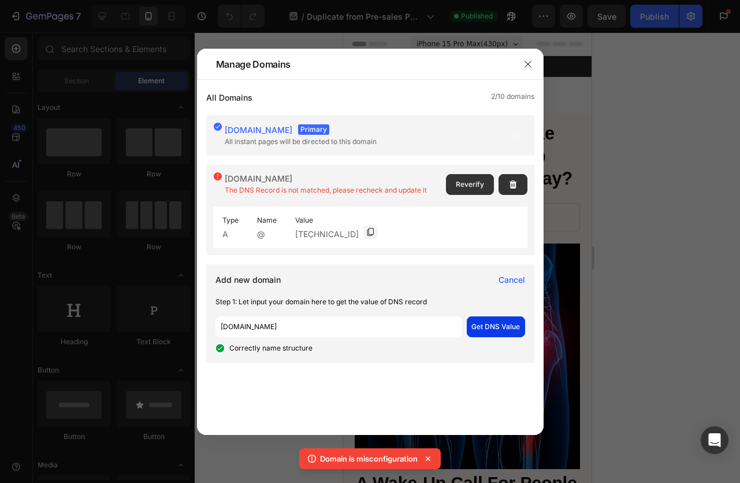
click at [509, 326] on div "Get DNS Value" at bounding box center [496, 326] width 49 height 10
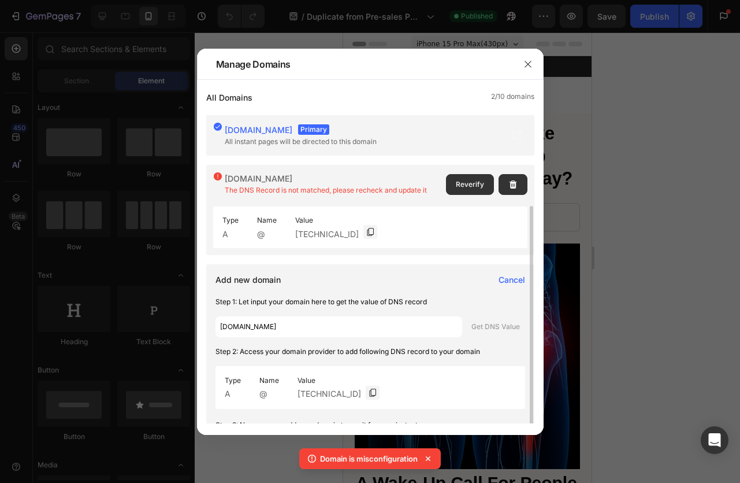
scroll to position [49, 0]
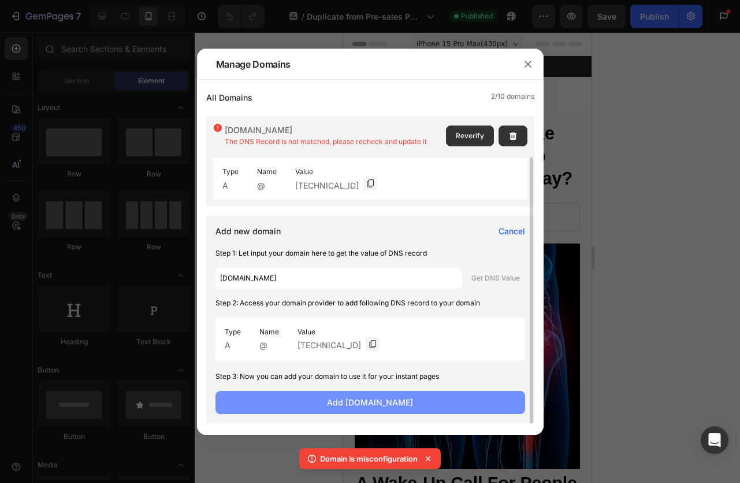
click at [388, 405] on span "Add vitalrelief-wellness.com" at bounding box center [370, 402] width 86 height 12
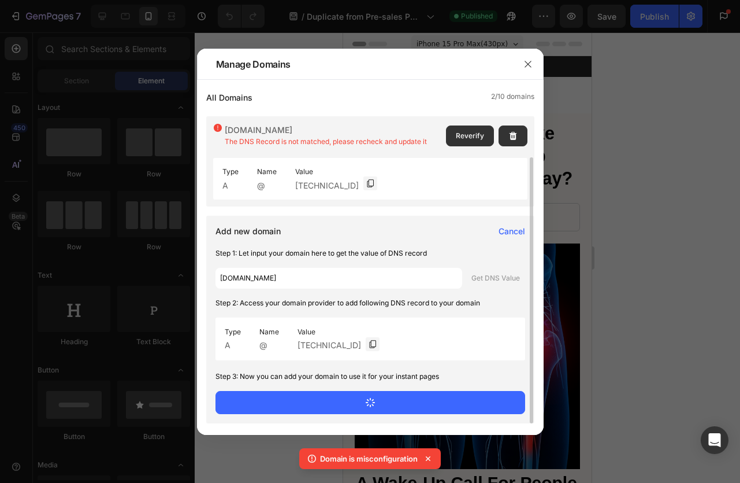
scroll to position [0, 0]
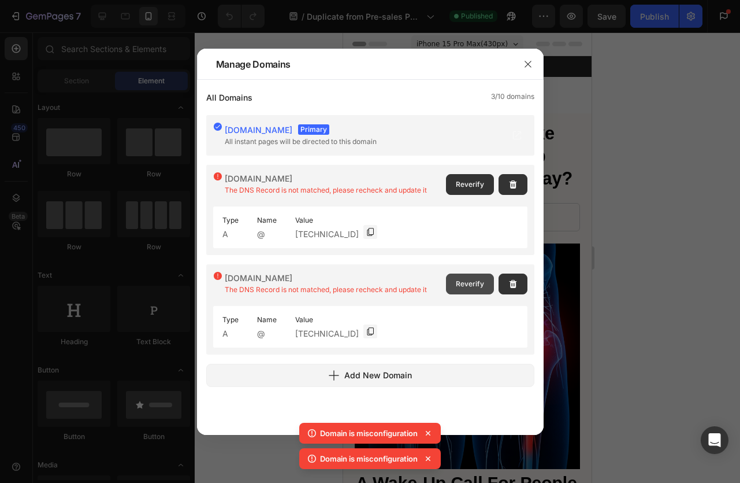
click at [461, 285] on span "Reverify" at bounding box center [470, 284] width 28 height 10
click at [532, 70] on button "button" at bounding box center [528, 64] width 18 height 18
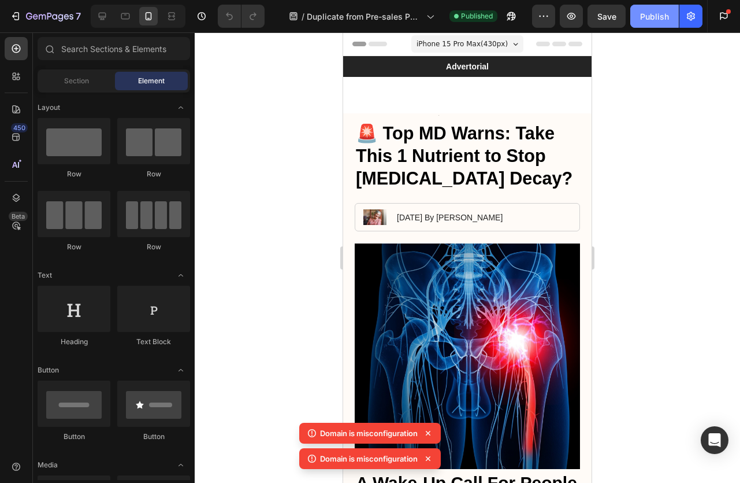
click at [648, 16] on div "Publish" at bounding box center [654, 16] width 29 height 12
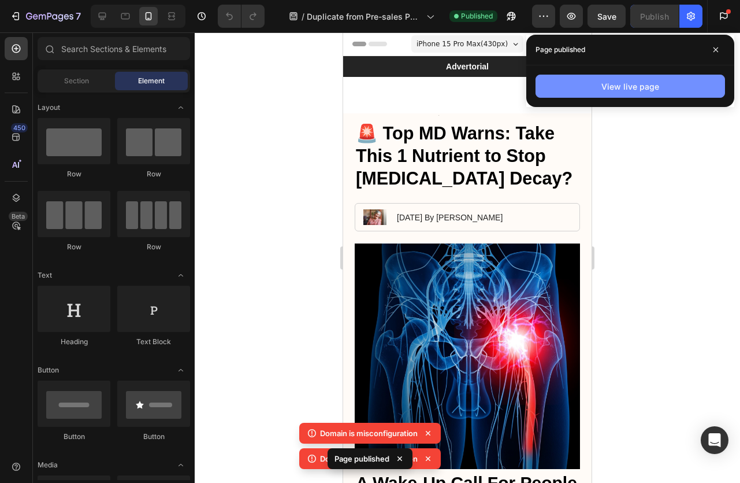
click at [664, 85] on button "View live page" at bounding box center [631, 86] width 190 height 23
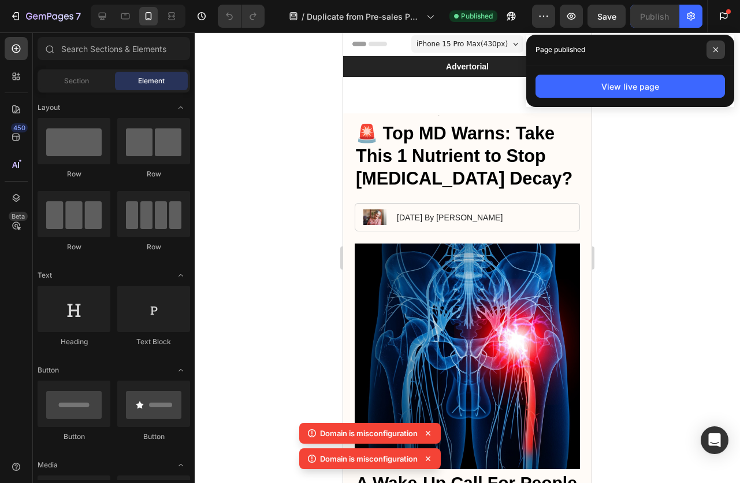
click at [713, 50] on icon at bounding box center [716, 50] width 6 height 6
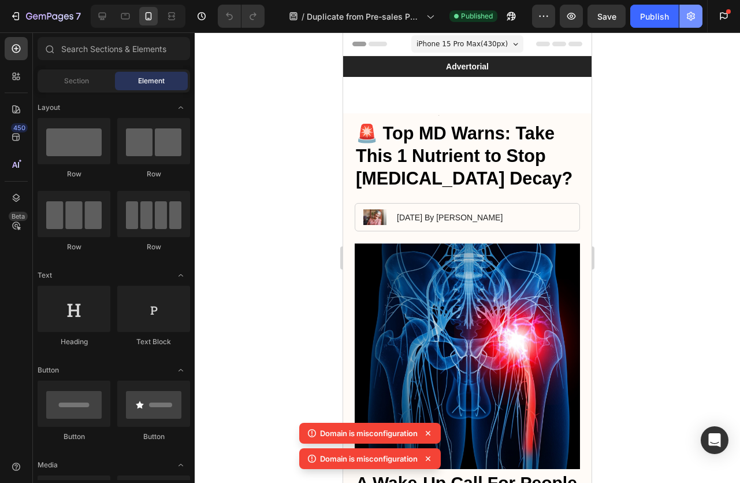
click at [682, 10] on button "button" at bounding box center [691, 16] width 23 height 23
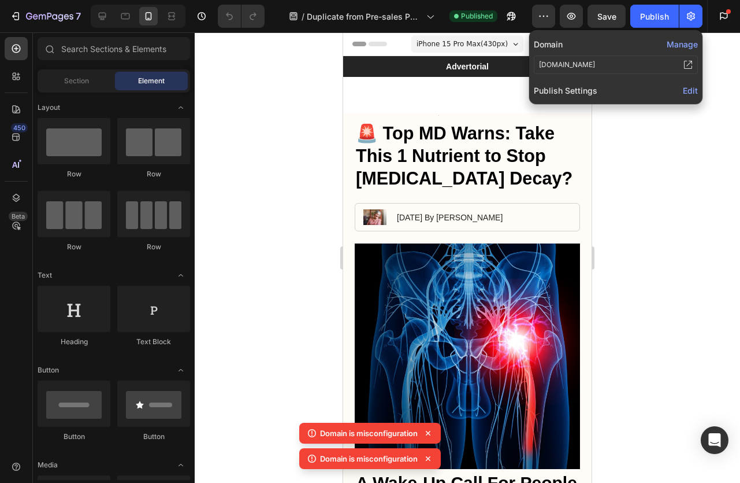
click at [676, 48] on button "Manage" at bounding box center [682, 44] width 31 height 12
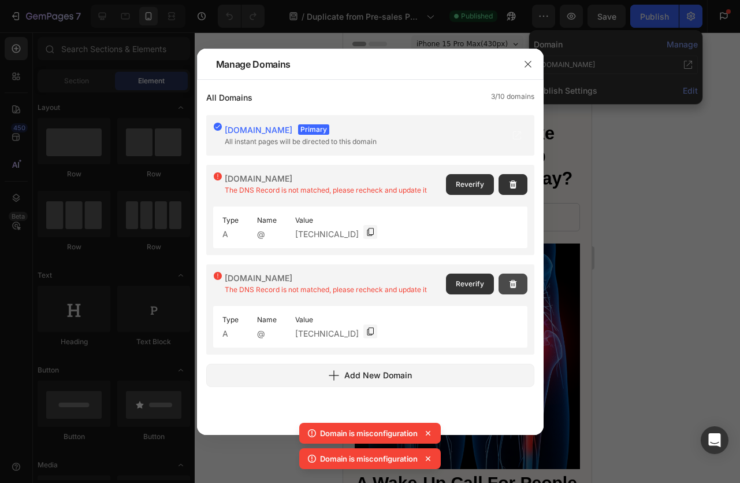
click at [513, 285] on icon "button" at bounding box center [513, 283] width 8 height 8
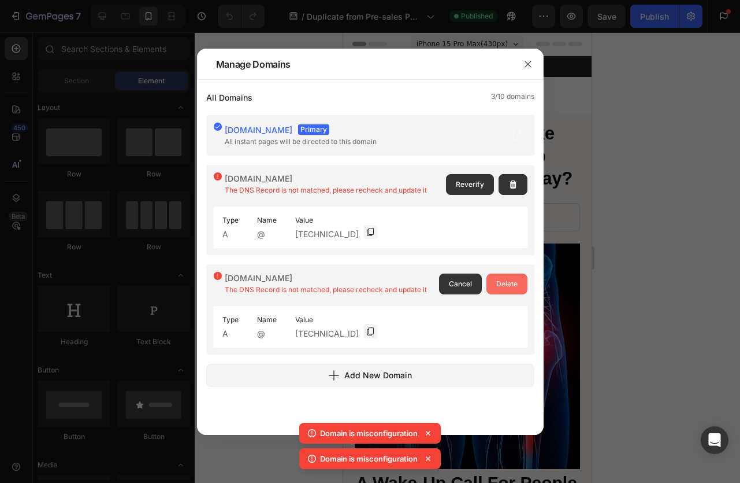
click at [505, 286] on span "Delete" at bounding box center [506, 284] width 21 height 10
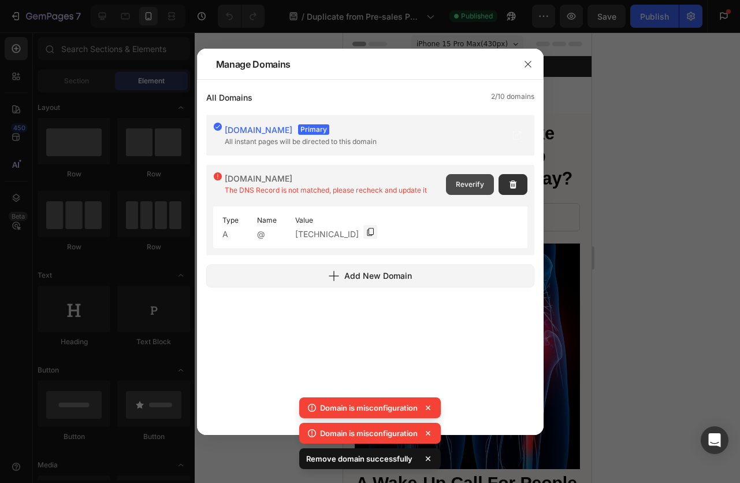
click at [464, 190] on button "Reverify" at bounding box center [470, 184] width 48 height 21
click at [351, 142] on span "All instant pages will be directed to this domain" at bounding box center [301, 141] width 152 height 9
click at [290, 133] on div "sorae.vercel.app Primary" at bounding box center [303, 129] width 157 height 10
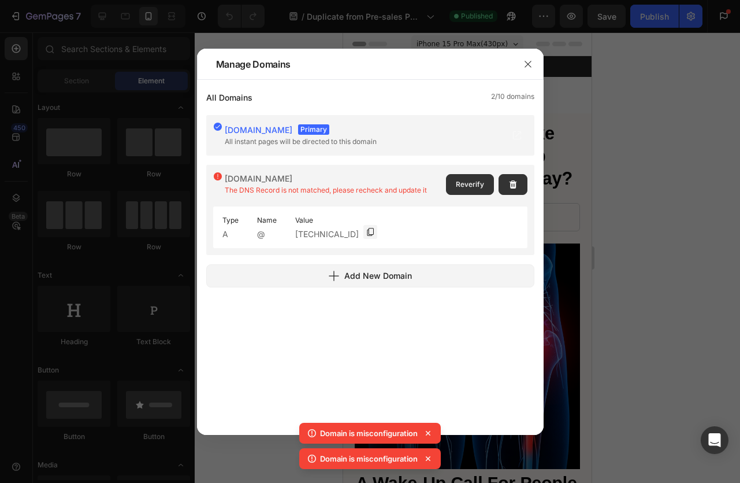
click at [275, 129] on span "[DOMAIN_NAME]" at bounding box center [259, 130] width 68 height 10
click at [527, 66] on icon "button" at bounding box center [528, 64] width 9 height 9
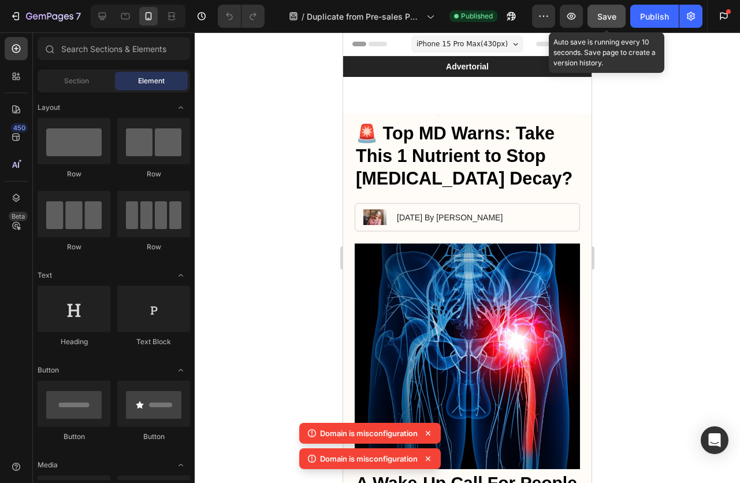
click at [617, 12] on span "Save" at bounding box center [607, 17] width 19 height 10
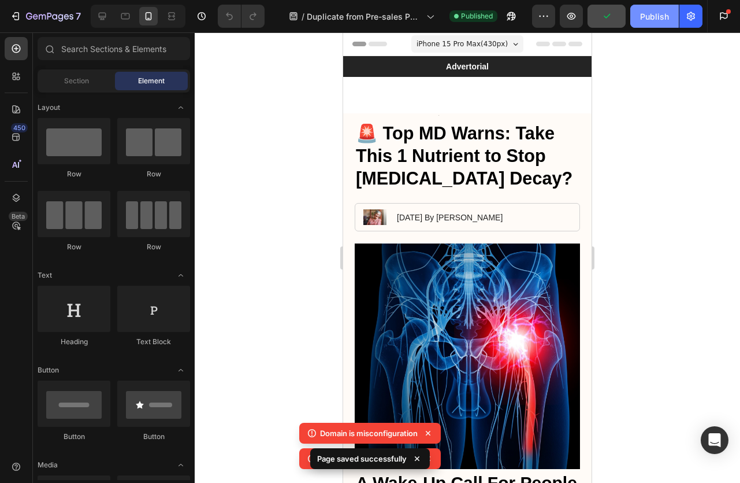
click at [633, 14] on button "Publish" at bounding box center [654, 16] width 49 height 23
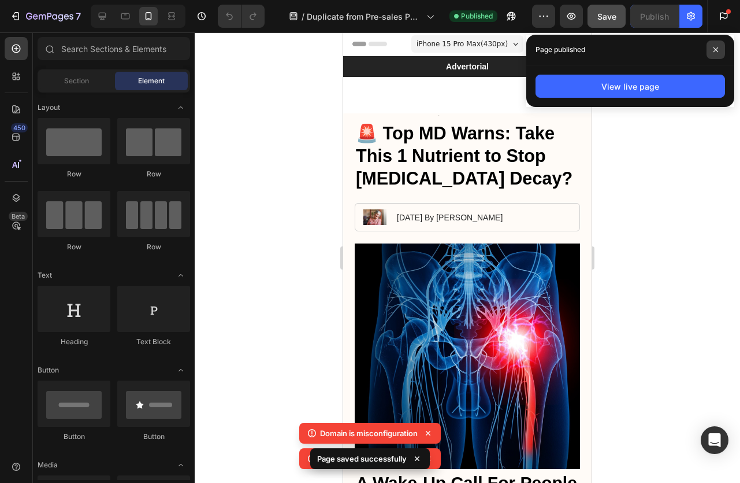
click at [711, 54] on span at bounding box center [716, 49] width 18 height 18
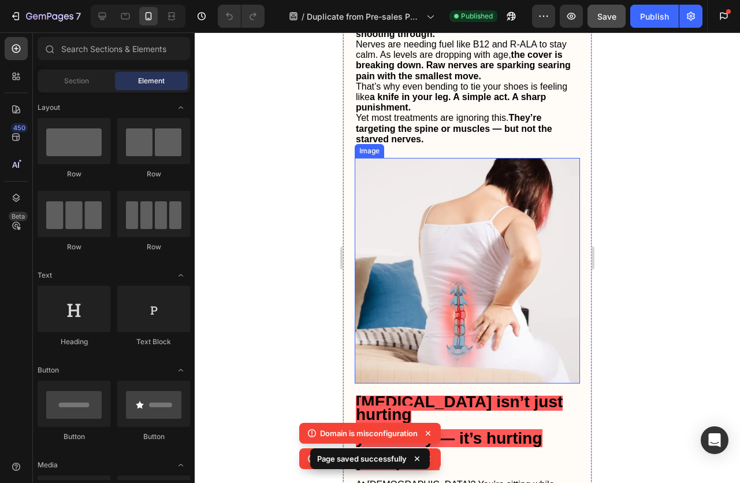
scroll to position [1036, 0]
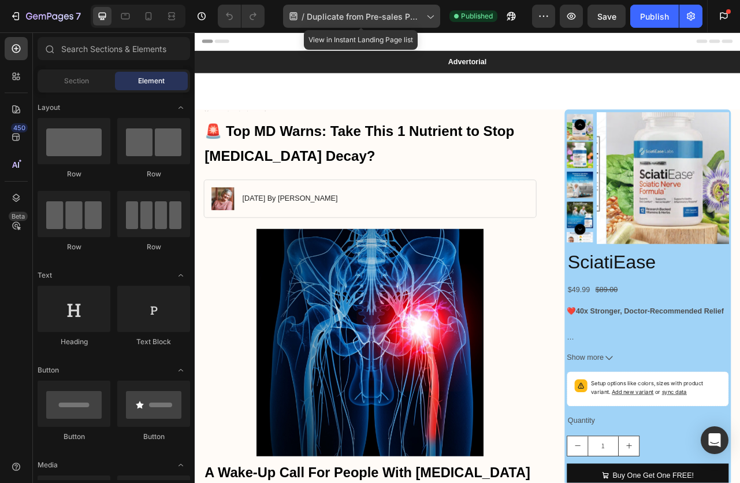
click at [336, 15] on span "Duplicate from Pre-sales Page" at bounding box center [364, 16] width 115 height 12
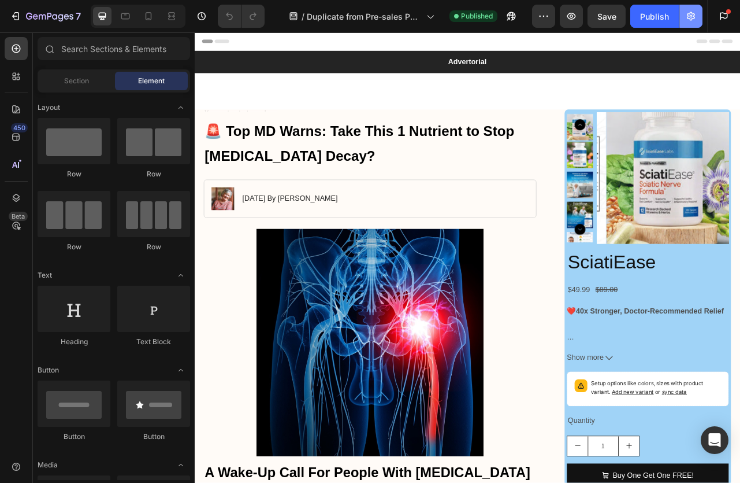
click at [687, 13] on icon "button" at bounding box center [691, 16] width 12 height 12
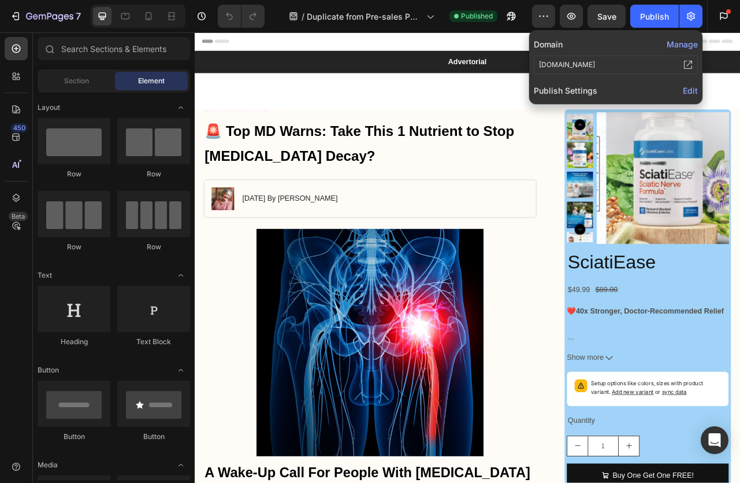
click at [691, 88] on span "Edit" at bounding box center [690, 91] width 15 height 10
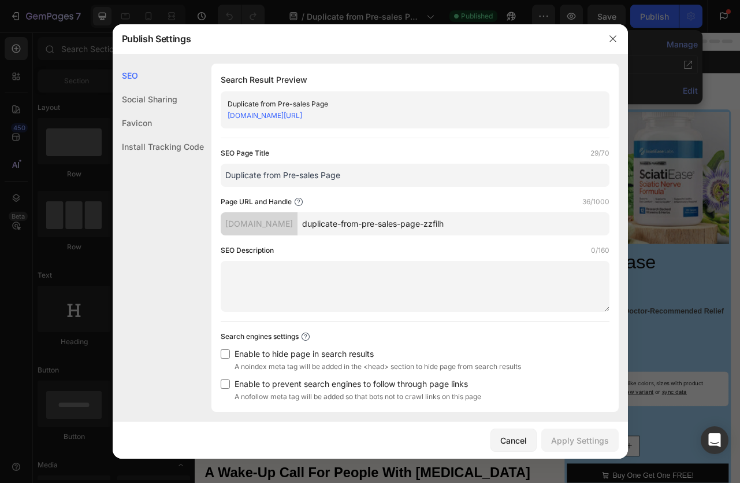
click at [302, 117] on link "[DOMAIN_NAME][URL]" at bounding box center [265, 115] width 75 height 9
click at [333, 180] on input "Duplicate from Pre-sales Page" at bounding box center [415, 175] width 389 height 23
drag, startPoint x: 350, startPoint y: 173, endPoint x: 225, endPoint y: 176, distance: 124.3
click at [225, 176] on input "Duplicate from Pre-sales Page" at bounding box center [415, 175] width 389 height 23
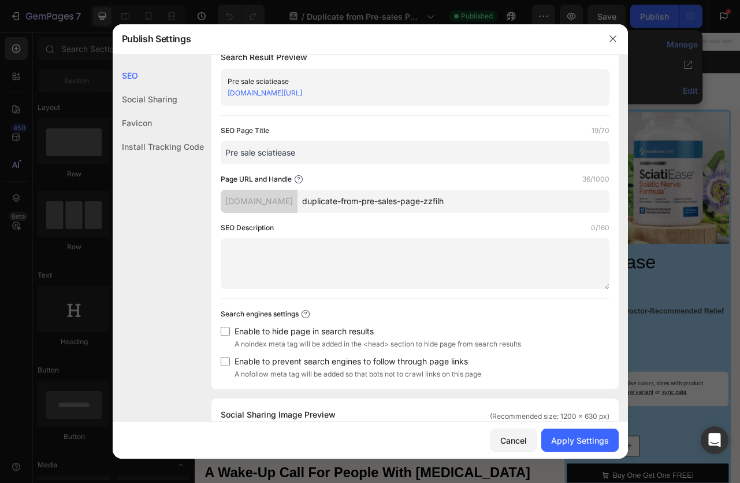
scroll to position [33, 0]
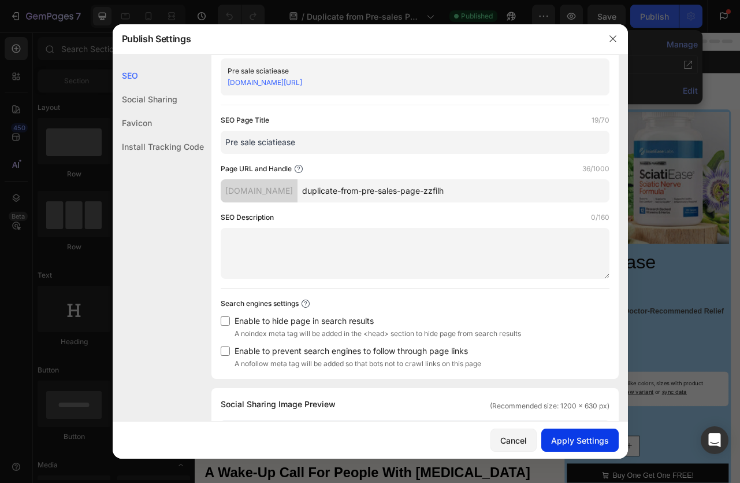
type input "Pre sale sciatiease"
click at [559, 439] on div "Apply Settings" at bounding box center [580, 440] width 58 height 12
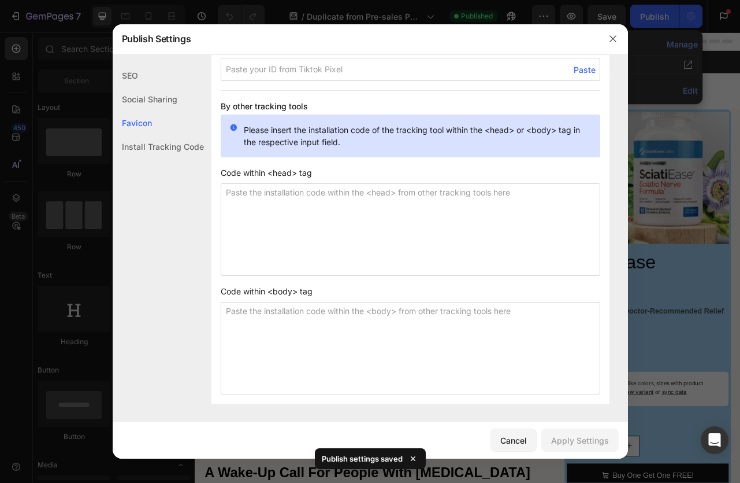
scroll to position [731, 0]
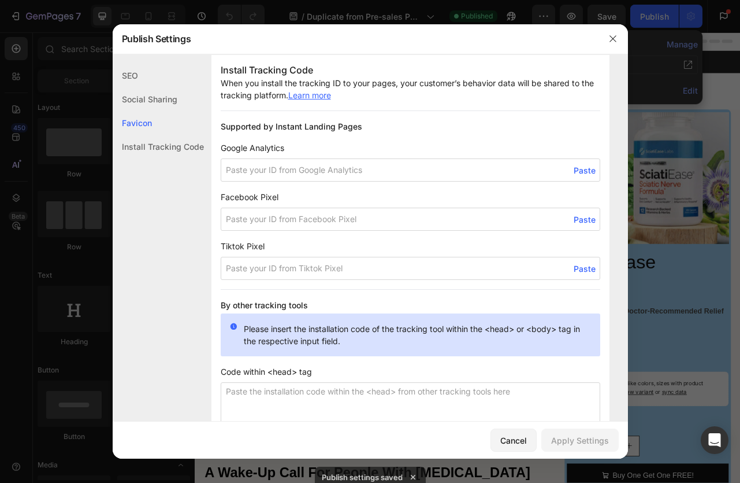
click at [252, 221] on input at bounding box center [411, 218] width 380 height 23
paste input "ID: 1096146829025660⁠⁠"
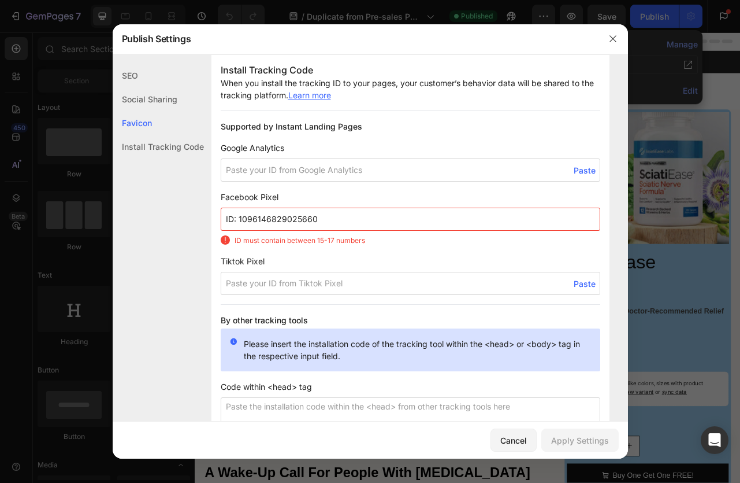
click at [239, 217] on input "ID: 1096146829025660⁠⁠" at bounding box center [411, 218] width 380 height 23
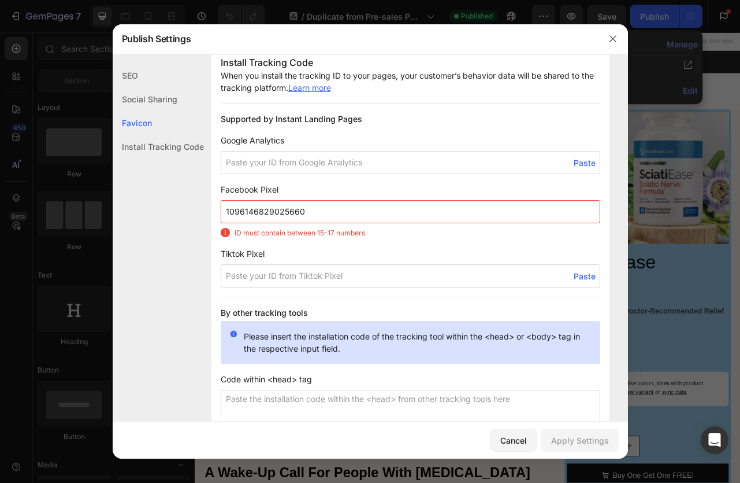
scroll to position [746, 0]
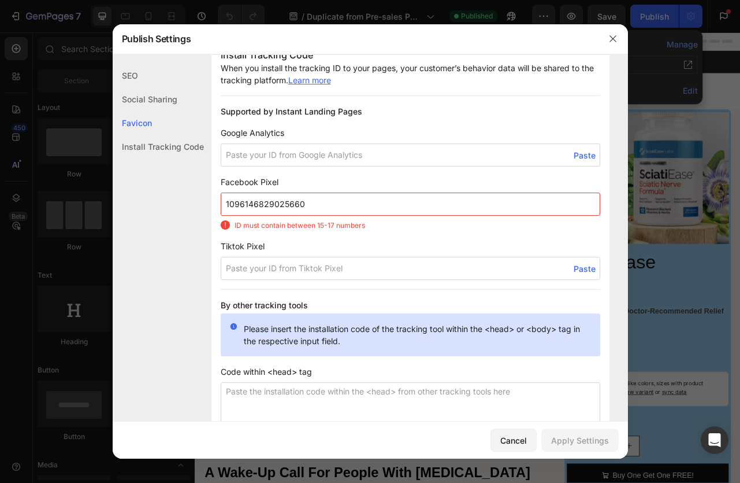
click at [385, 229] on div "ID must contain between 15-17 numbers" at bounding box center [411, 225] width 380 height 10
click at [332, 210] on input "1096146829025660⁠⁠" at bounding box center [411, 203] width 380 height 23
click at [400, 232] on div "Install Tracking Code When you install the tracking ID to your pages, your cust…" at bounding box center [411, 320] width 398 height 563
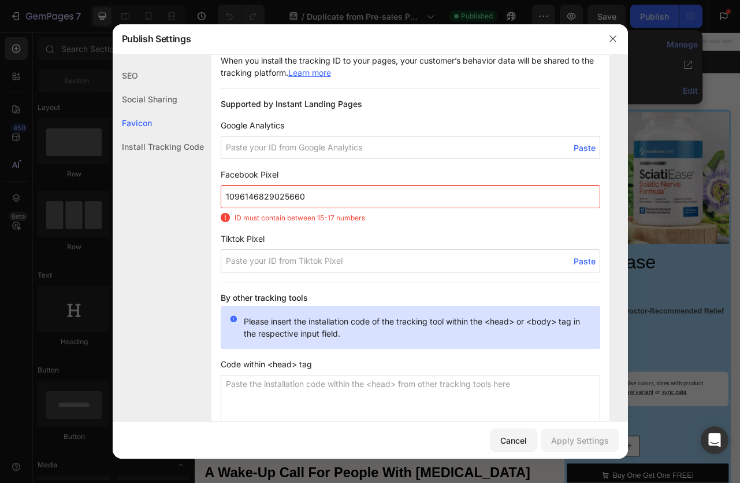
scroll to position [761, 0]
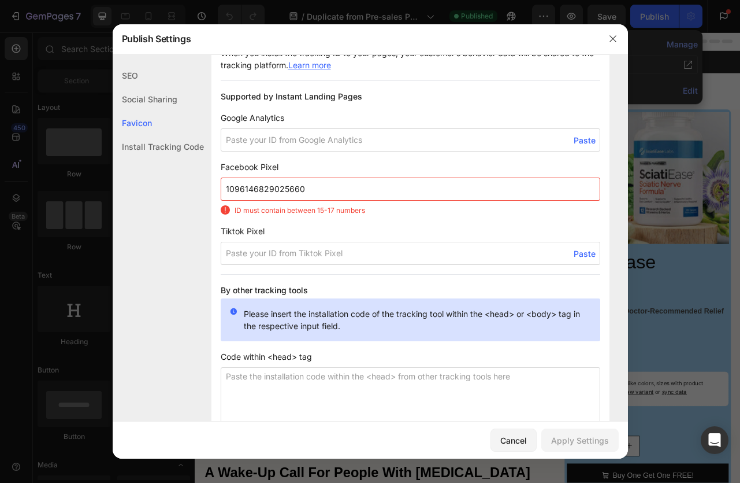
click at [315, 195] on input "1096146829025660⁠⁠" at bounding box center [411, 188] width 380 height 23
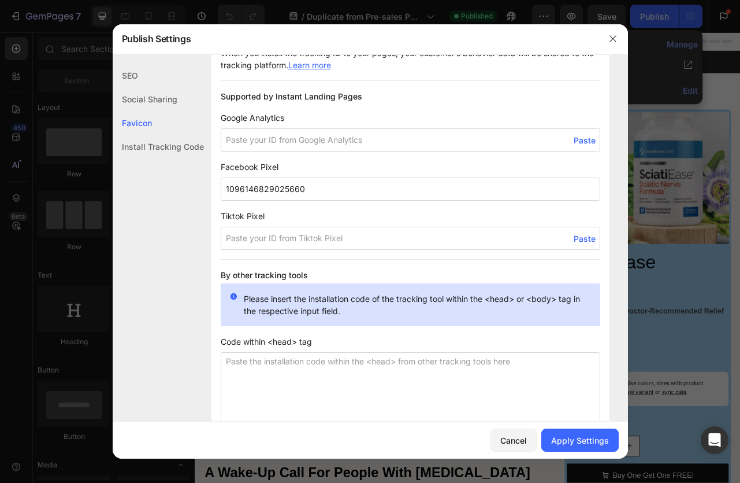
click at [330, 188] on input "1096146829025660" at bounding box center [411, 188] width 380 height 23
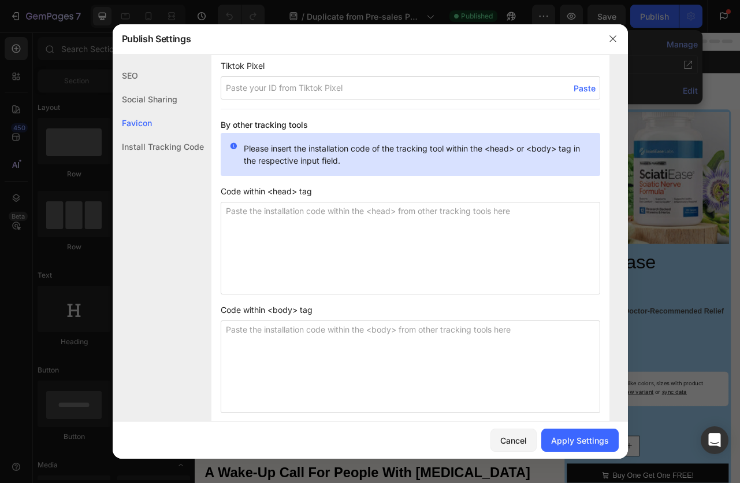
scroll to position [930, 0]
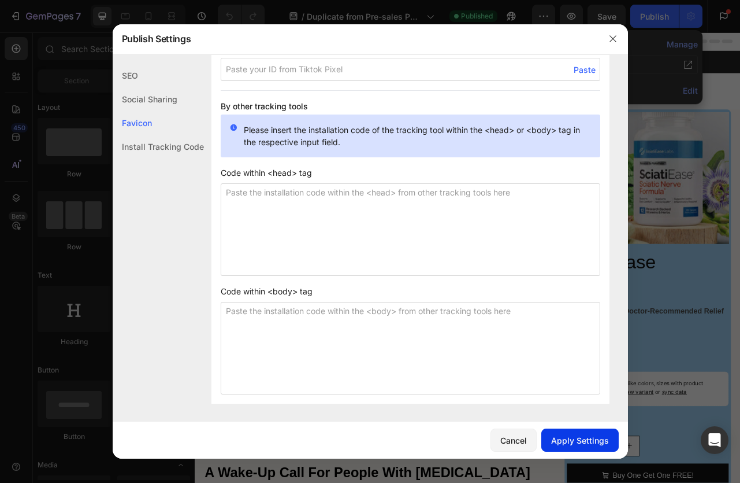
type input "1096146829025660"
click at [570, 446] on div "Apply Settings" at bounding box center [580, 440] width 58 height 12
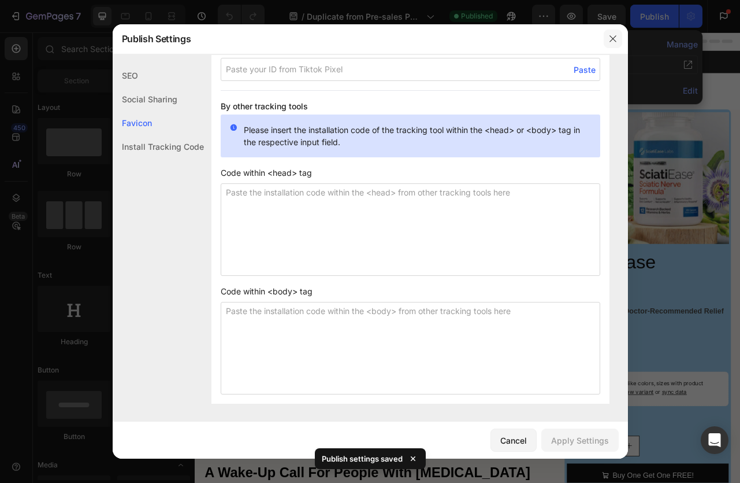
click at [610, 39] on icon "button" at bounding box center [613, 38] width 9 height 9
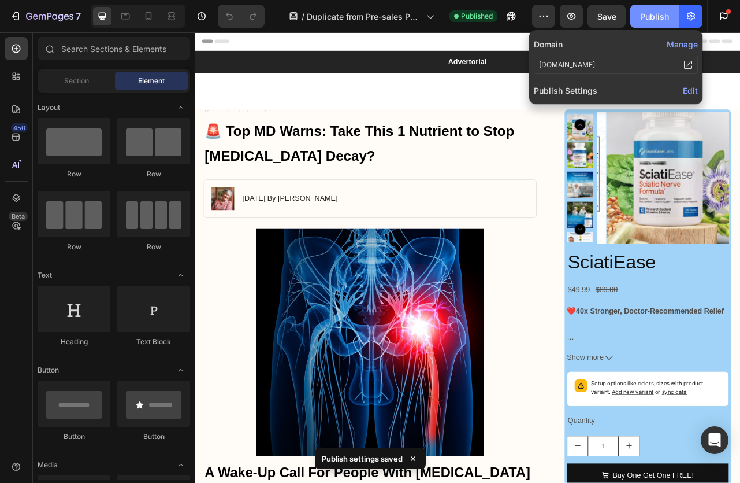
click at [658, 14] on div "Publish" at bounding box center [654, 16] width 29 height 12
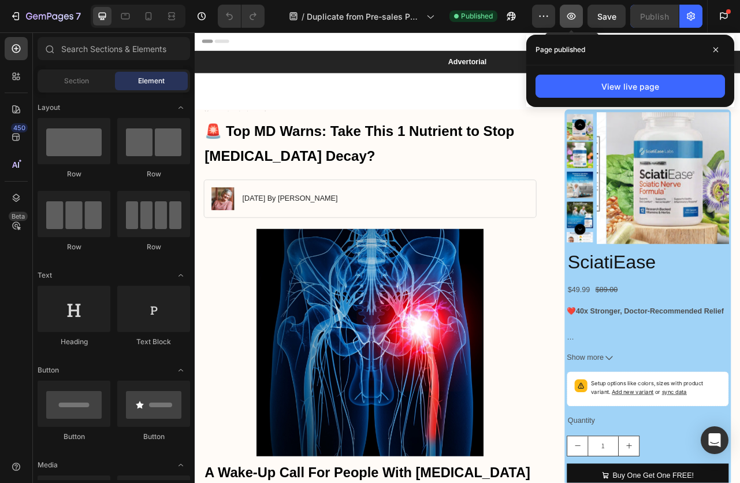
click at [575, 18] on icon "button" at bounding box center [572, 16] width 9 height 7
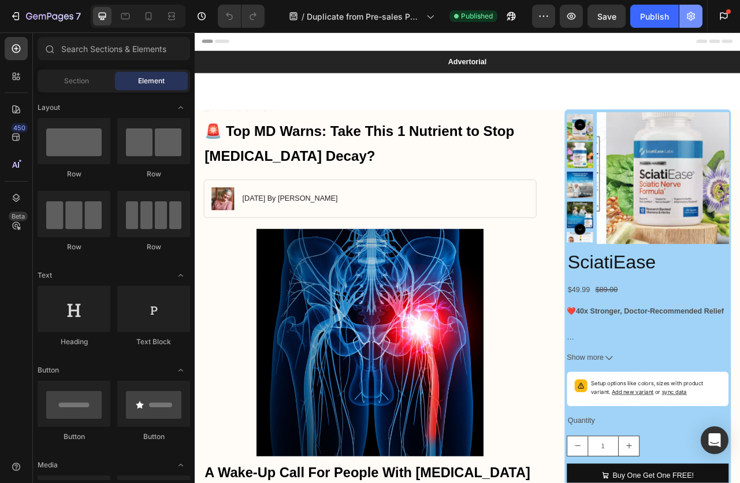
click at [694, 20] on icon "button" at bounding box center [691, 16] width 12 height 12
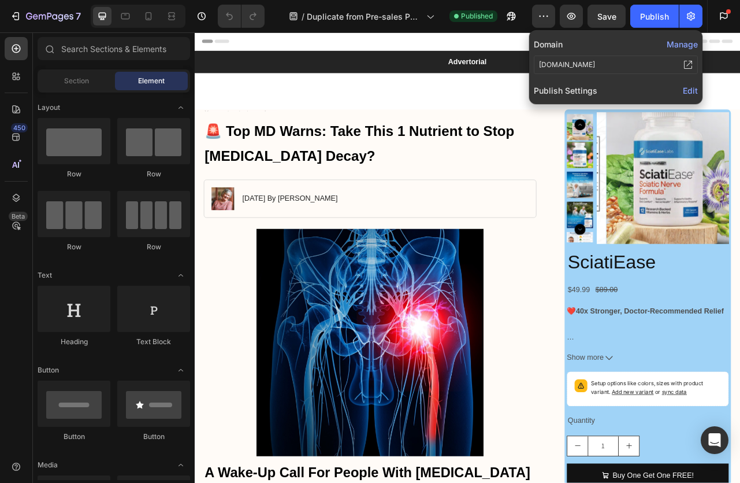
click at [695, 88] on span "Edit" at bounding box center [690, 91] width 15 height 10
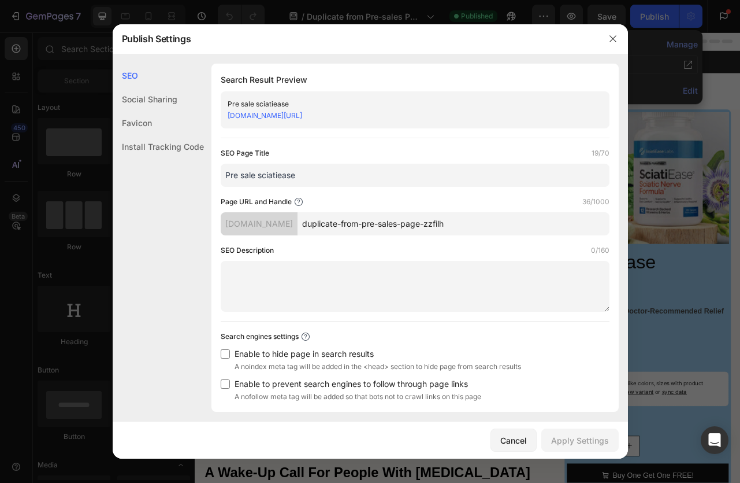
click at [316, 175] on input "Pre sale sciatiease" at bounding box center [415, 175] width 389 height 23
click at [405, 227] on input "duplicate-from-pre-sales-page-zzfilh" at bounding box center [454, 223] width 312 height 23
paste input "Pre sale sciatiease"
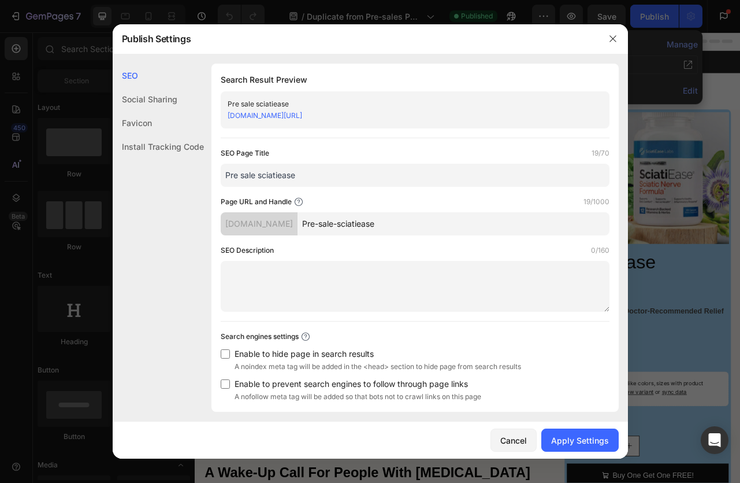
drag, startPoint x: 335, startPoint y: 225, endPoint x: 292, endPoint y: 223, distance: 42.8
click at [292, 223] on div "[DOMAIN_NAME] Pre-sale-sciatiease" at bounding box center [415, 223] width 389 height 23
type input "sciatiease"
click at [562, 435] on div "Apply Settings" at bounding box center [580, 440] width 58 height 12
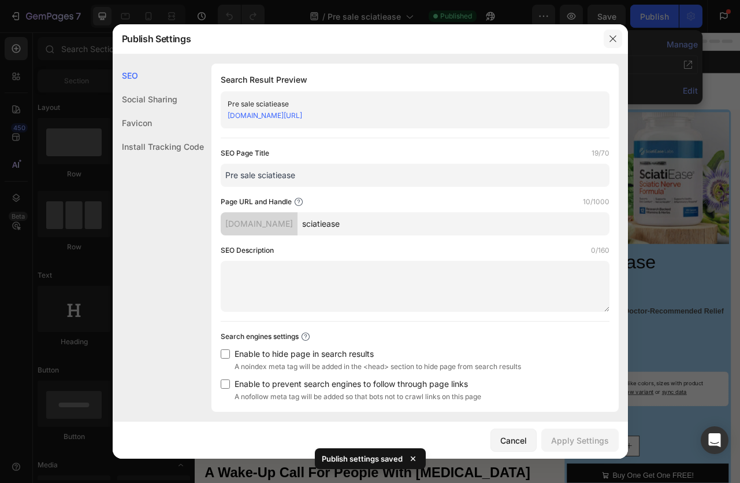
click at [609, 36] on icon "button" at bounding box center [613, 38] width 9 height 9
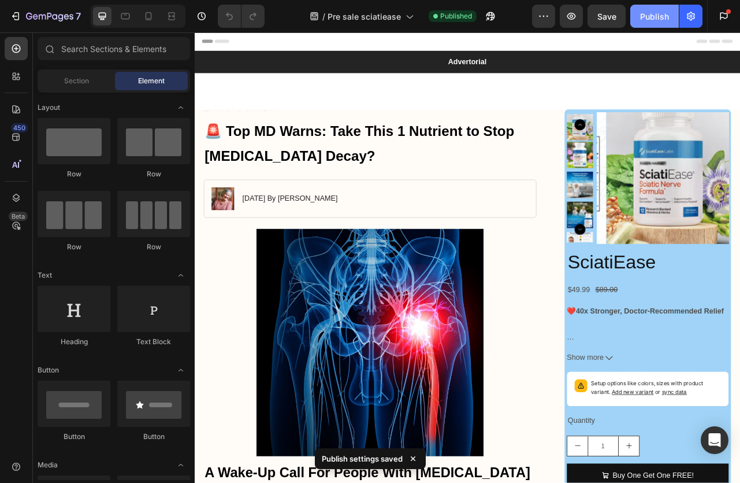
click at [649, 13] on div "Publish" at bounding box center [654, 16] width 29 height 12
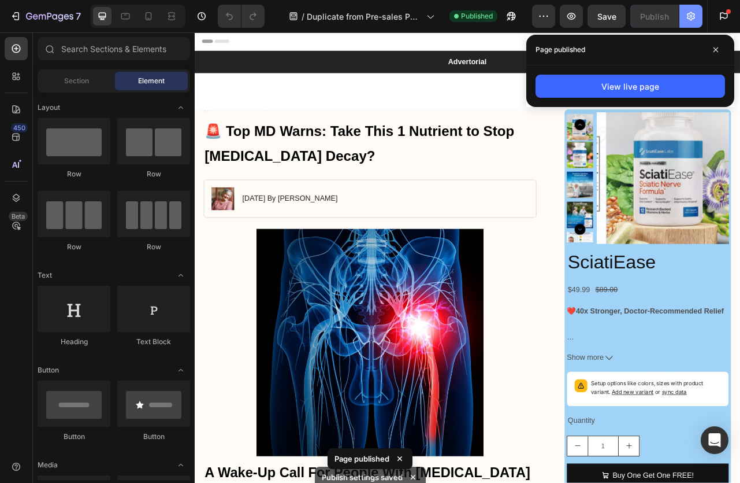
click at [692, 10] on icon "button" at bounding box center [691, 16] width 12 height 12
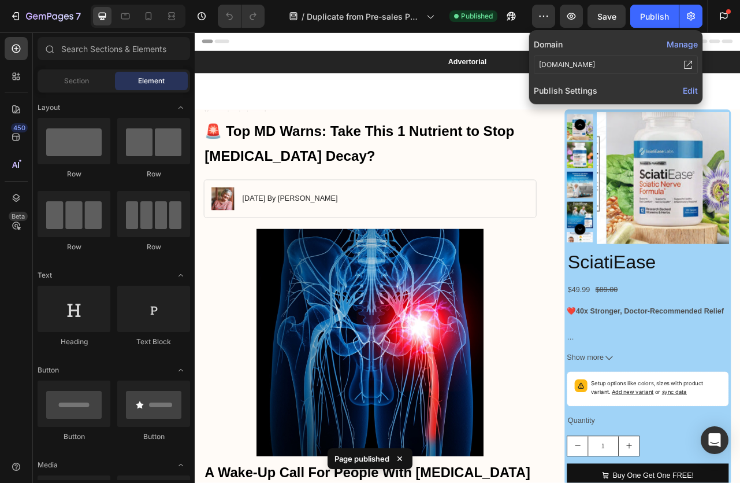
click at [683, 46] on button "Manage" at bounding box center [682, 44] width 31 height 12
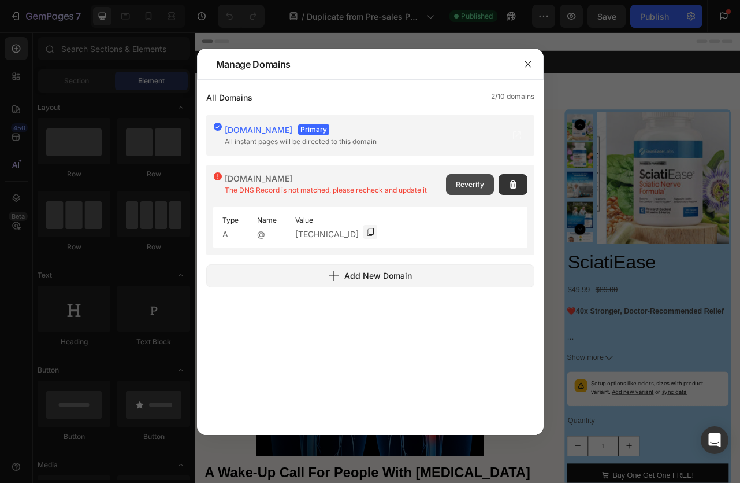
click at [451, 188] on button "Reverify" at bounding box center [470, 184] width 48 height 21
click at [533, 64] on button "button" at bounding box center [528, 64] width 18 height 18
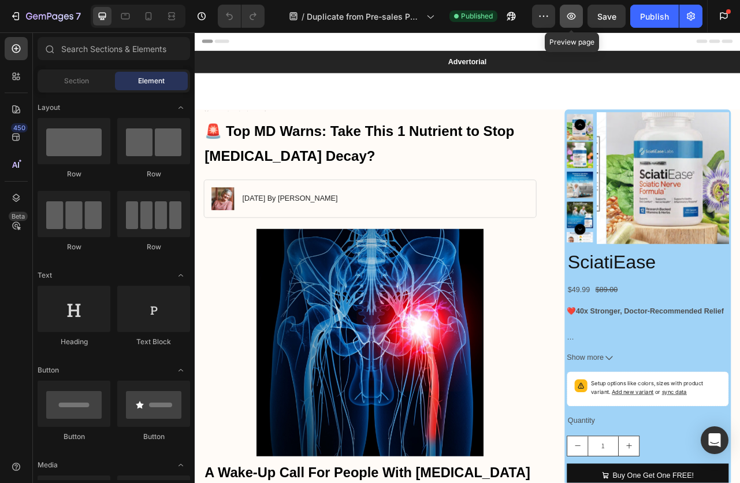
click at [581, 15] on button "button" at bounding box center [571, 16] width 23 height 23
click at [666, 17] on div "Publish" at bounding box center [654, 16] width 29 height 12
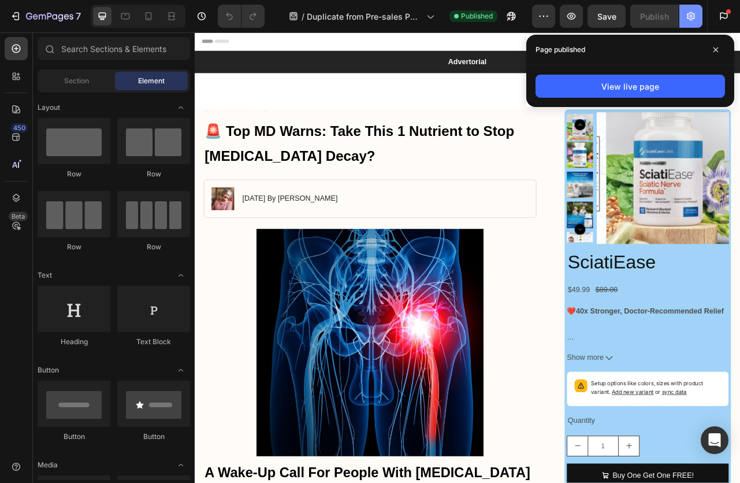
click at [690, 18] on icon "button" at bounding box center [691, 16] width 8 height 9
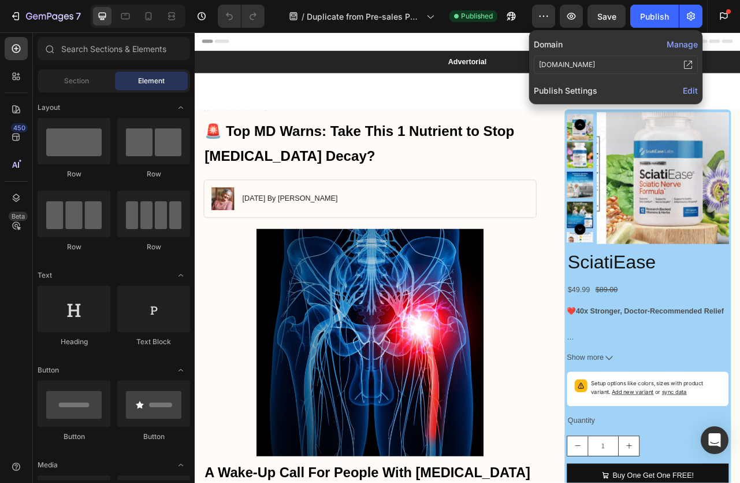
click at [684, 90] on span "Edit" at bounding box center [690, 91] width 15 height 10
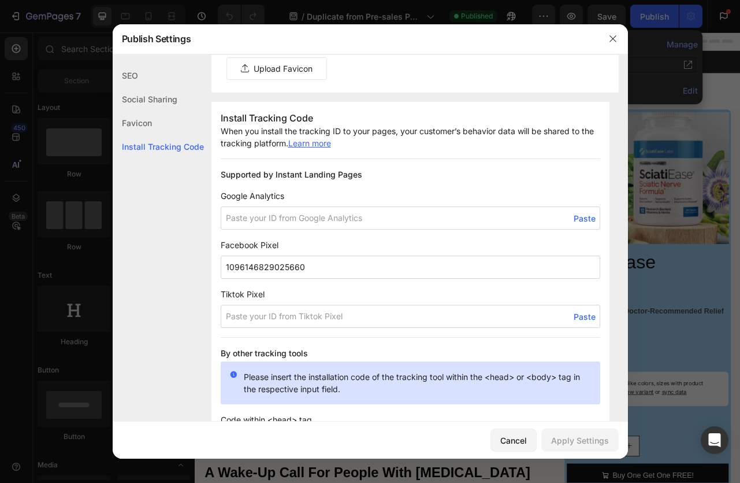
scroll to position [533, 0]
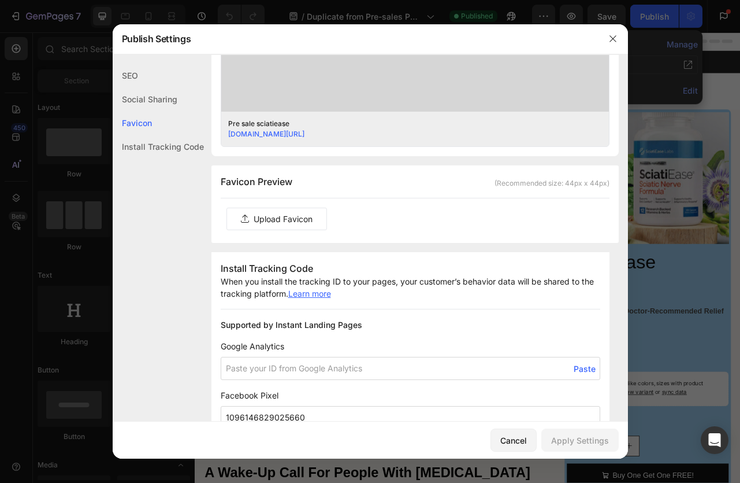
click at [275, 227] on label at bounding box center [276, 218] width 99 height 21
click at [0, 0] on input "file" at bounding box center [0, 0] width 0 height 0
click at [319, 221] on label at bounding box center [276, 218] width 99 height 21
click at [0, 0] on input "file" at bounding box center [0, 0] width 0 height 0
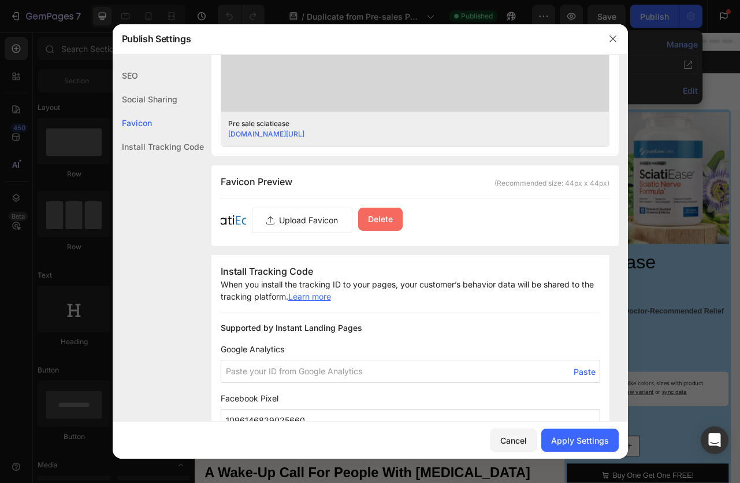
click at [366, 220] on button "Delete" at bounding box center [380, 218] width 44 height 23
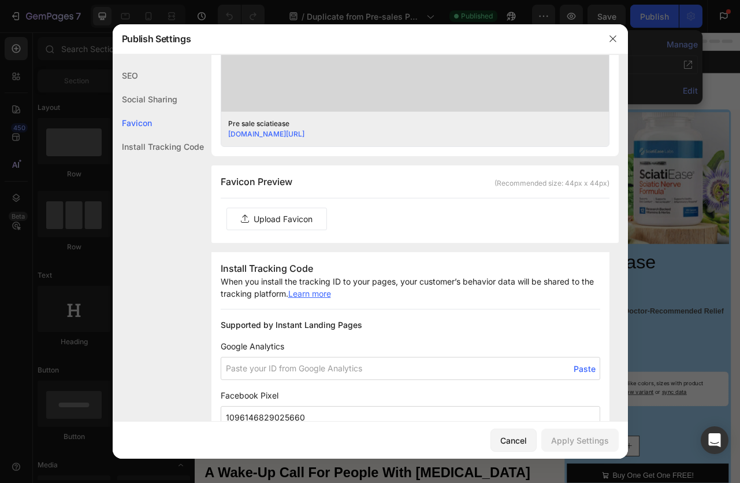
click at [305, 224] on label at bounding box center [276, 218] width 99 height 21
click at [0, 0] on input "file" at bounding box center [0, 0] width 0 height 0
click at [516, 438] on div "Cancel" at bounding box center [513, 440] width 27 height 12
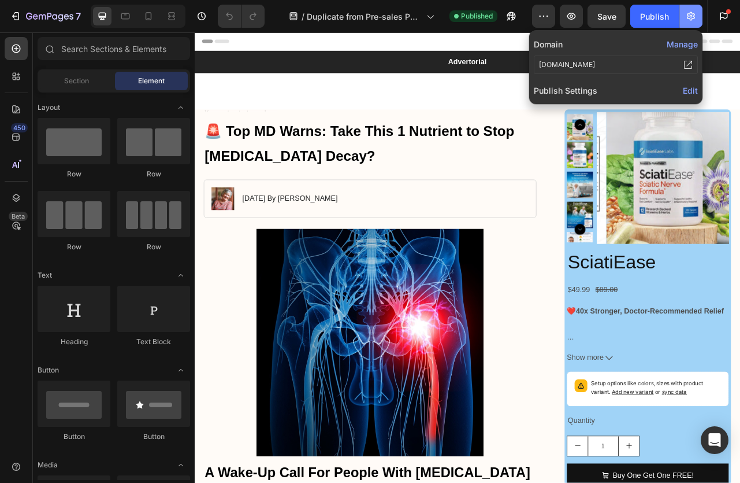
click at [696, 16] on icon "button" at bounding box center [691, 16] width 12 height 12
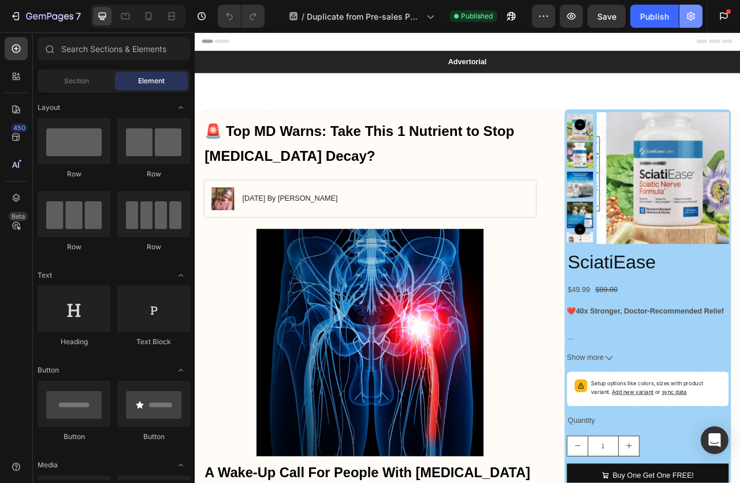
click at [695, 16] on icon "button" at bounding box center [691, 16] width 12 height 12
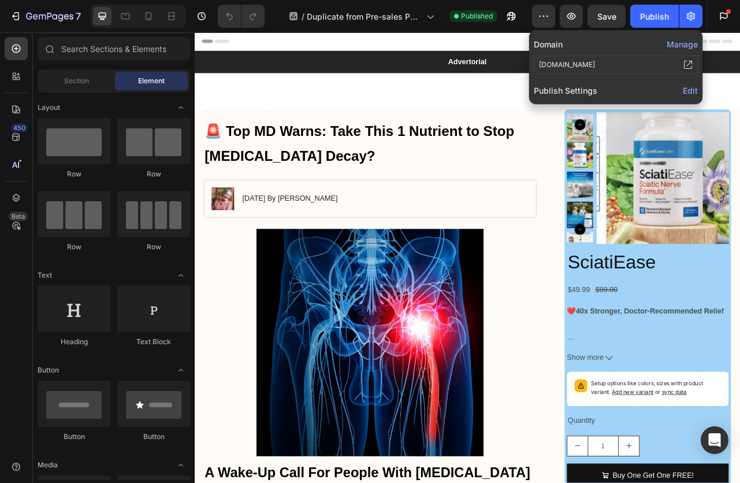
click at [693, 87] on span "Edit" at bounding box center [690, 91] width 15 height 10
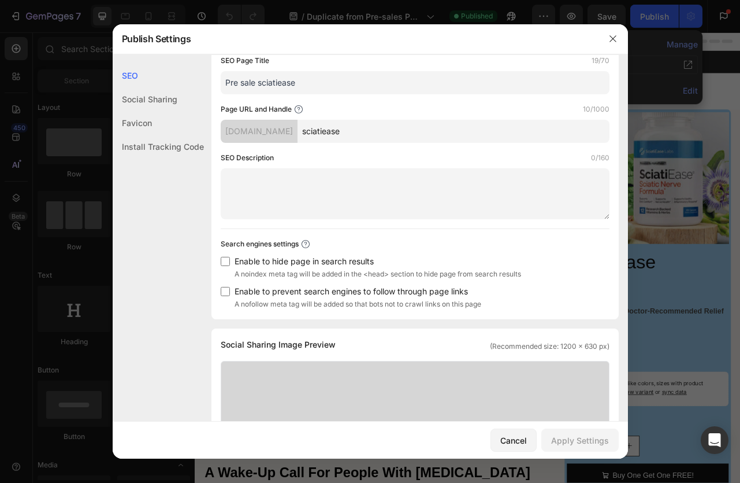
scroll to position [0, 0]
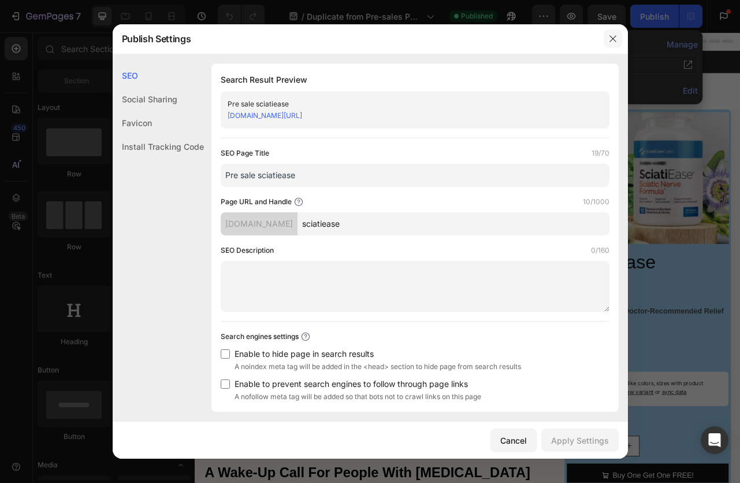
click at [609, 40] on icon "button" at bounding box center [613, 38] width 9 height 9
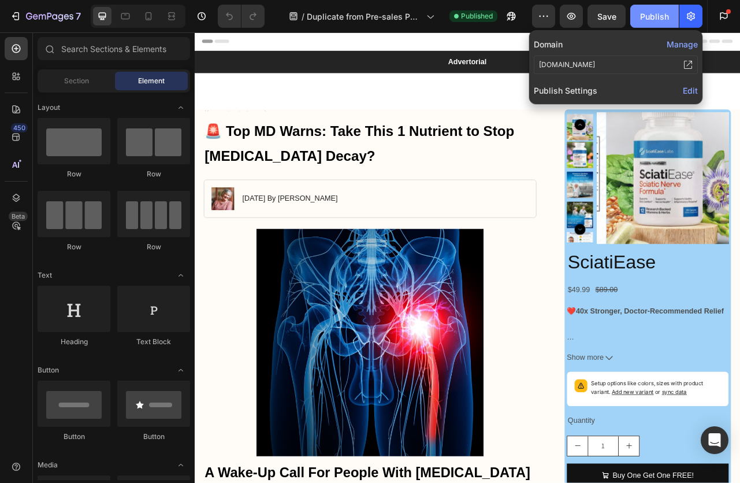
click at [663, 16] on div "Publish" at bounding box center [654, 16] width 29 height 12
